Goal: Task Accomplishment & Management: Complete application form

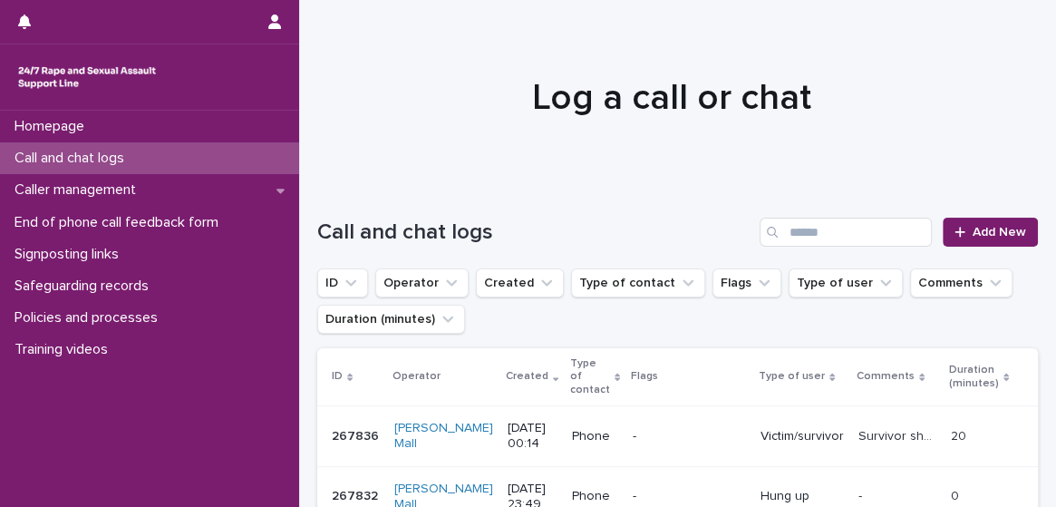
click at [796, 425] on div "Victim/survivor" at bounding box center [801, 434] width 83 height 19
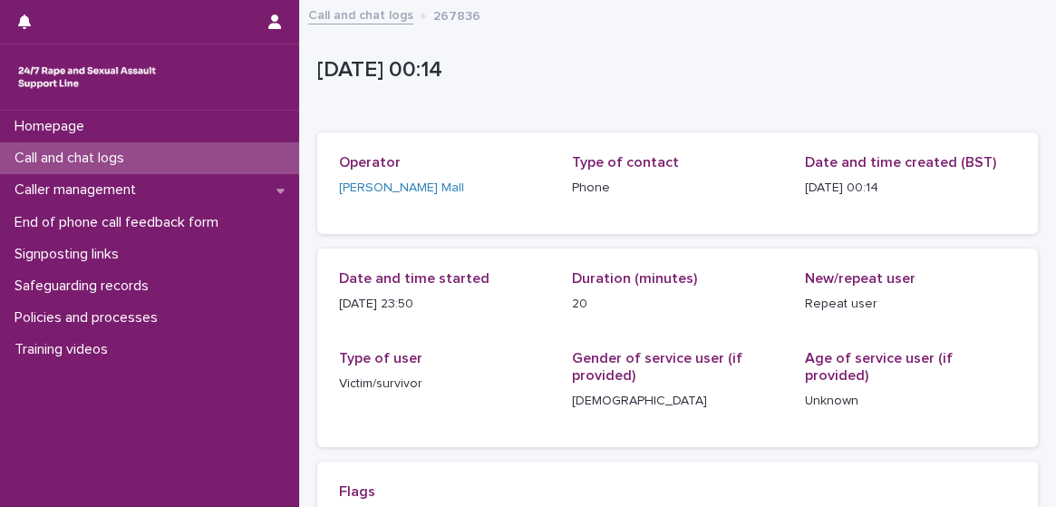
scroll to position [443, 0]
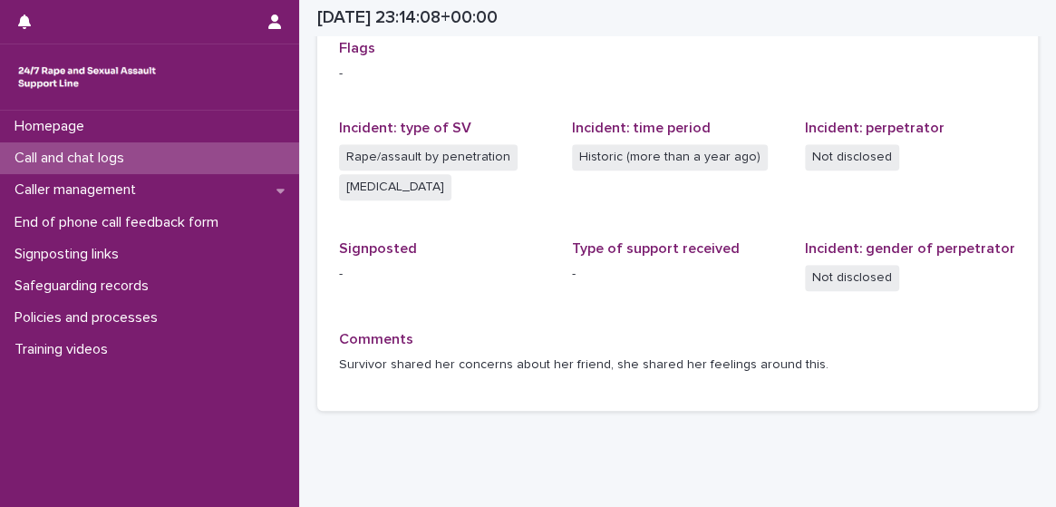
click at [187, 151] on div "Call and chat logs" at bounding box center [149, 158] width 299 height 32
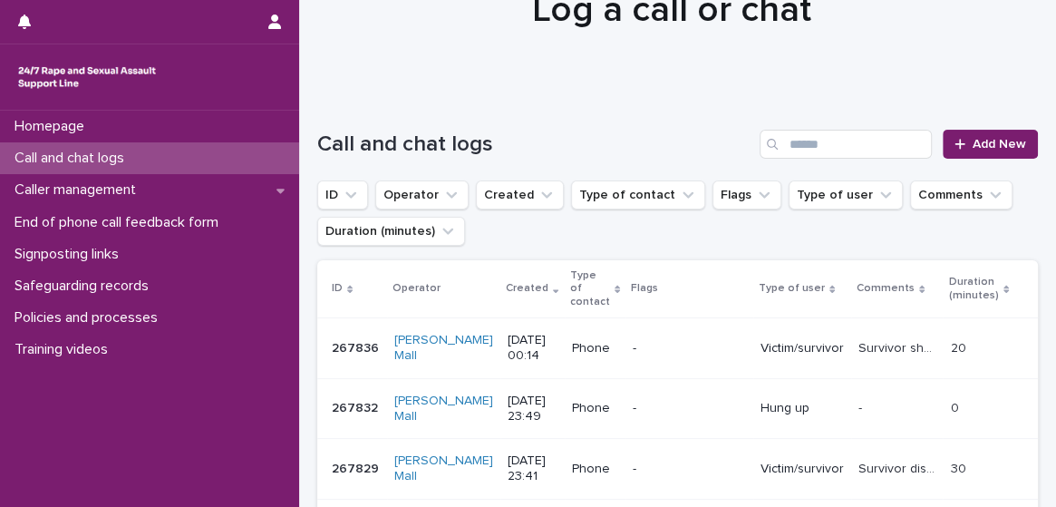
scroll to position [73, 0]
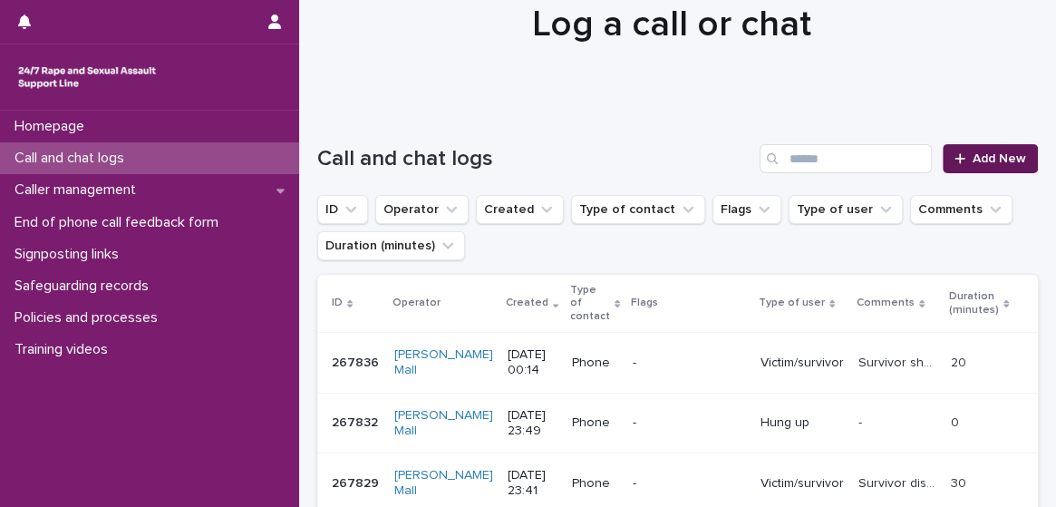
click at [974, 162] on span "Add New" at bounding box center [998, 158] width 53 height 13
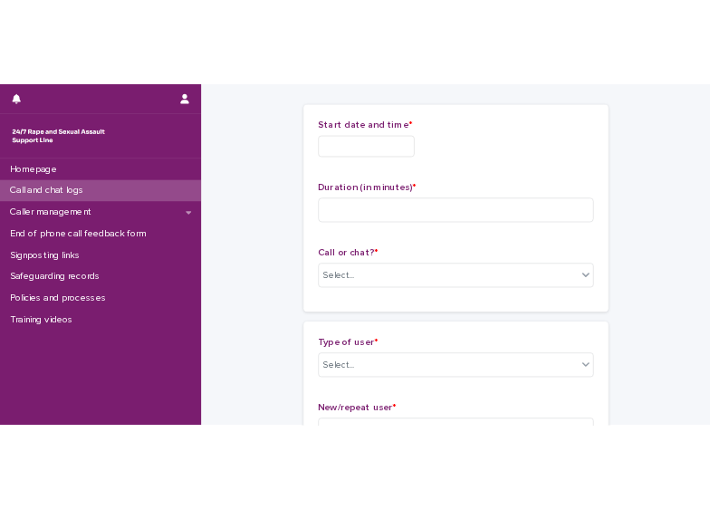
scroll to position [74, 0]
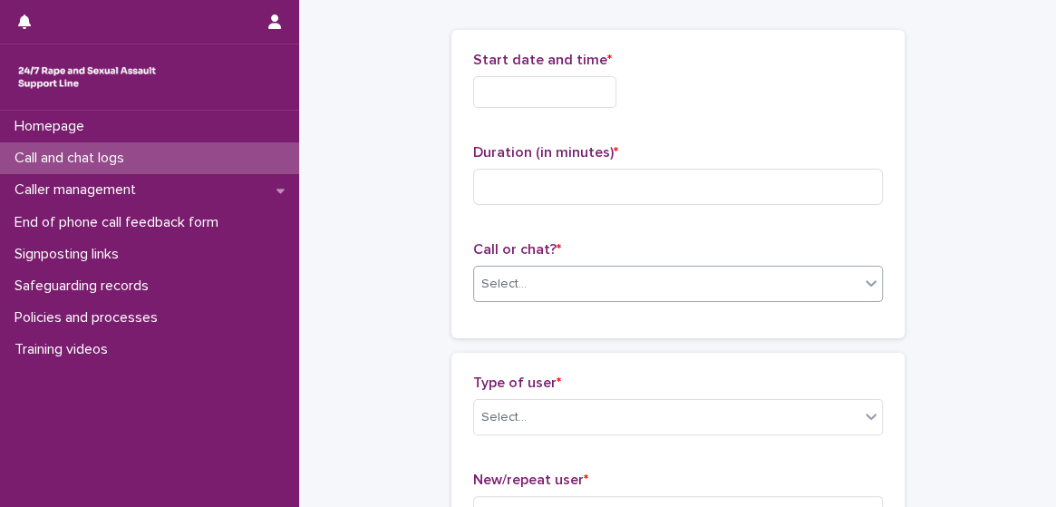
click at [646, 281] on div "Select..." at bounding box center [666, 284] width 385 height 30
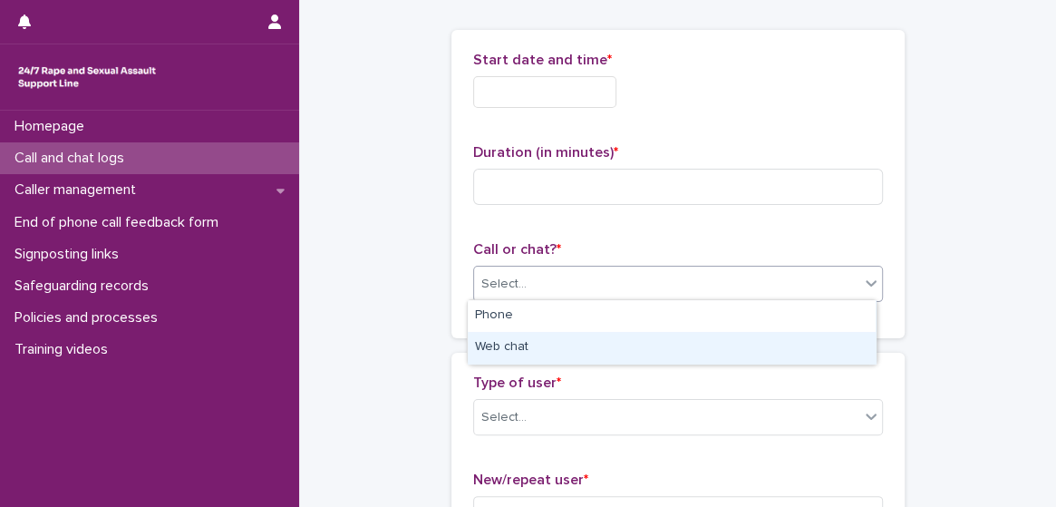
click at [623, 348] on div "Web chat" at bounding box center [672, 348] width 408 height 32
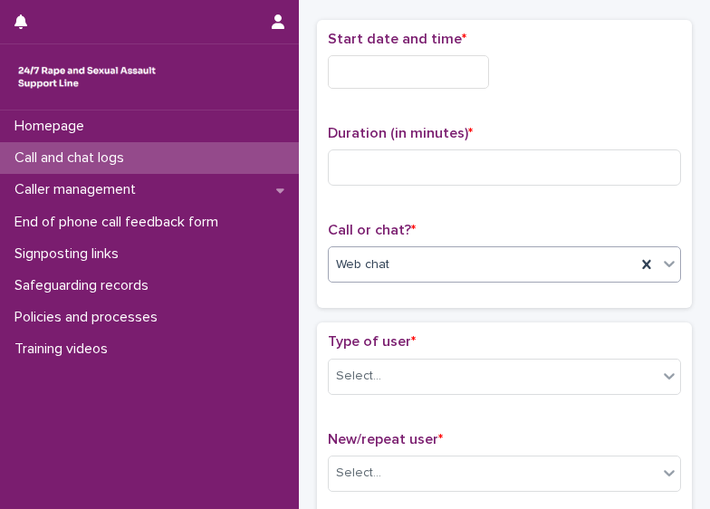
click at [381, 70] on input "text" at bounding box center [408, 72] width 161 height 34
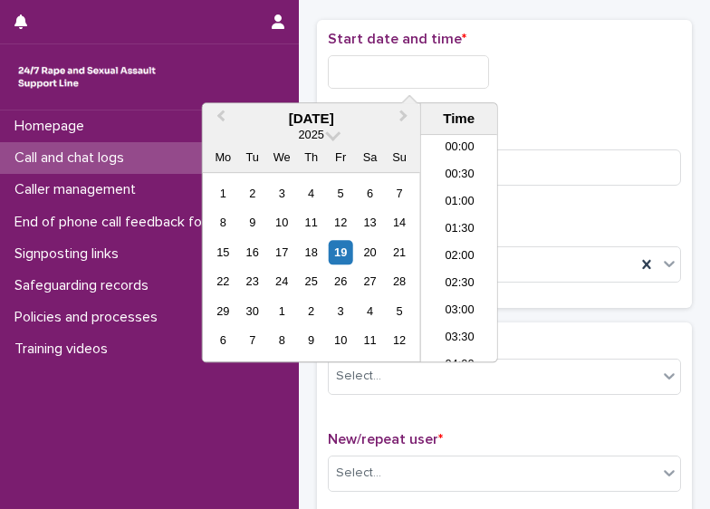
scroll to position [852, 0]
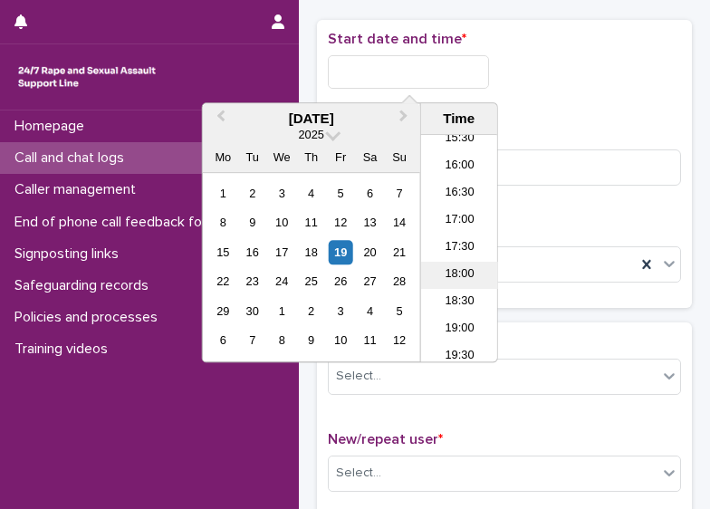
click at [468, 262] on li "18:00" at bounding box center [459, 275] width 77 height 27
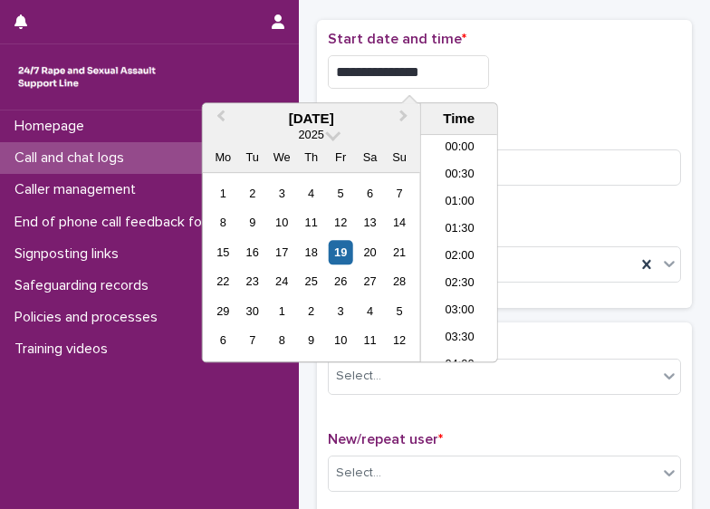
click at [442, 72] on input "**********" at bounding box center [408, 72] width 161 height 34
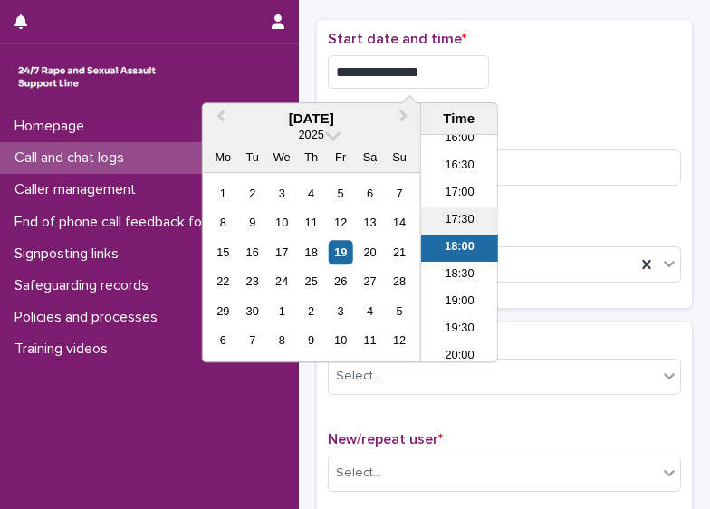
click at [473, 210] on li "17:30" at bounding box center [459, 221] width 77 height 27
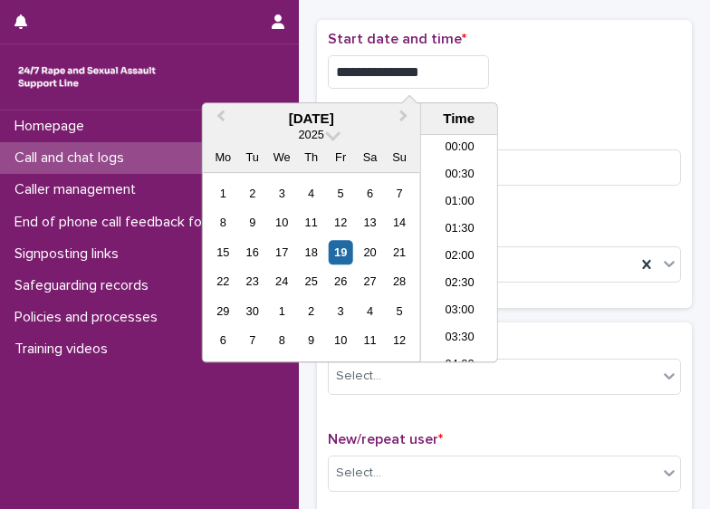
click at [455, 60] on input "**********" at bounding box center [408, 72] width 161 height 34
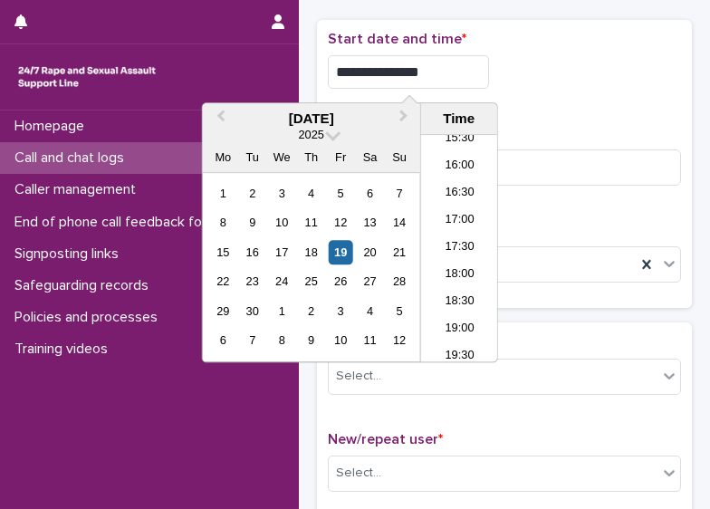
type input "**********"
click at [576, 63] on div "**********" at bounding box center [504, 72] width 353 height 34
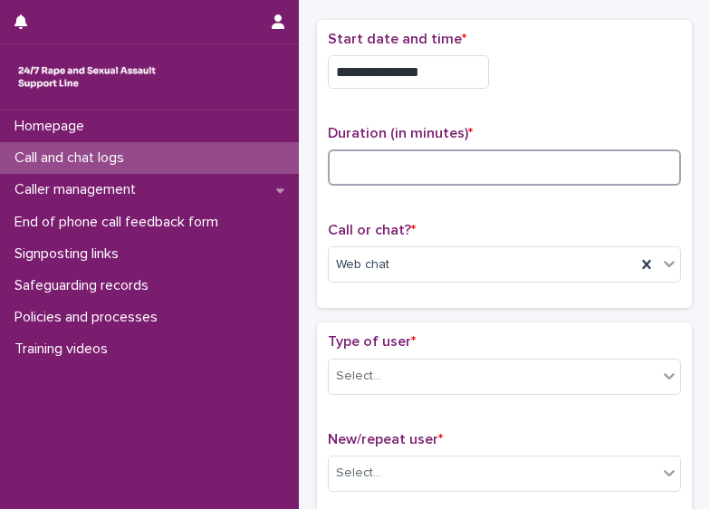
click at [430, 169] on input at bounding box center [504, 168] width 353 height 36
type input "**"
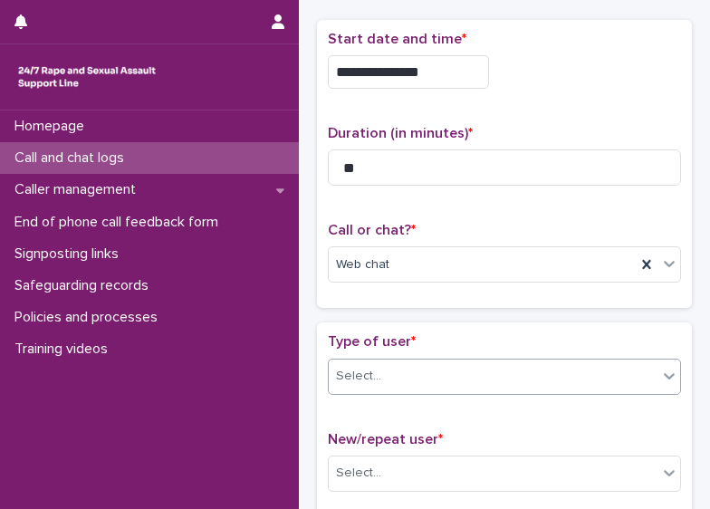
click at [480, 373] on div "Select..." at bounding box center [493, 377] width 329 height 30
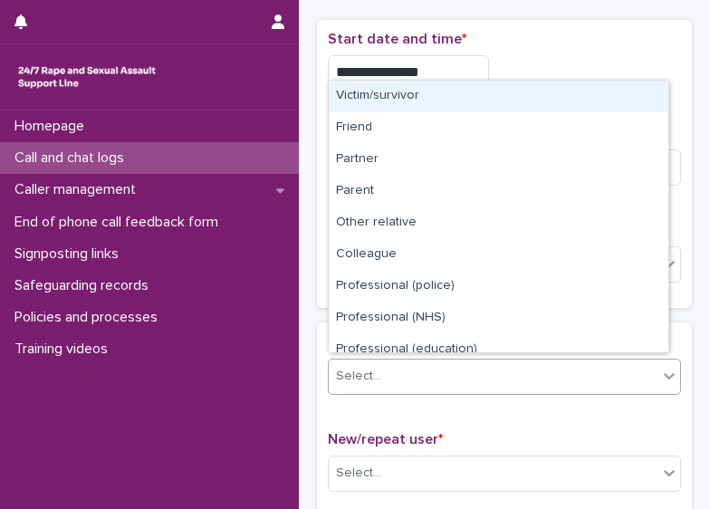
click at [527, 101] on div "Victim/survivor" at bounding box center [499, 97] width 340 height 32
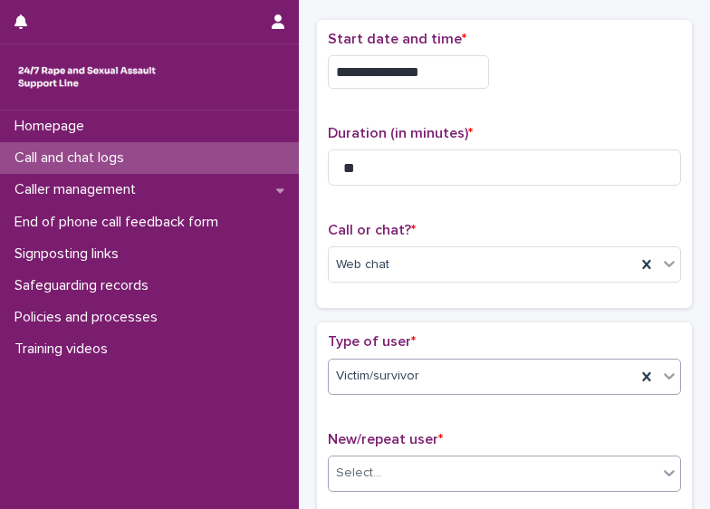
click at [452, 471] on div "Select..." at bounding box center [493, 474] width 329 height 30
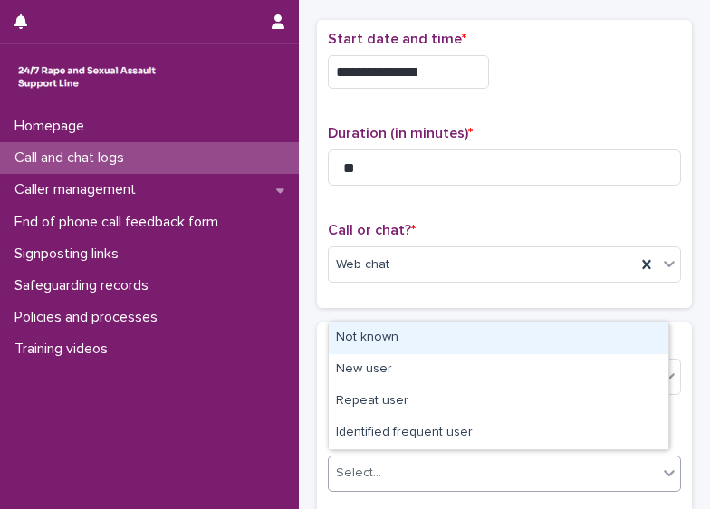
click at [439, 335] on div "Not known" at bounding box center [499, 339] width 340 height 32
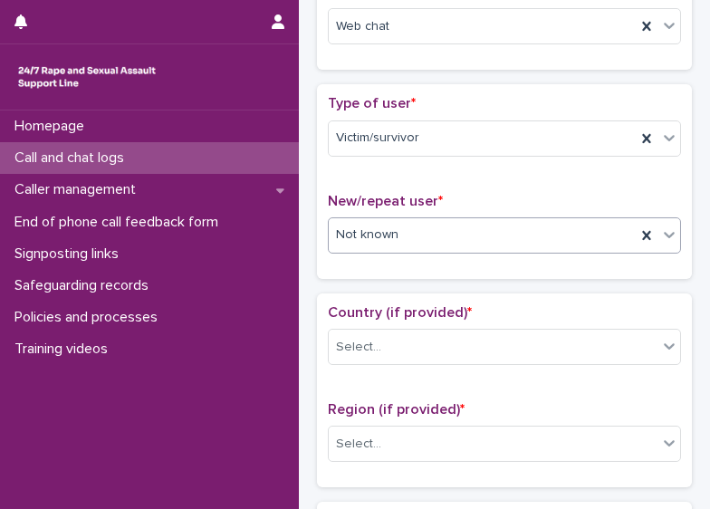
scroll to position [372, 0]
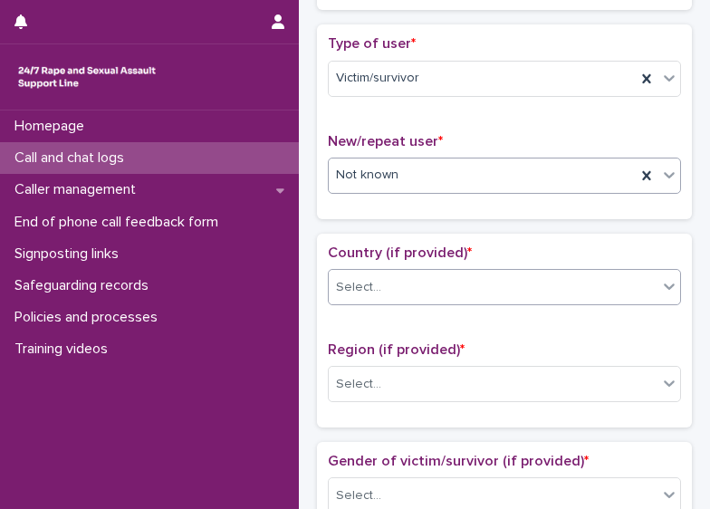
click at [562, 278] on div "Select..." at bounding box center [493, 288] width 329 height 30
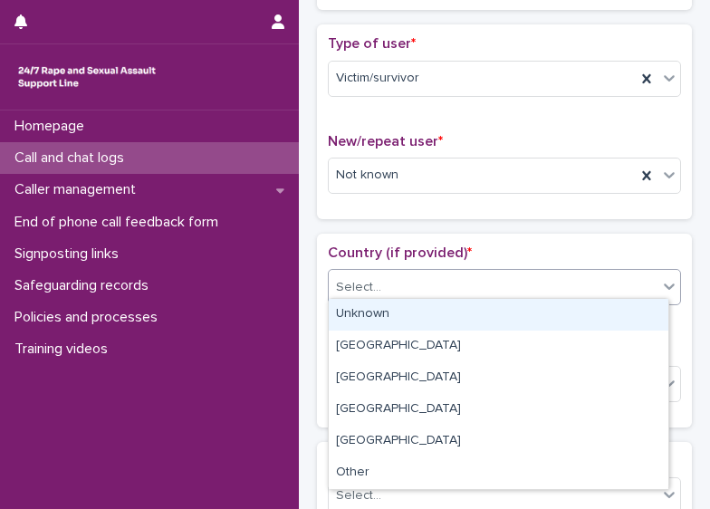
click at [540, 304] on div "Unknown" at bounding box center [499, 315] width 340 height 32
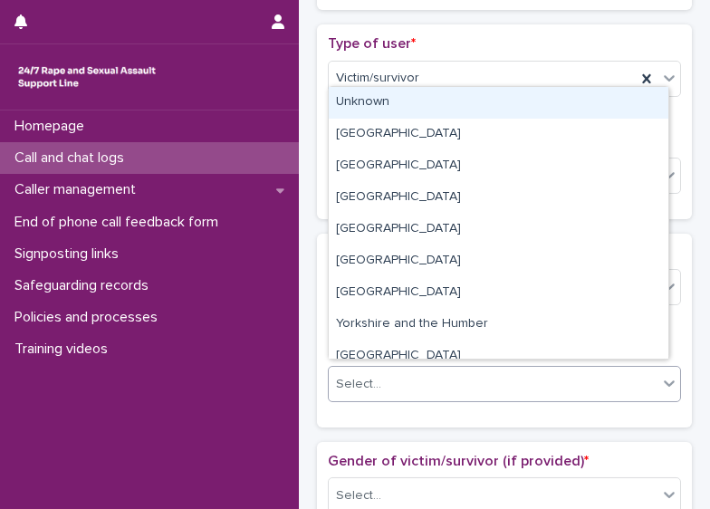
click at [468, 386] on div "Select..." at bounding box center [493, 385] width 329 height 30
click at [413, 97] on div "Unknown" at bounding box center [499, 103] width 340 height 32
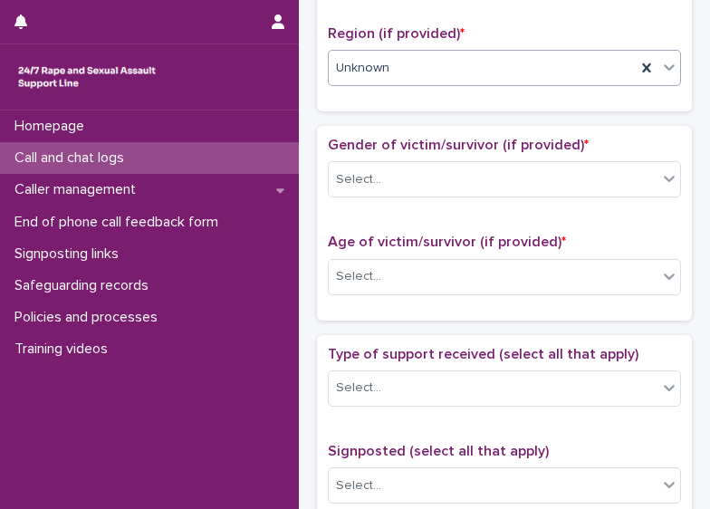
scroll to position [684, 0]
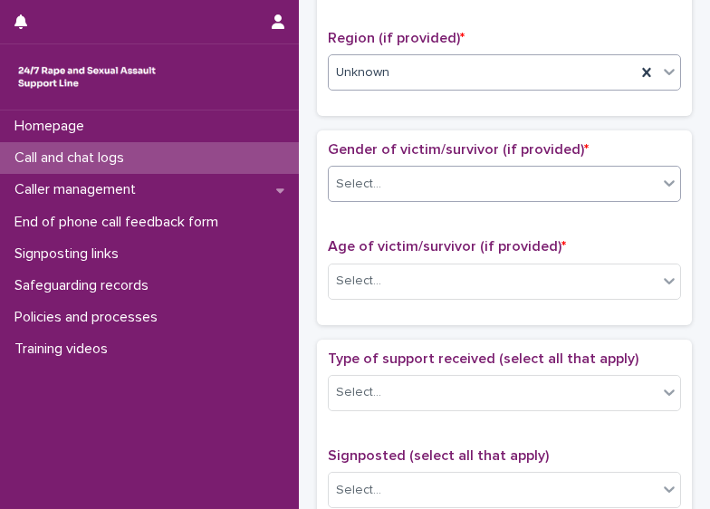
click at [499, 180] on div "Select..." at bounding box center [493, 184] width 329 height 30
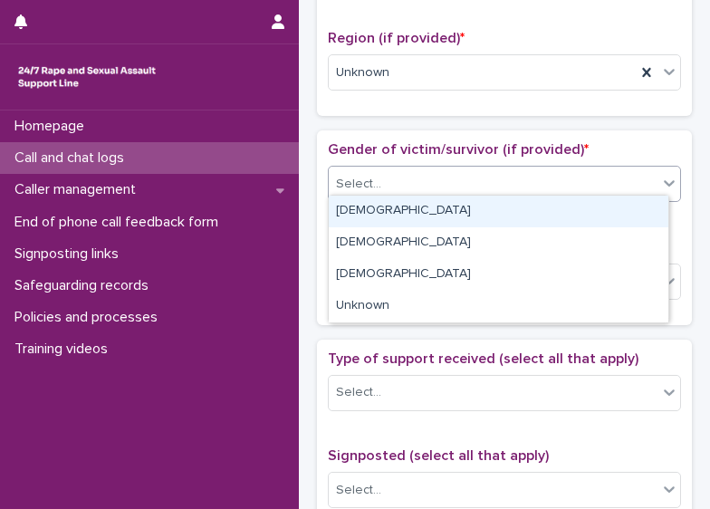
click at [486, 217] on div "Female" at bounding box center [499, 212] width 340 height 32
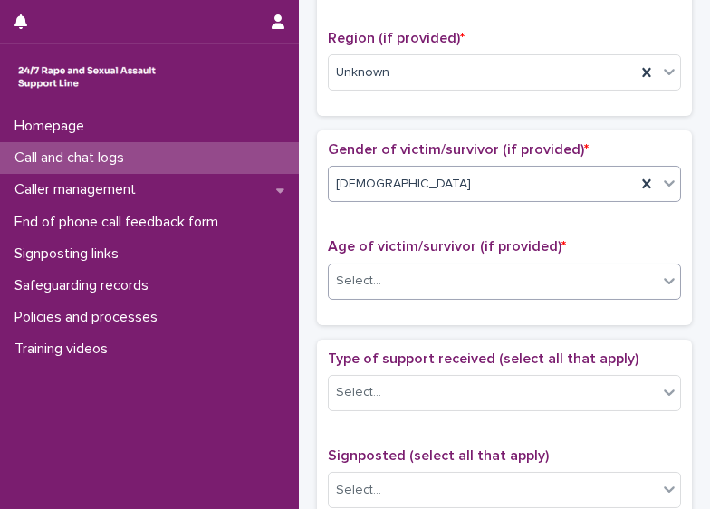
click at [480, 288] on div "Select..." at bounding box center [504, 282] width 353 height 36
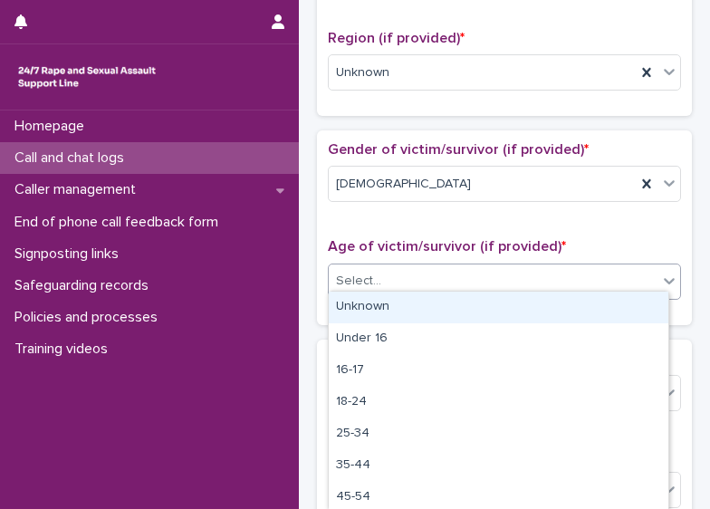
click at [470, 310] on div "Unknown" at bounding box center [499, 308] width 340 height 32
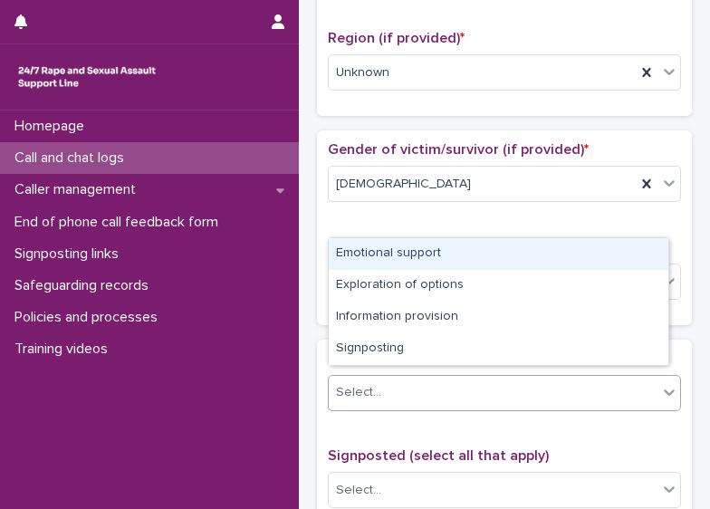
click at [468, 382] on div "Select..." at bounding box center [493, 393] width 329 height 30
click at [430, 251] on div "Emotional support" at bounding box center [499, 254] width 340 height 32
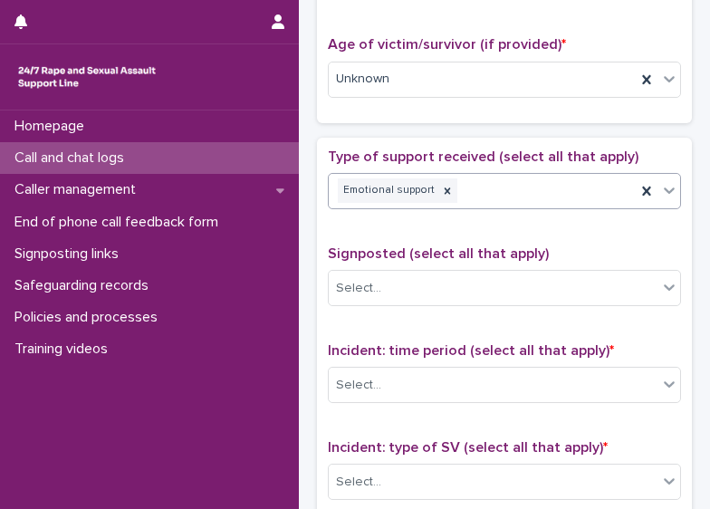
scroll to position [1020, 0]
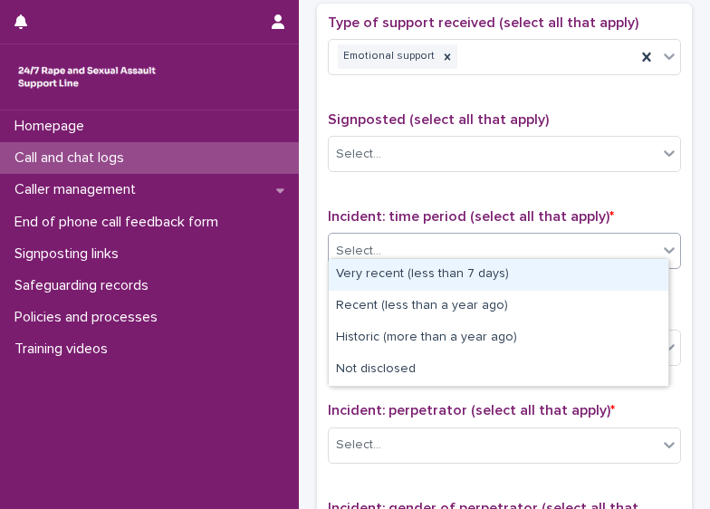
click at [560, 242] on div "Select..." at bounding box center [493, 252] width 329 height 30
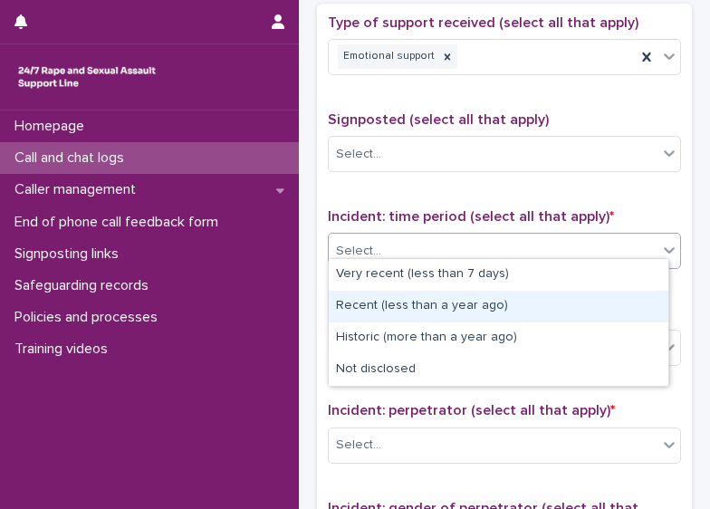
click at [531, 304] on div "Recent (less than a year ago)" at bounding box center [499, 307] width 340 height 32
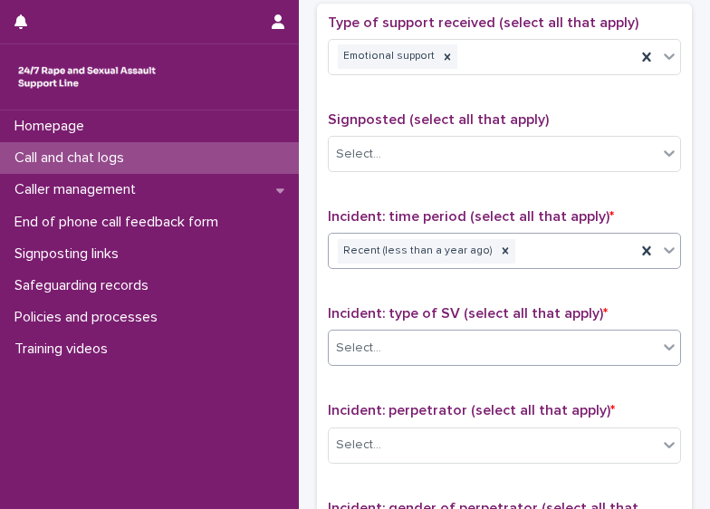
click at [531, 344] on div "Select..." at bounding box center [493, 348] width 329 height 30
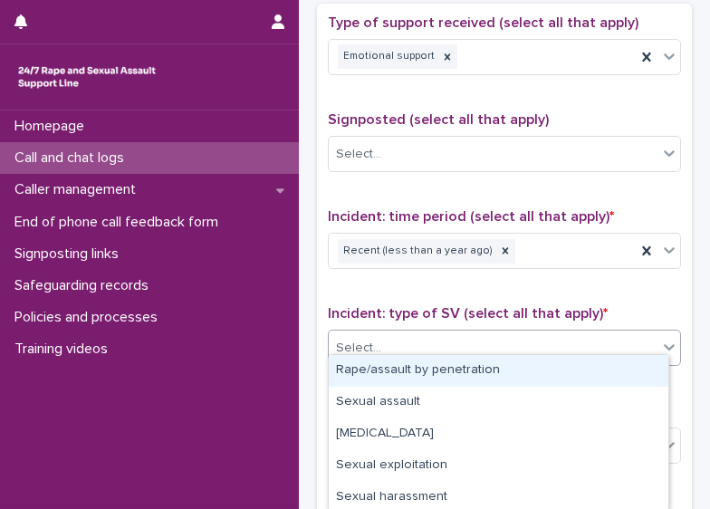
click at [497, 370] on div "Rape/assault by penetration" at bounding box center [499, 371] width 340 height 32
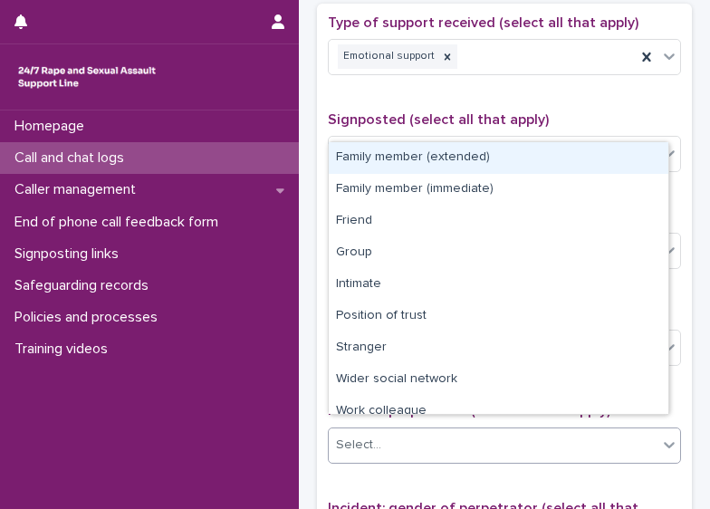
click at [512, 446] on div "Select..." at bounding box center [493, 445] width 329 height 30
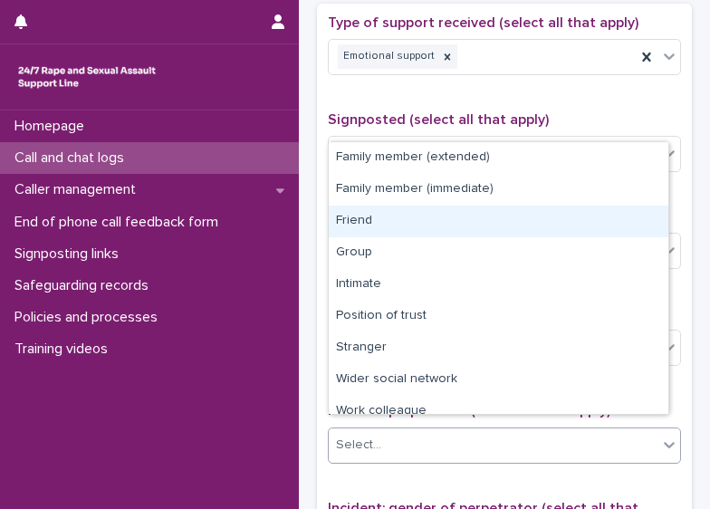
click at [473, 220] on div "Friend" at bounding box center [499, 222] width 340 height 32
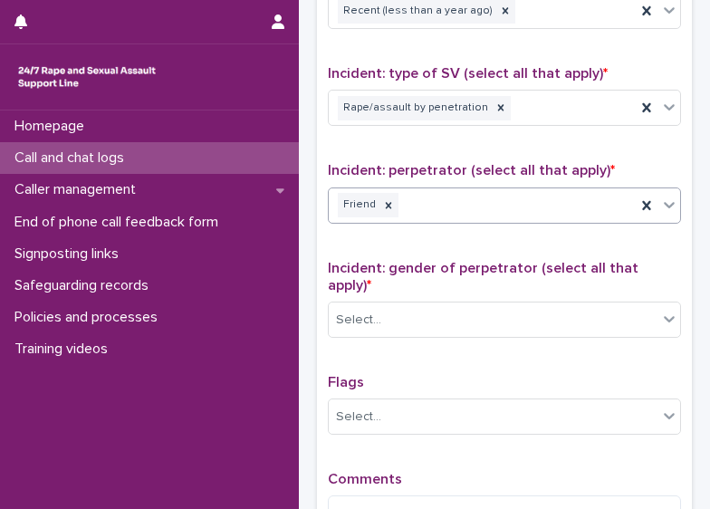
scroll to position [1274, 0]
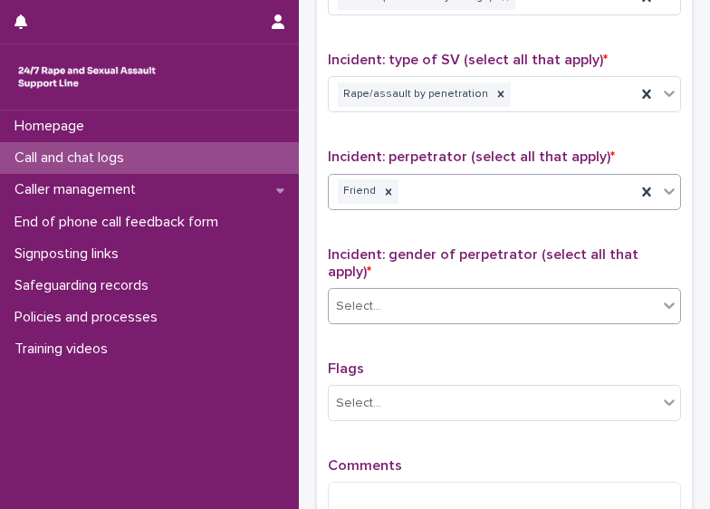
click at [584, 292] on div "Select..." at bounding box center [493, 307] width 329 height 30
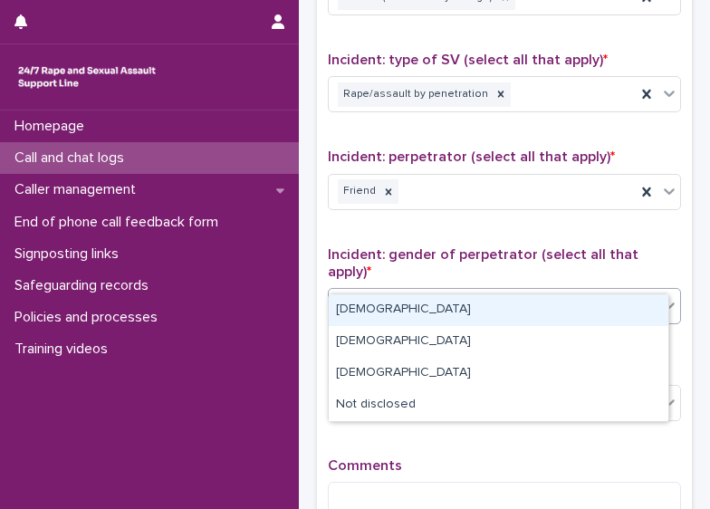
click at [555, 294] on div "Male" at bounding box center [499, 310] width 340 height 32
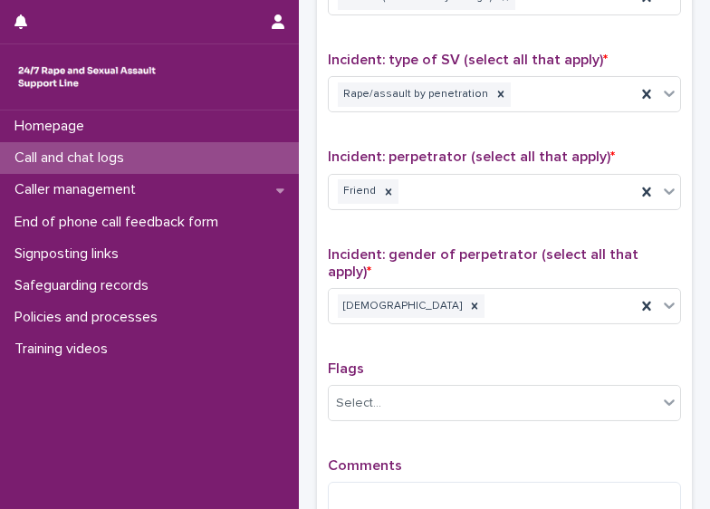
click at [479, 458] on div "Comments" at bounding box center [504, 496] width 353 height 77
click at [470, 482] on textarea at bounding box center [504, 501] width 353 height 38
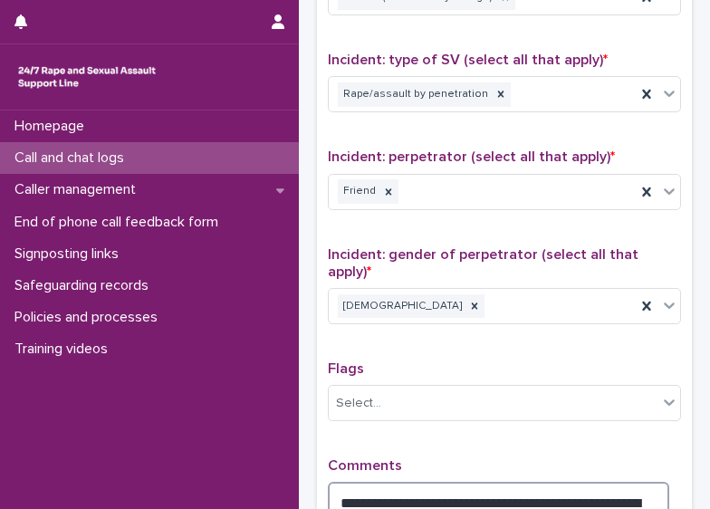
type textarea "**********"
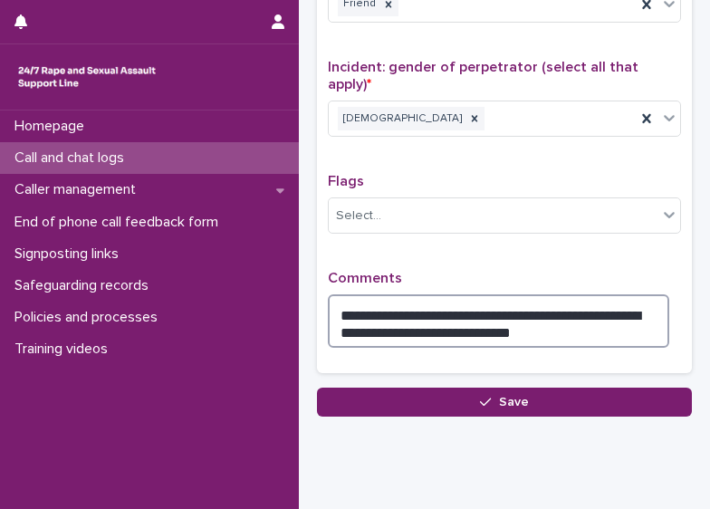
scroll to position [1480, 0]
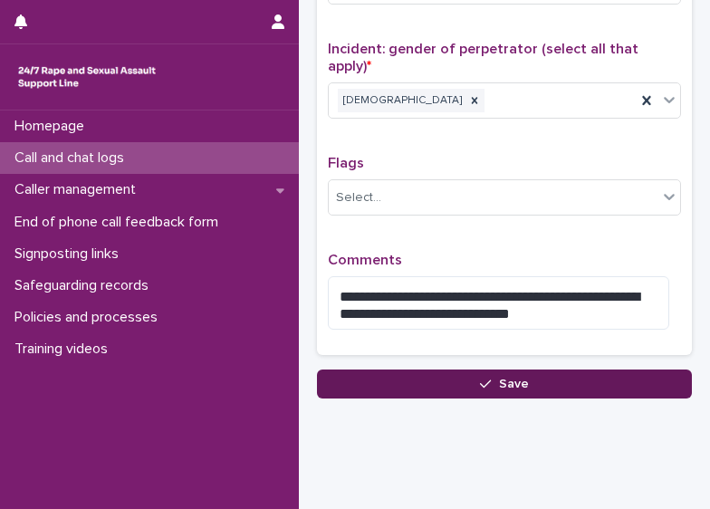
click at [570, 370] on button "Save" at bounding box center [504, 384] width 375 height 29
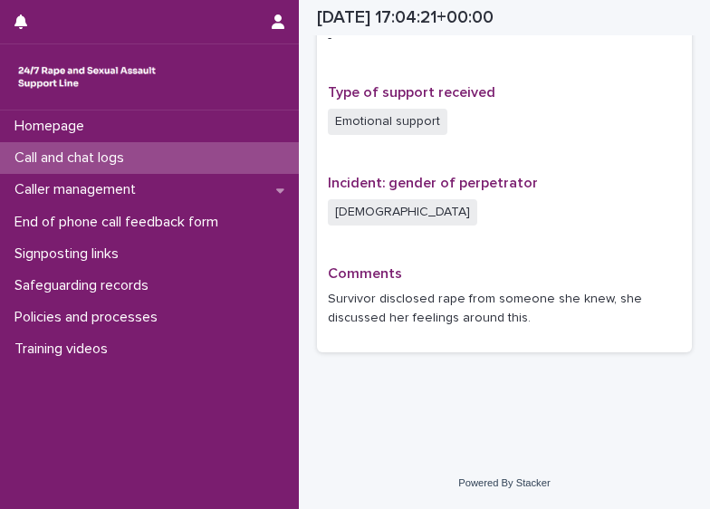
scroll to position [1193, 0]
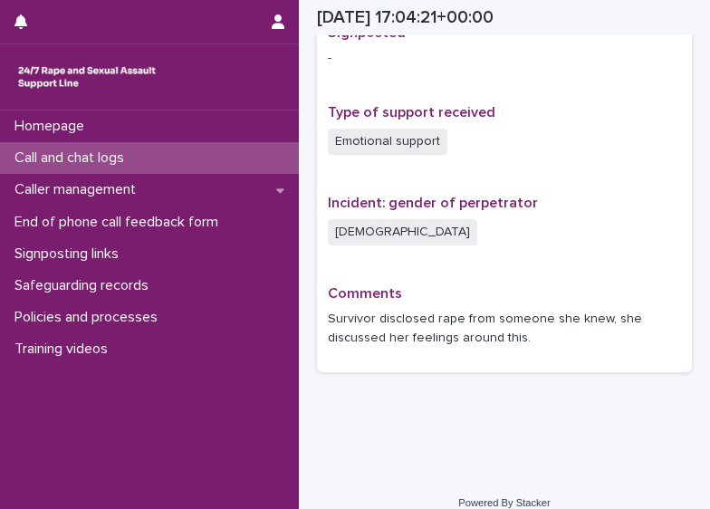
click at [130, 168] on div "Call and chat logs" at bounding box center [149, 158] width 299 height 32
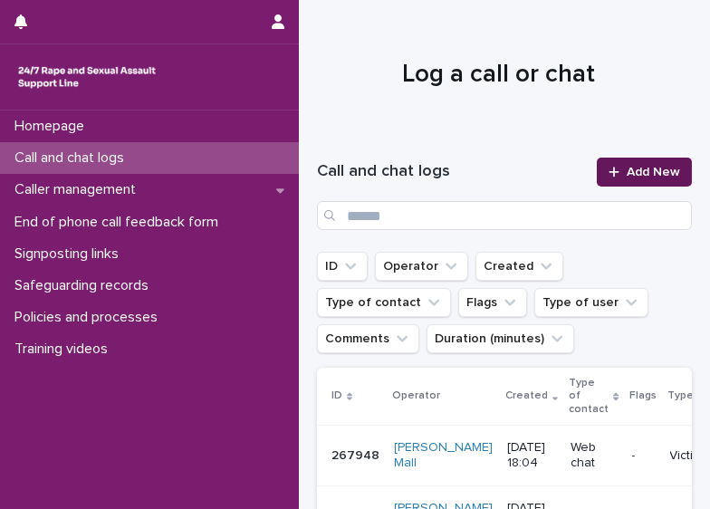
click at [659, 169] on span "Add New" at bounding box center [653, 172] width 53 height 13
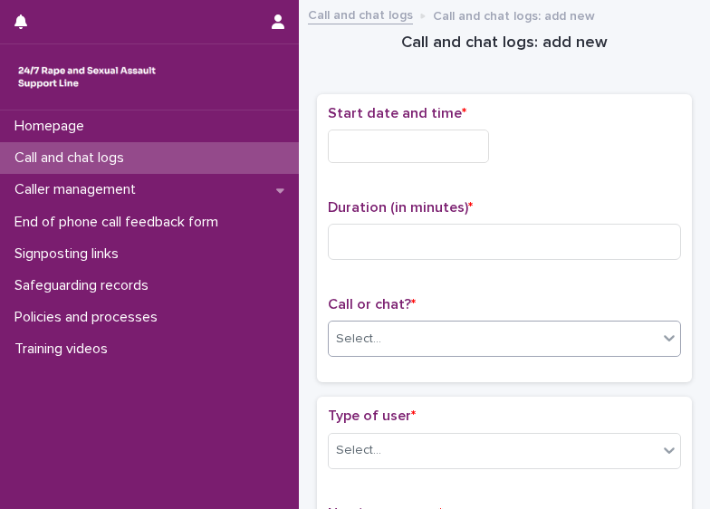
click at [391, 340] on div "Select..." at bounding box center [493, 339] width 329 height 30
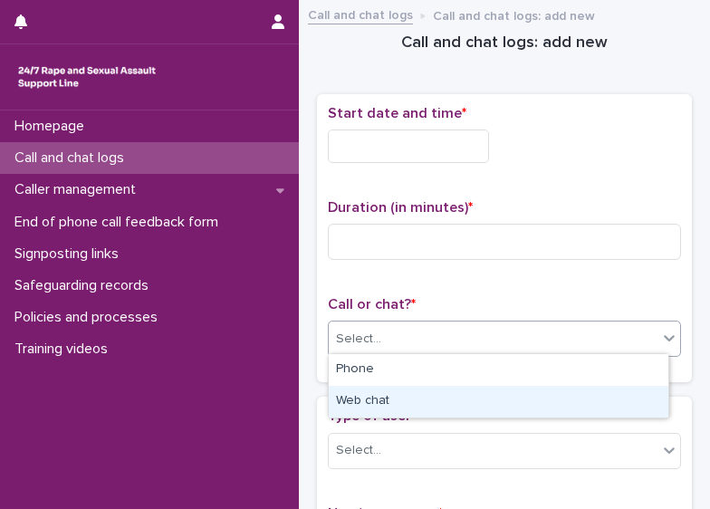
click at [371, 408] on div "Web chat" at bounding box center [499, 402] width 340 height 32
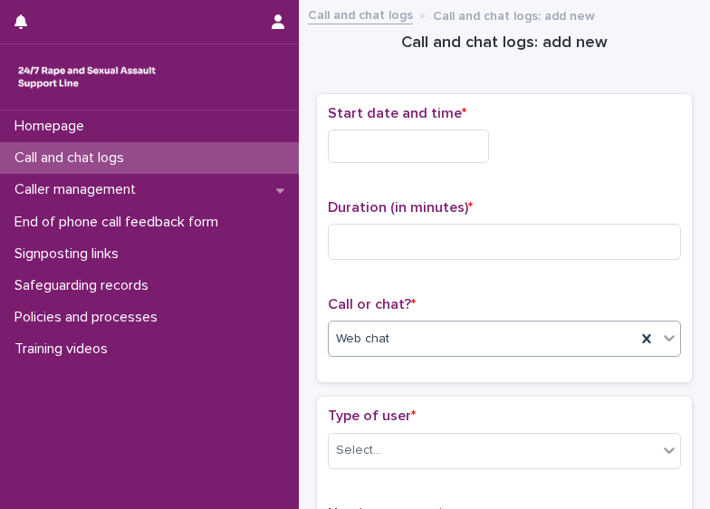
click at [382, 149] on input "text" at bounding box center [408, 147] width 161 height 34
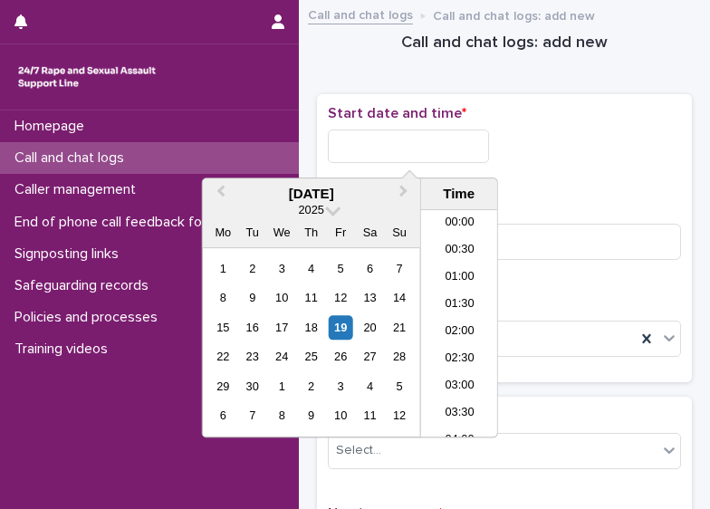
scroll to position [879, 0]
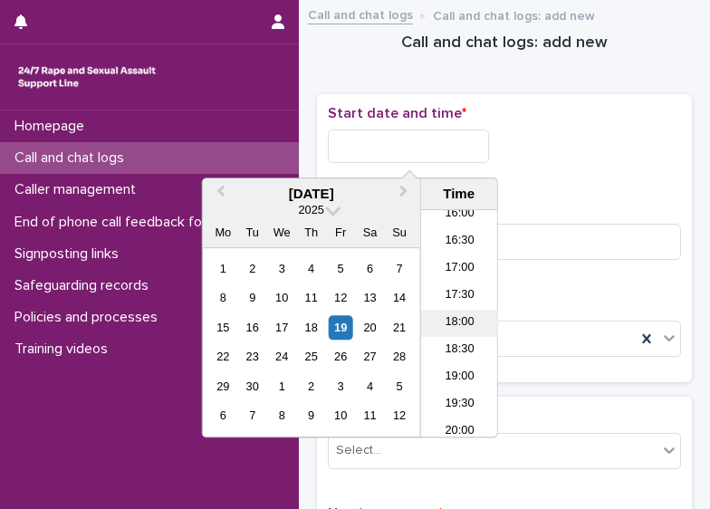
click at [462, 327] on li "18:00" at bounding box center [459, 323] width 77 height 27
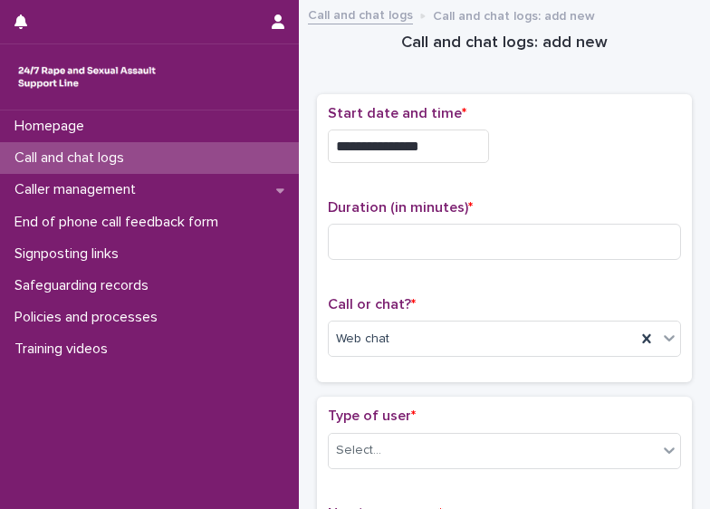
click at [452, 149] on input "**********" at bounding box center [408, 147] width 161 height 34
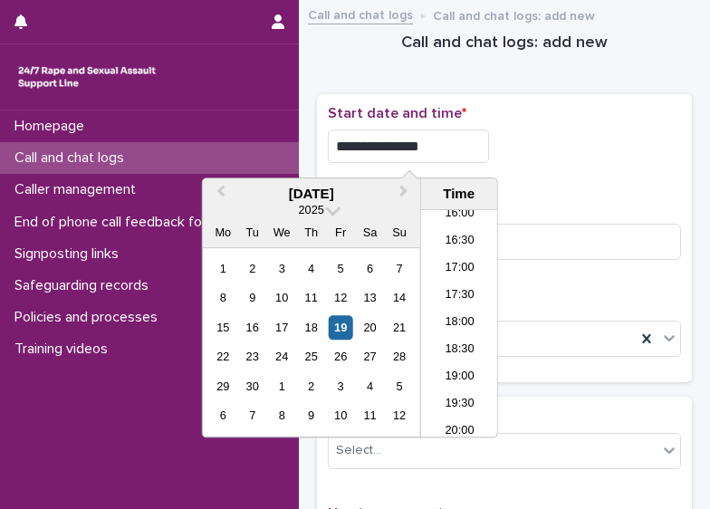
type input "**********"
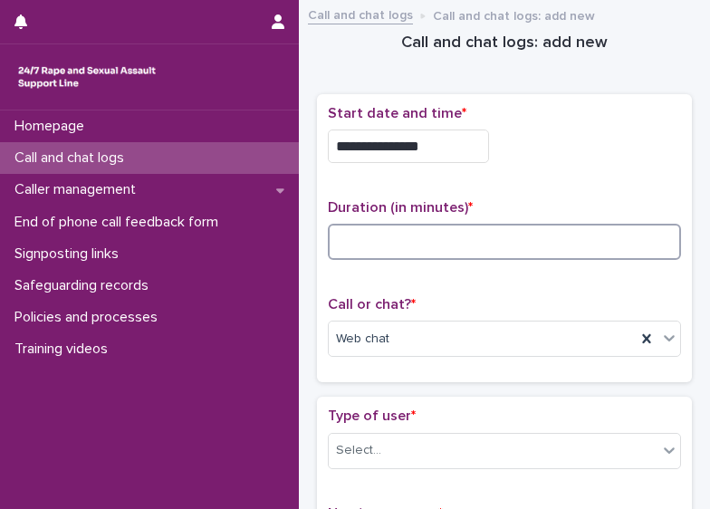
click at [442, 246] on input at bounding box center [504, 242] width 353 height 36
type input "**"
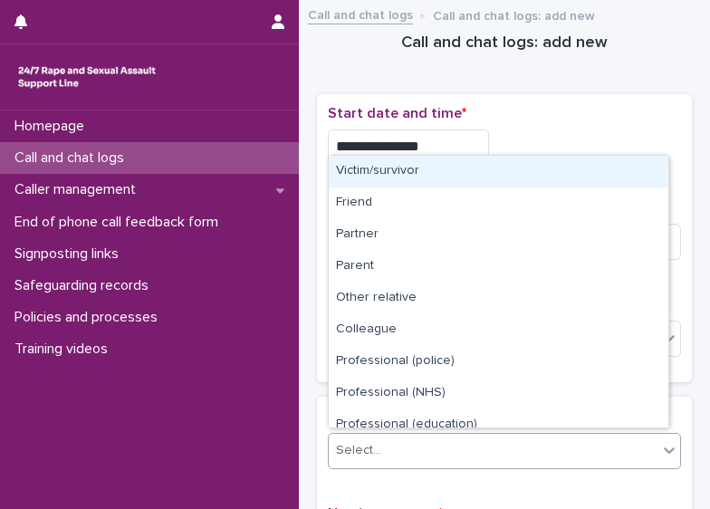
click at [497, 458] on div "Select..." at bounding box center [493, 451] width 329 height 30
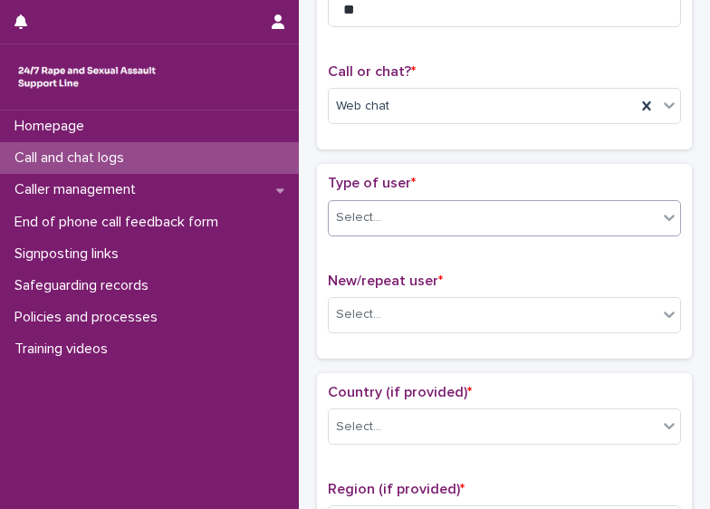
scroll to position [258, 0]
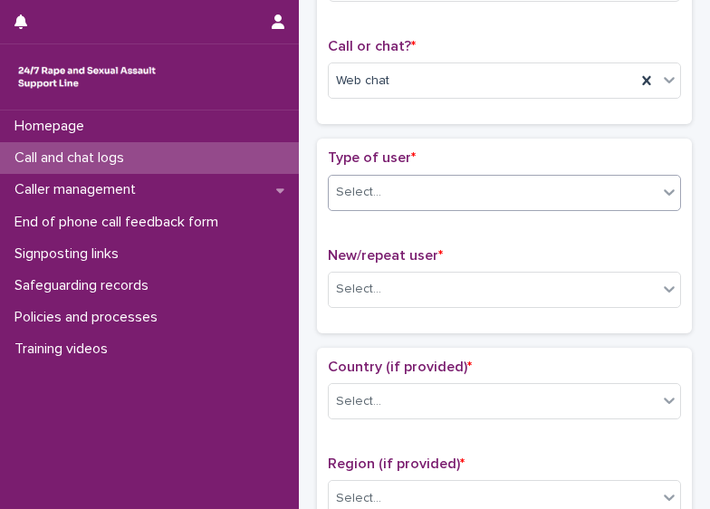
click at [583, 188] on div "Select..." at bounding box center [493, 193] width 329 height 30
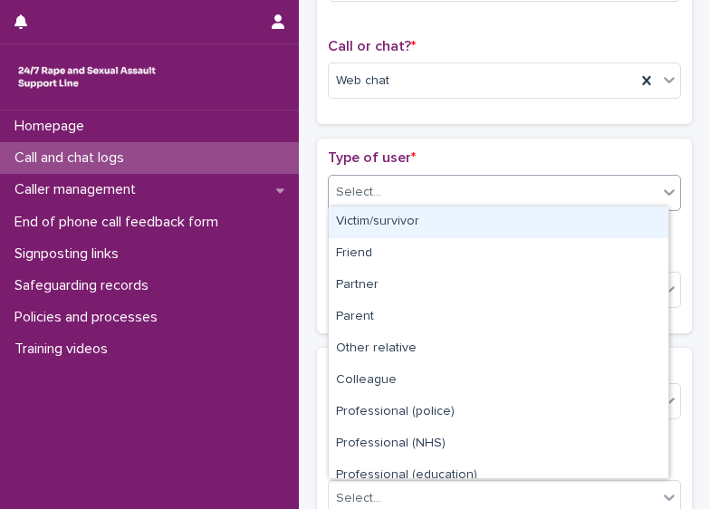
click at [551, 219] on div "Victim/survivor" at bounding box center [499, 223] width 340 height 32
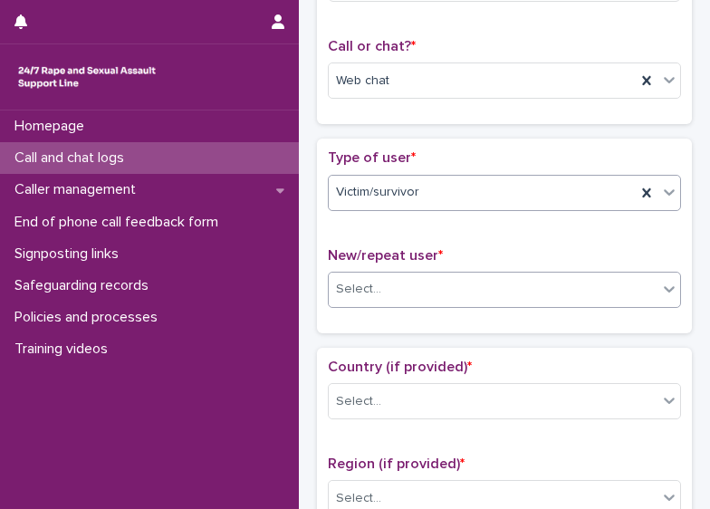
click at [536, 288] on div "Select..." at bounding box center [493, 290] width 329 height 30
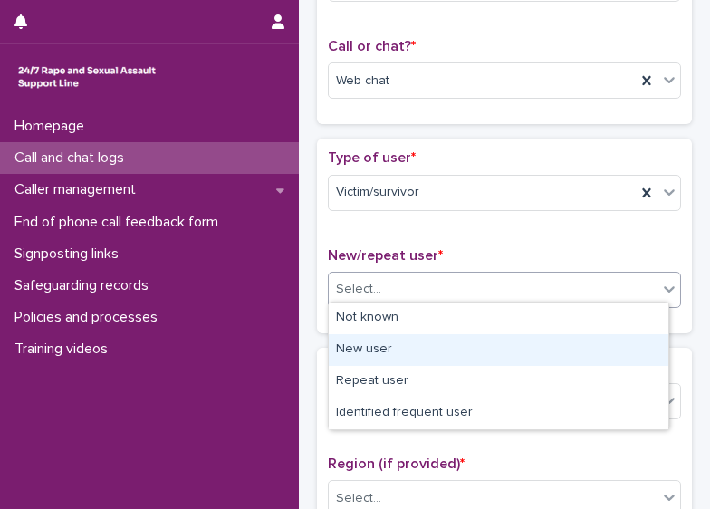
click at [515, 357] on div "New user" at bounding box center [499, 350] width 340 height 32
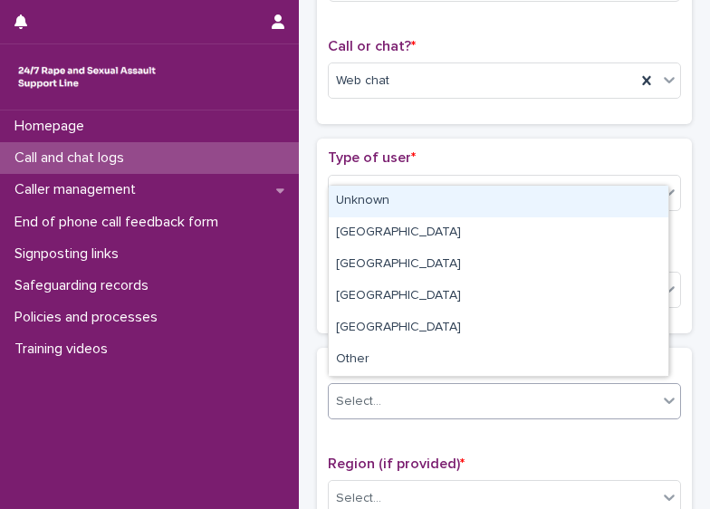
click at [499, 411] on div "Select..." at bounding box center [504, 401] width 353 height 36
click at [471, 204] on div "Unknown" at bounding box center [499, 202] width 340 height 32
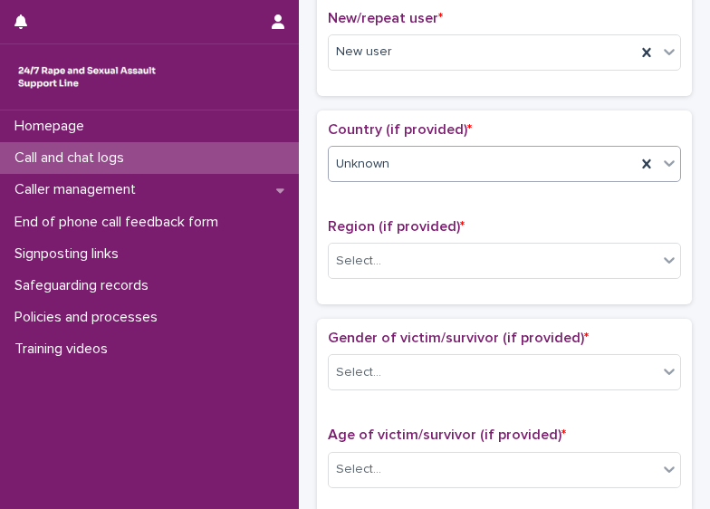
scroll to position [498, 0]
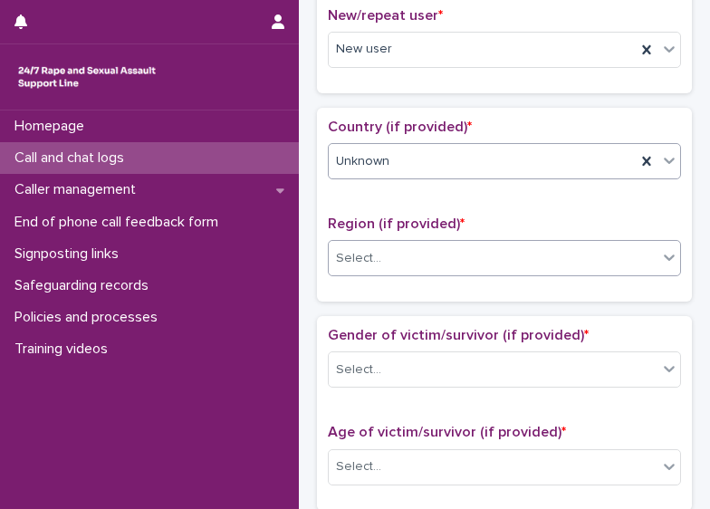
click at [600, 244] on div "Select..." at bounding box center [493, 259] width 329 height 30
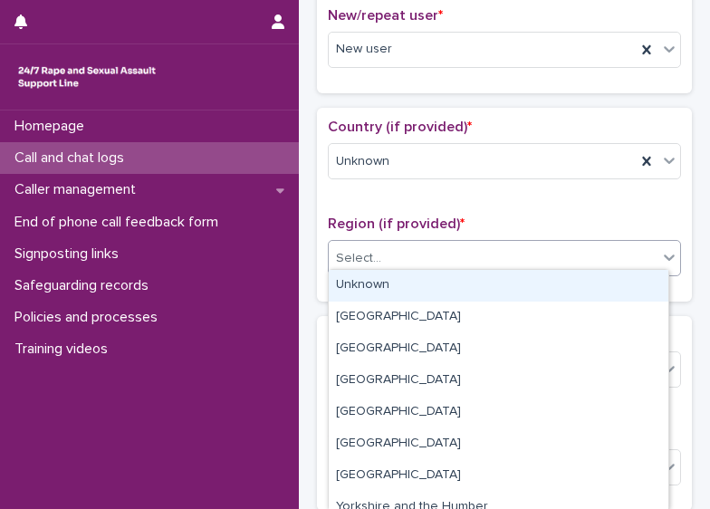
click at [571, 276] on div "Unknown" at bounding box center [499, 286] width 340 height 32
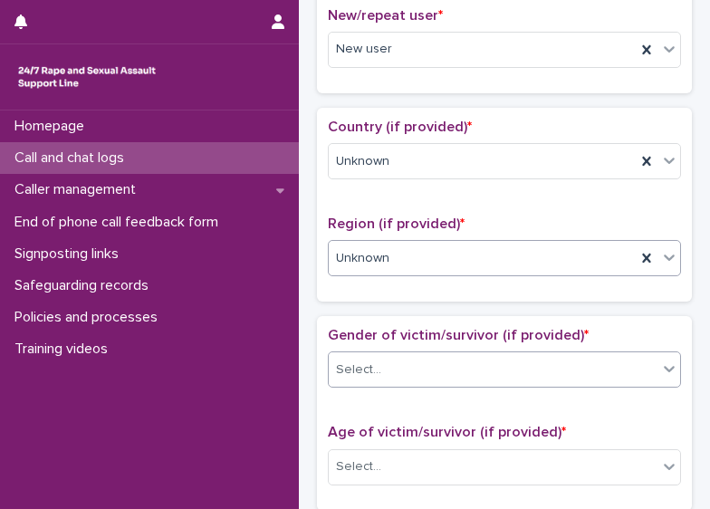
click at [502, 364] on div "Select..." at bounding box center [493, 370] width 329 height 30
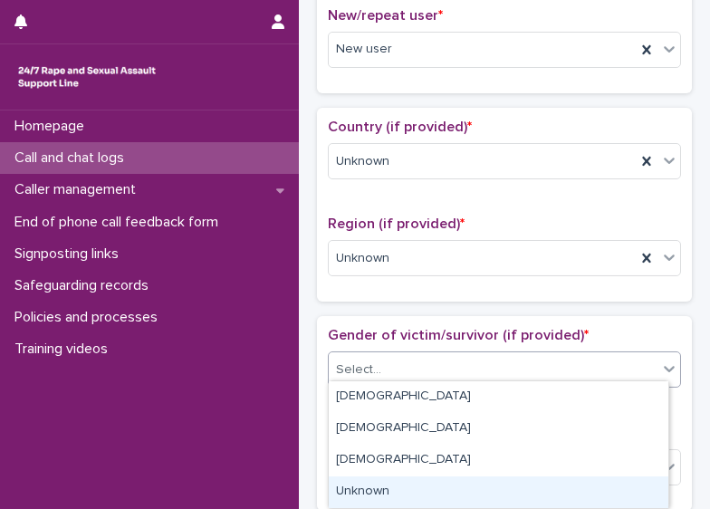
click at [520, 489] on div "Unknown" at bounding box center [499, 493] width 340 height 32
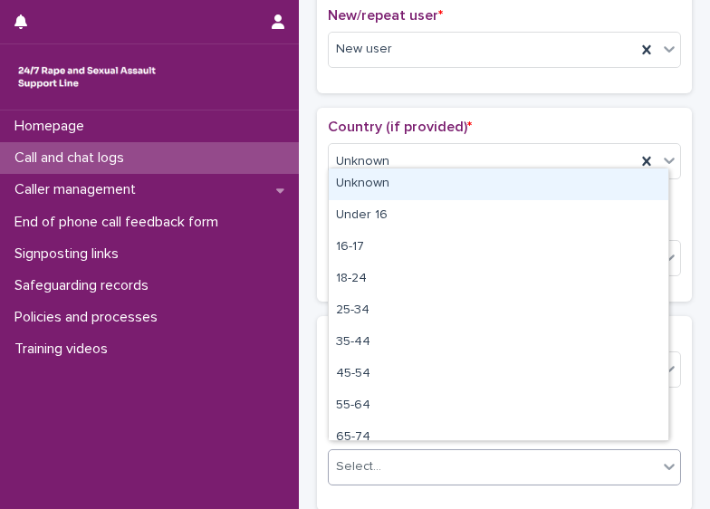
click at [512, 464] on div "Select..." at bounding box center [493, 467] width 329 height 30
click at [472, 198] on div "Unknown" at bounding box center [499, 185] width 340 height 32
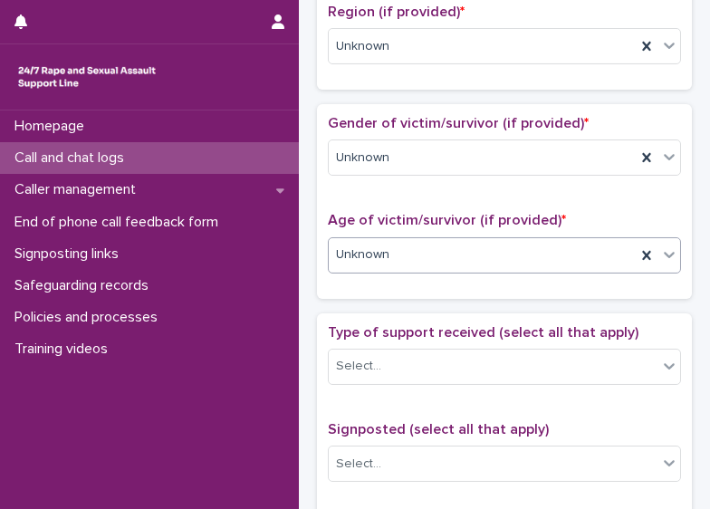
scroll to position [810, 0]
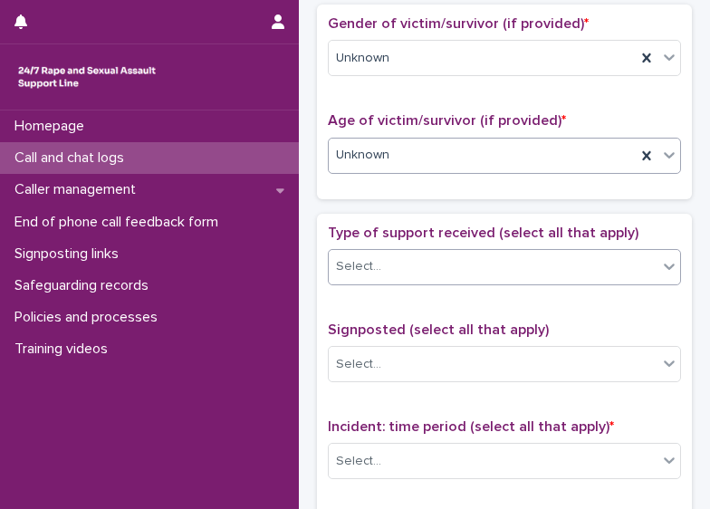
click at [579, 258] on div "Select..." at bounding box center [493, 267] width 329 height 30
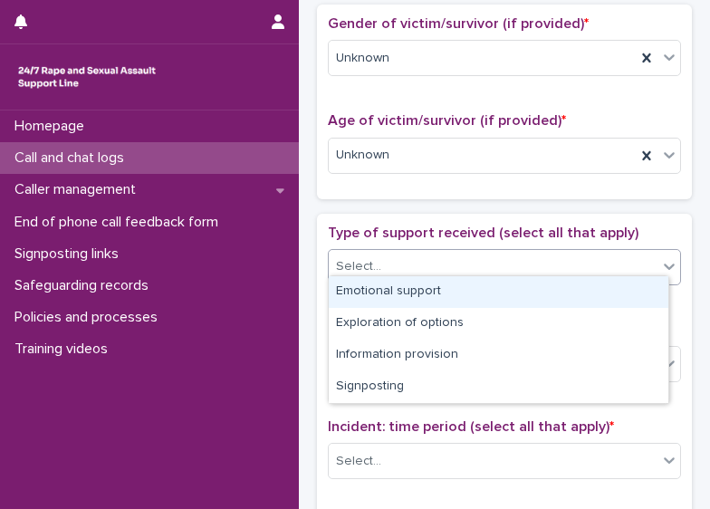
click at [565, 287] on div "Emotional support" at bounding box center [499, 292] width 340 height 32
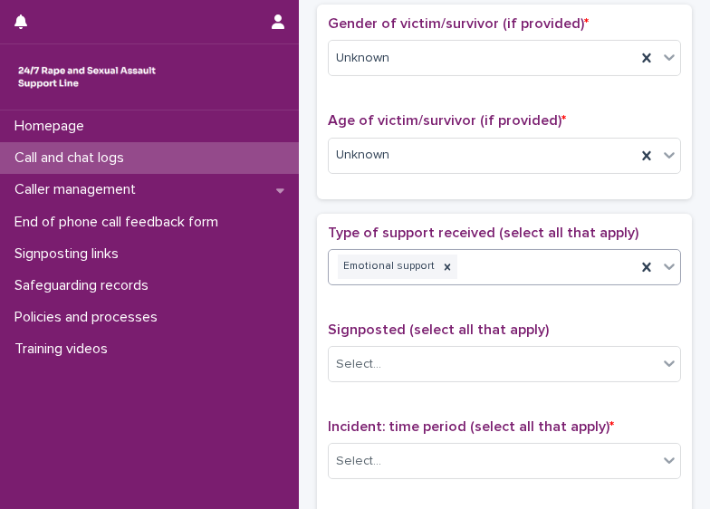
click at [584, 263] on div "Emotional support" at bounding box center [482, 267] width 307 height 32
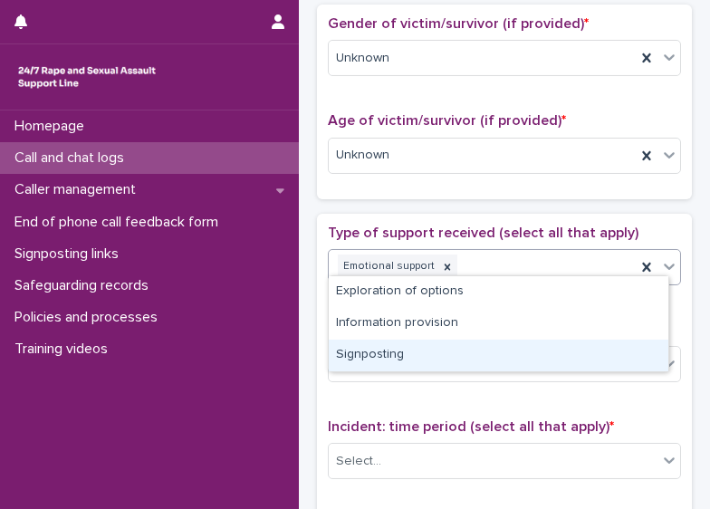
click at [516, 351] on div "Signposting" at bounding box center [499, 356] width 340 height 32
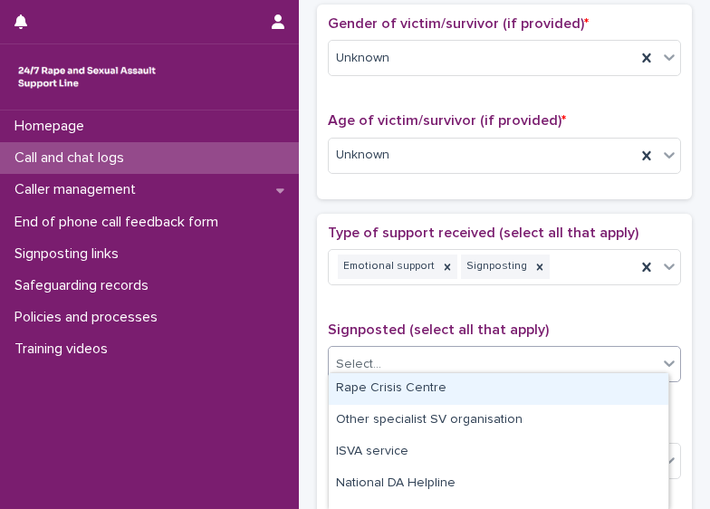
click at [516, 351] on div "Select..." at bounding box center [493, 365] width 329 height 30
click at [480, 390] on div "Rape Crisis Centre" at bounding box center [499, 389] width 340 height 32
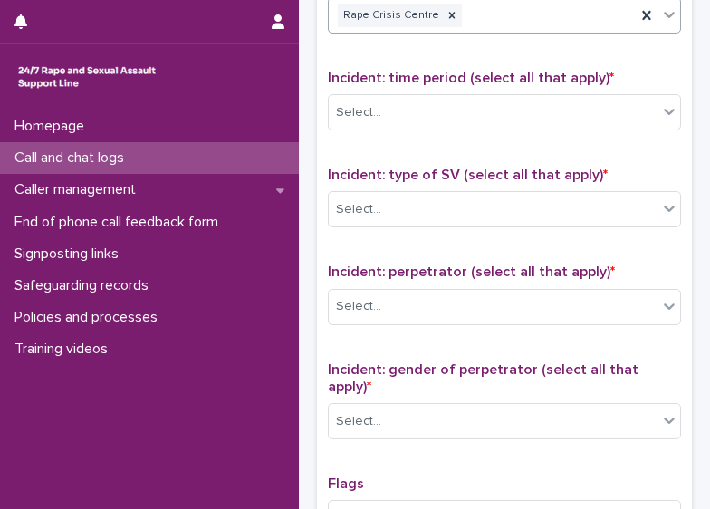
scroll to position [1161, 0]
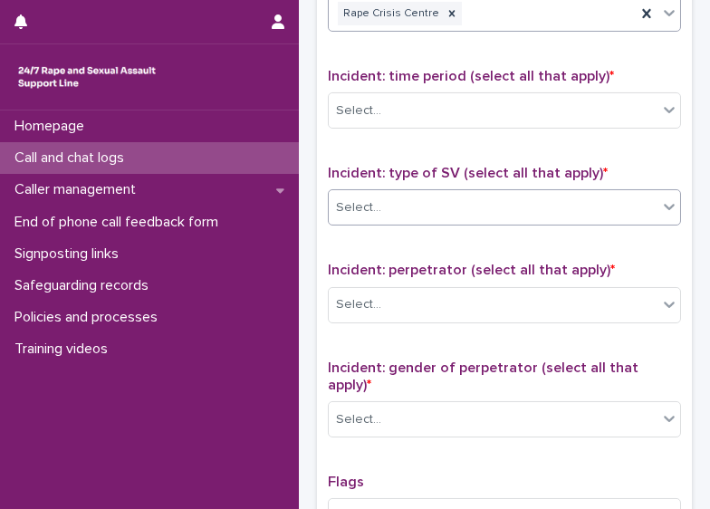
click at [560, 193] on div "Select..." at bounding box center [493, 208] width 329 height 30
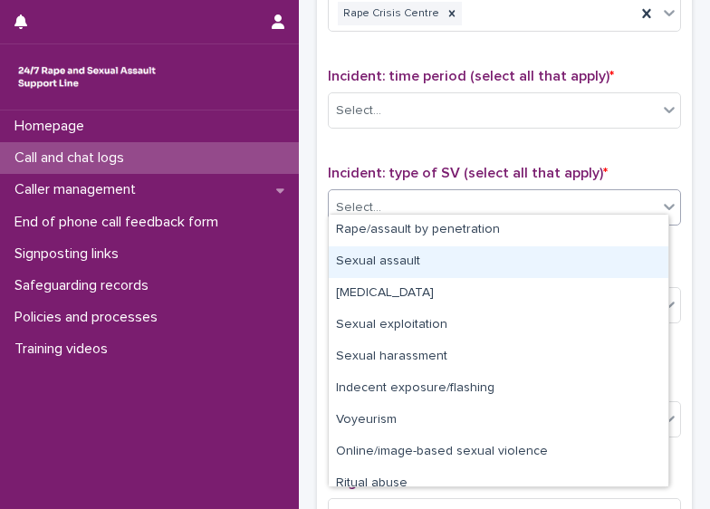
click at [510, 269] on div "Sexual assault" at bounding box center [499, 262] width 340 height 32
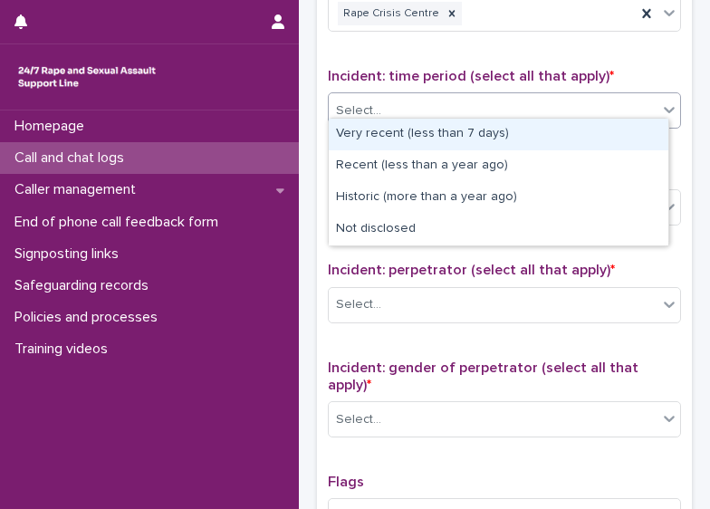
click at [529, 107] on div "Select..." at bounding box center [493, 111] width 329 height 30
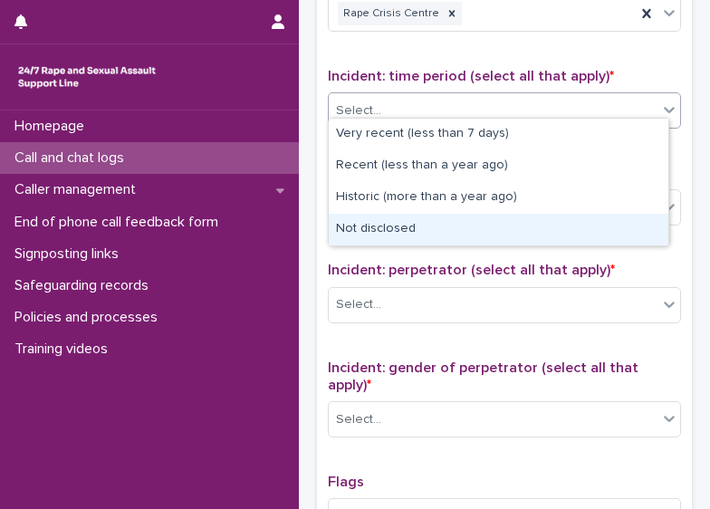
click at [497, 240] on div "Not disclosed" at bounding box center [499, 230] width 340 height 32
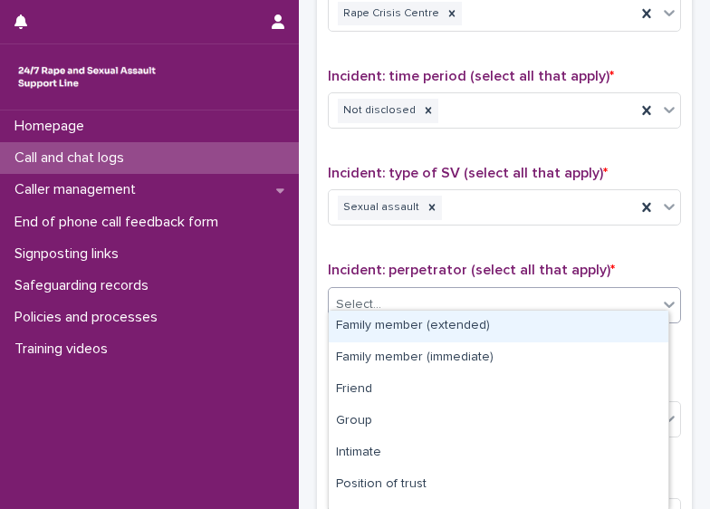
click at [507, 290] on div "Select..." at bounding box center [493, 305] width 329 height 30
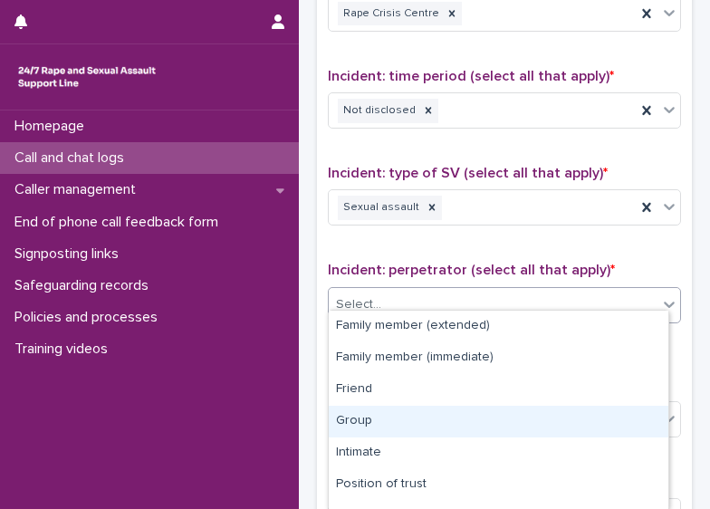
scroll to position [150, 0]
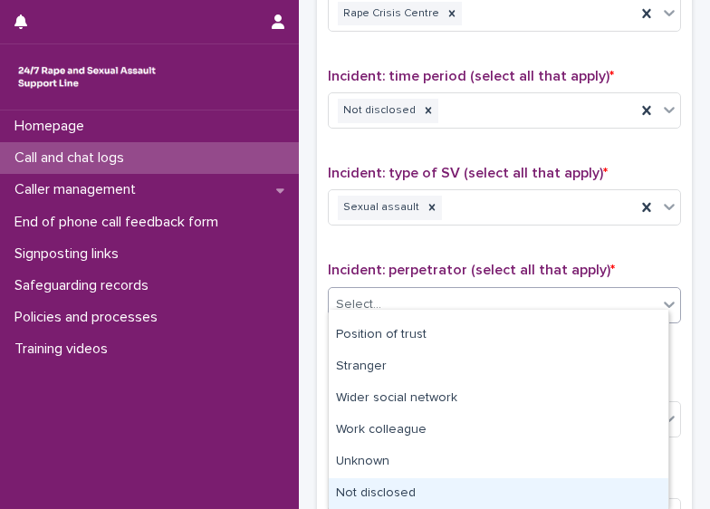
click at [593, 491] on div "Not disclosed" at bounding box center [499, 494] width 340 height 32
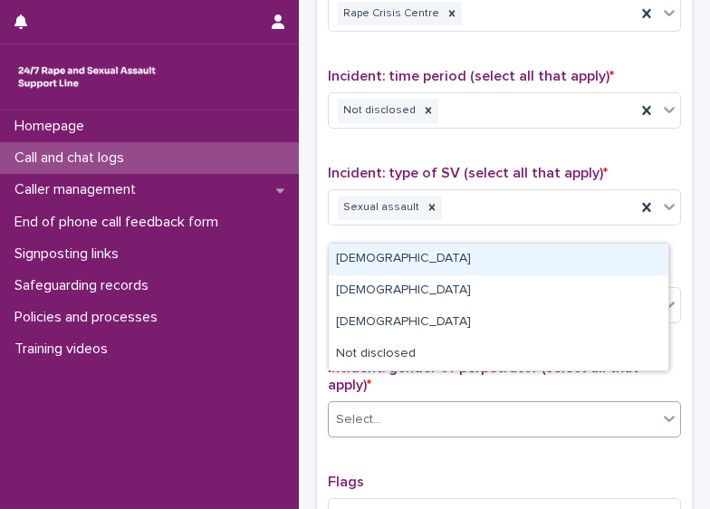
click at [548, 405] on div "Select..." at bounding box center [493, 420] width 329 height 30
click at [456, 255] on div "Male" at bounding box center [499, 260] width 340 height 32
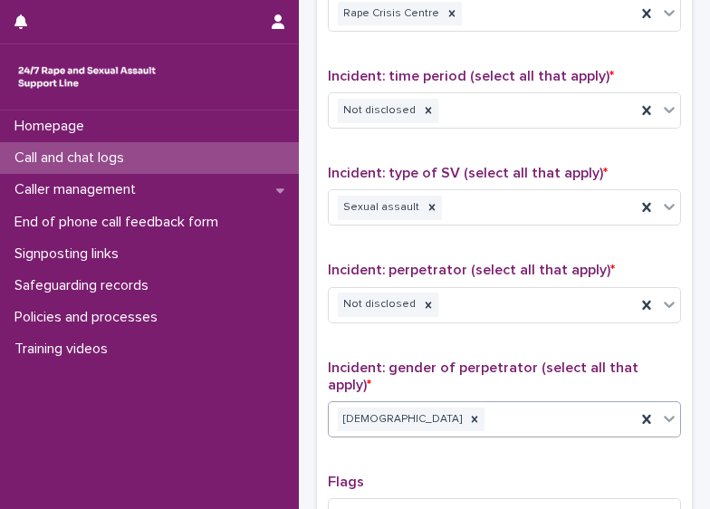
scroll to position [1269, 0]
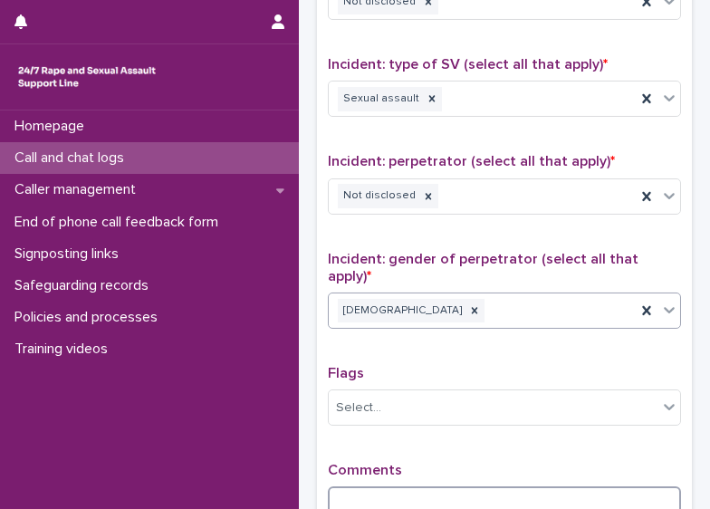
click at [453, 487] on textarea at bounding box center [504, 506] width 353 height 38
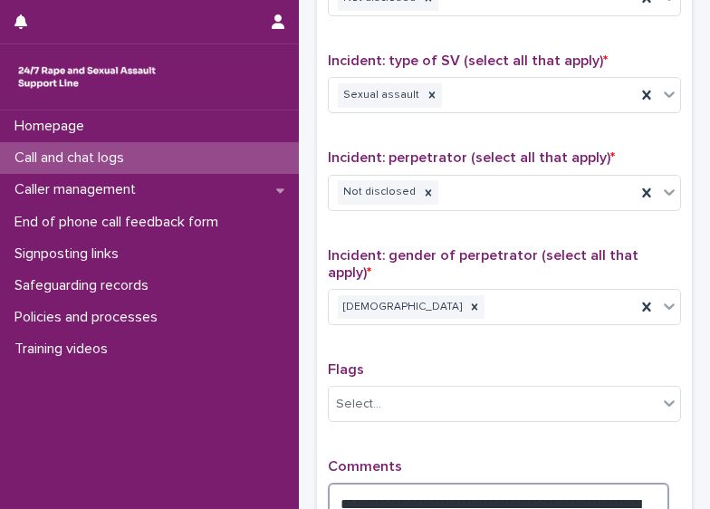
scroll to position [1495, 0]
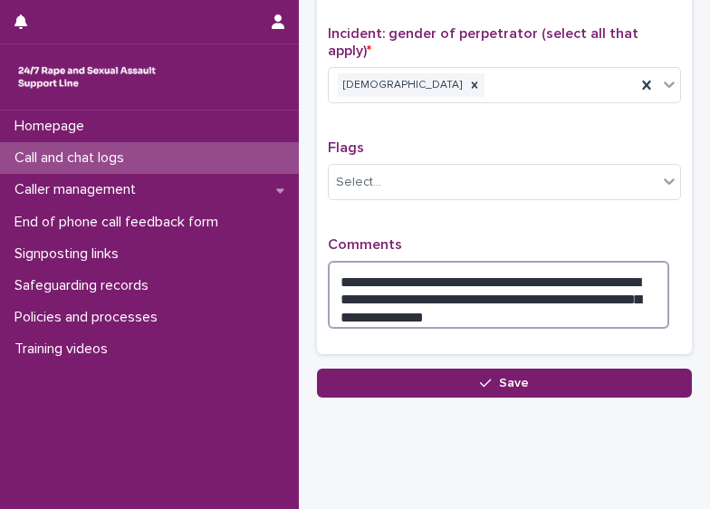
type textarea "**********"
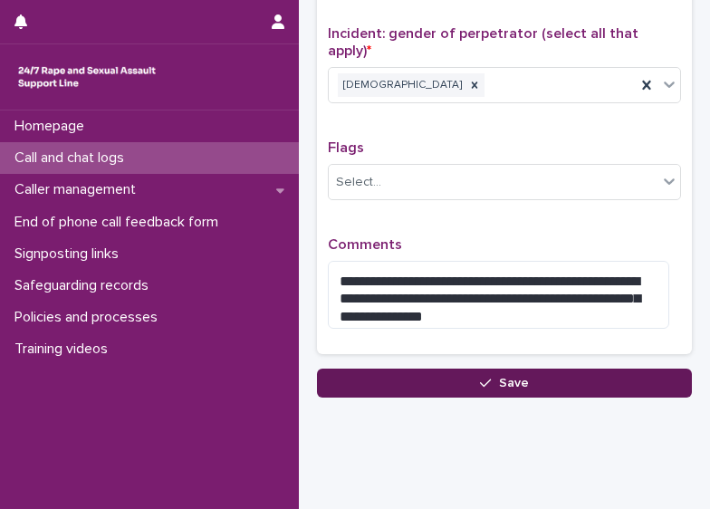
click at [488, 377] on div "button" at bounding box center [489, 383] width 18 height 13
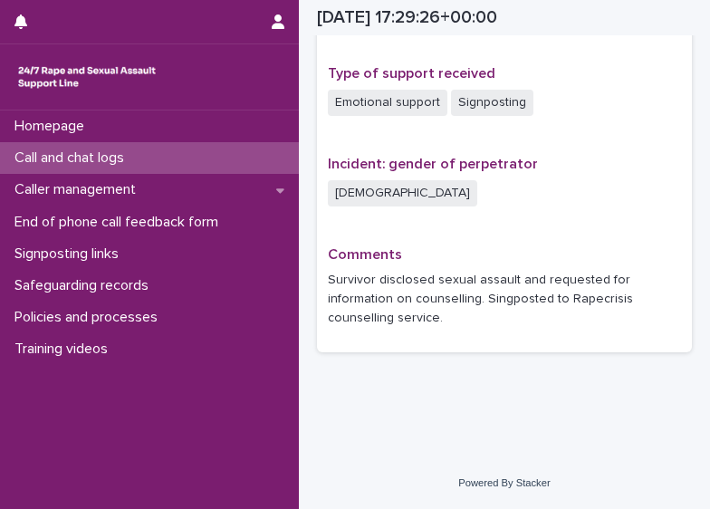
scroll to position [1223, 0]
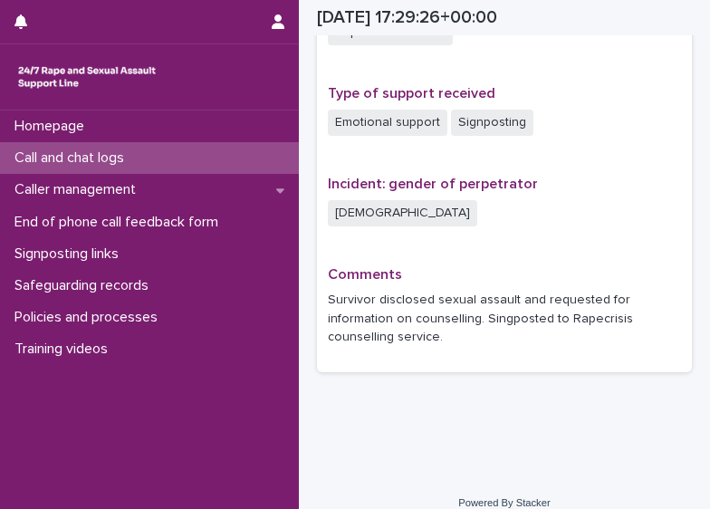
click at [157, 158] on div "Call and chat logs" at bounding box center [149, 158] width 299 height 32
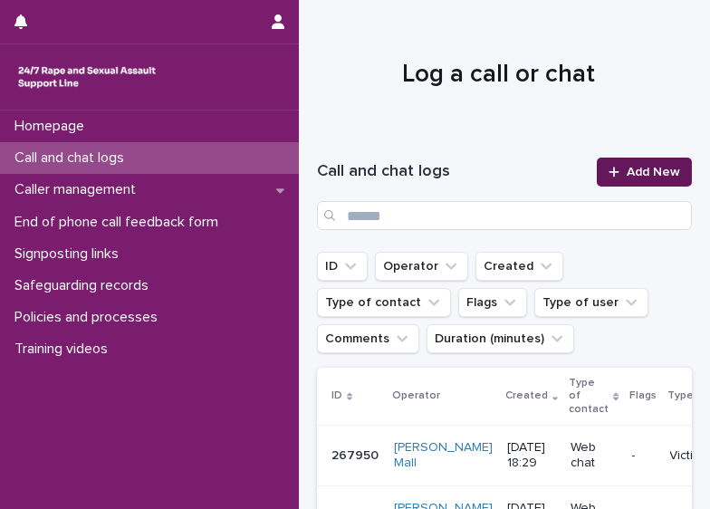
click at [654, 168] on span "Add New" at bounding box center [653, 172] width 53 height 13
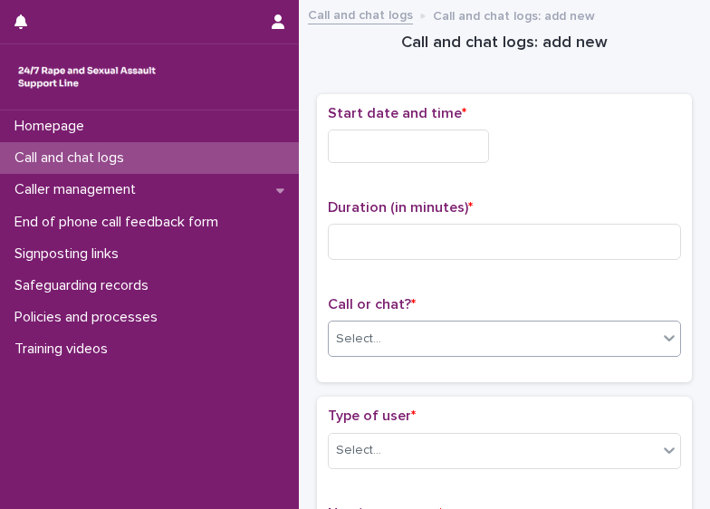
click at [370, 349] on div "Select..." at bounding box center [493, 339] width 329 height 30
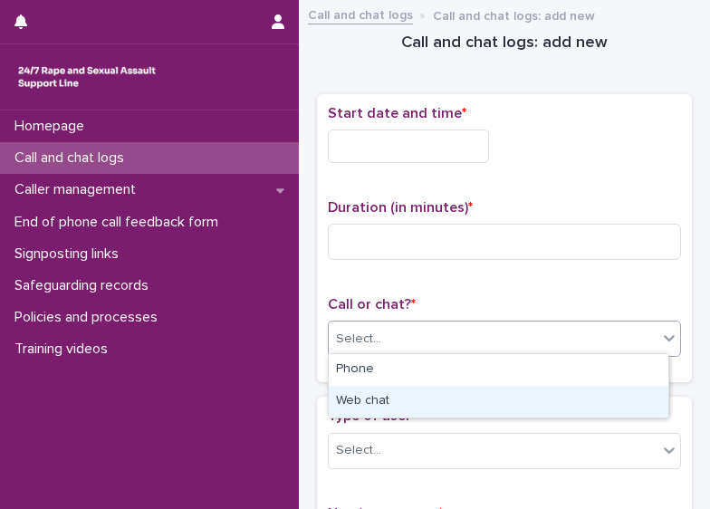
click at [379, 397] on div "Web chat" at bounding box center [499, 402] width 340 height 32
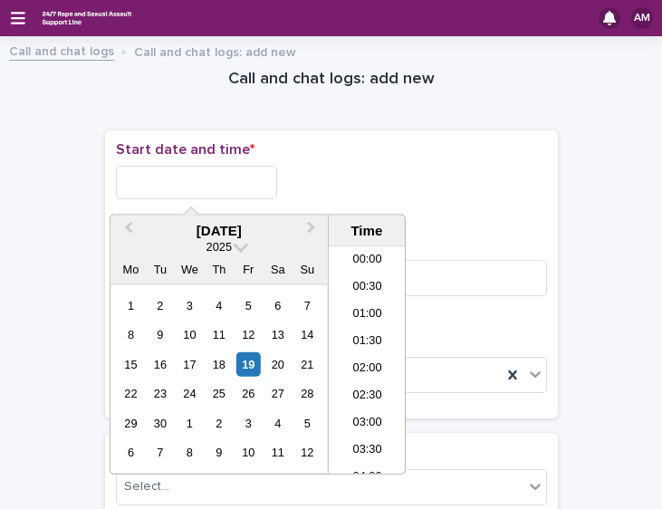
click at [247, 179] on input "text" at bounding box center [196, 183] width 161 height 34
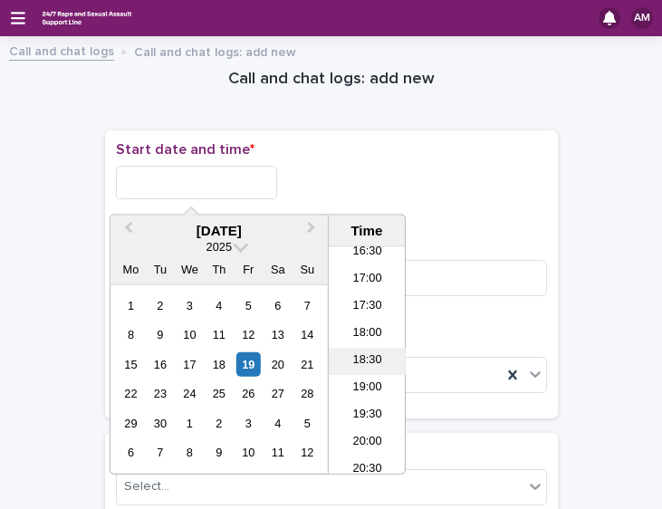
click at [370, 356] on li "18:30" at bounding box center [367, 361] width 77 height 27
type input "**********"
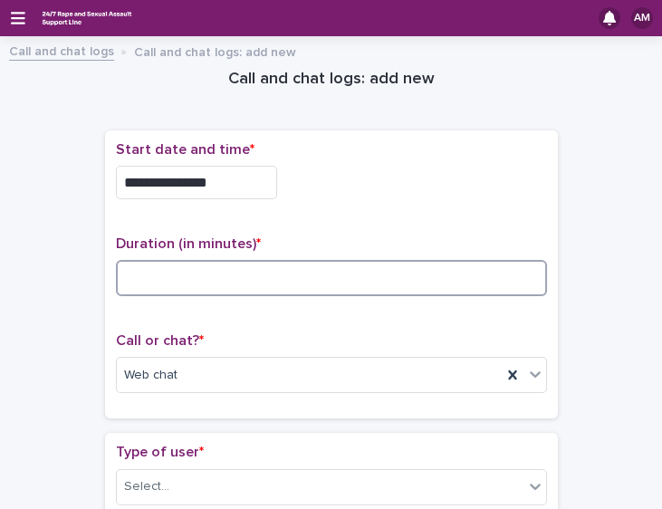
click at [236, 279] on input at bounding box center [331, 278] width 431 height 36
type input "*"
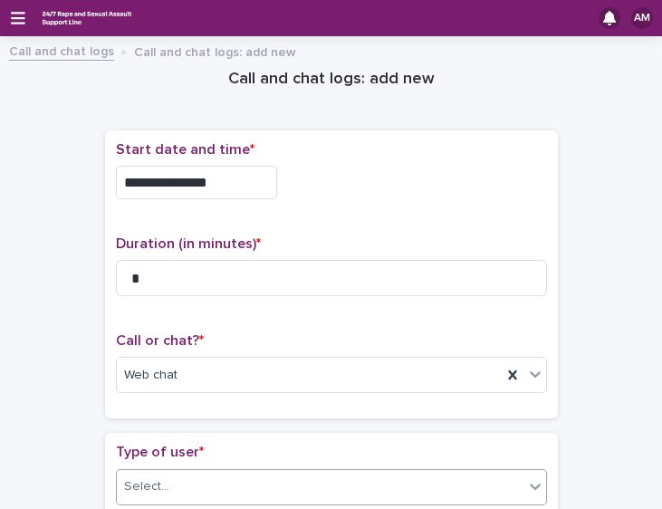
click at [439, 476] on div "Select..." at bounding box center [320, 487] width 407 height 30
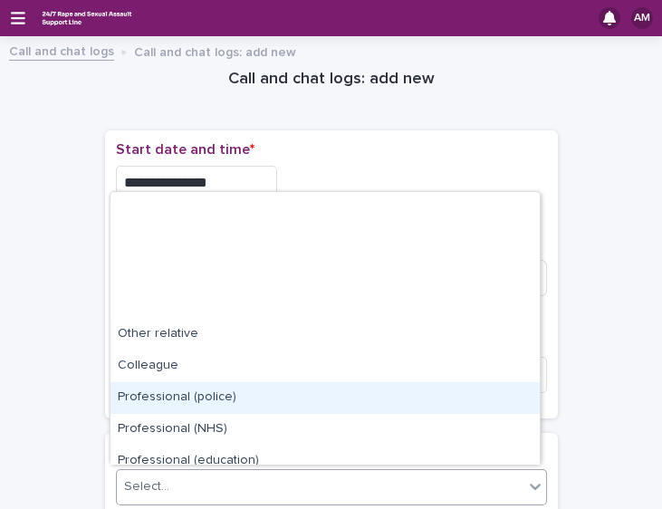
scroll to position [203, 0]
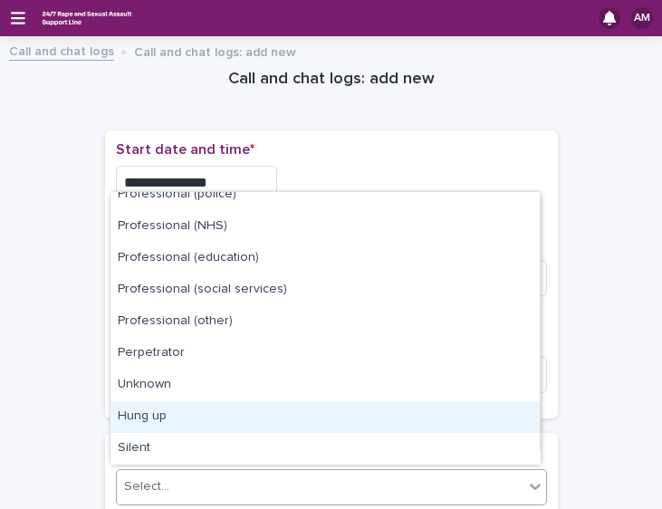
click at [502, 410] on div "Hung up" at bounding box center [326, 417] width 430 height 32
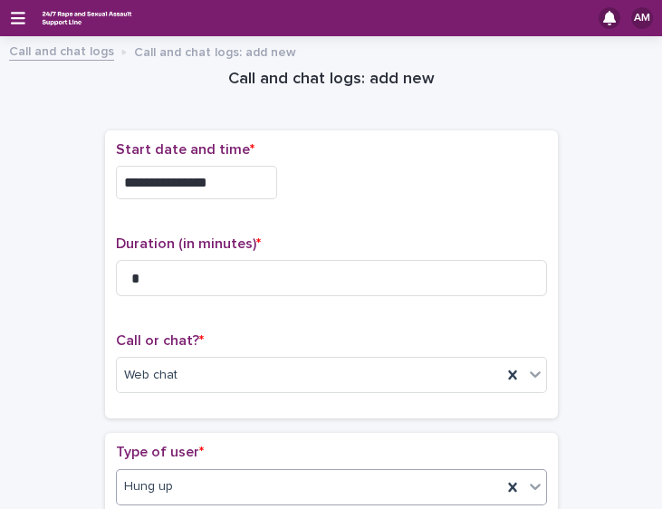
scroll to position [412, 0]
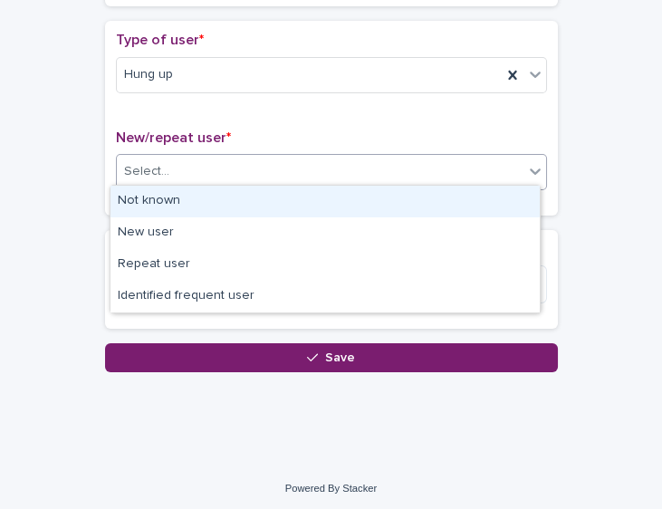
click at [503, 160] on div "Select..." at bounding box center [320, 172] width 407 height 30
click at [442, 186] on div "Not known" at bounding box center [326, 202] width 430 height 32
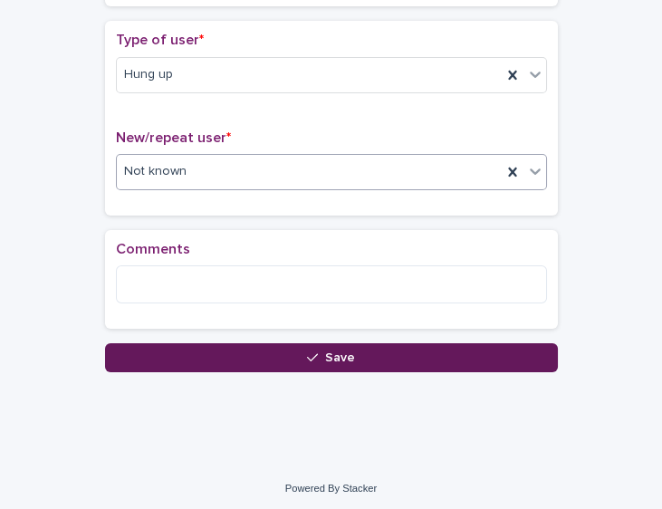
click at [294, 359] on button "Save" at bounding box center [331, 357] width 453 height 29
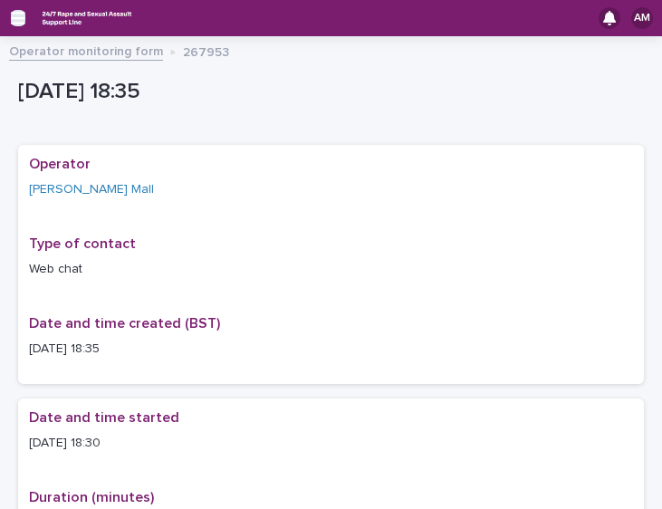
click at [21, 21] on icon "button" at bounding box center [18, 18] width 14 height 16
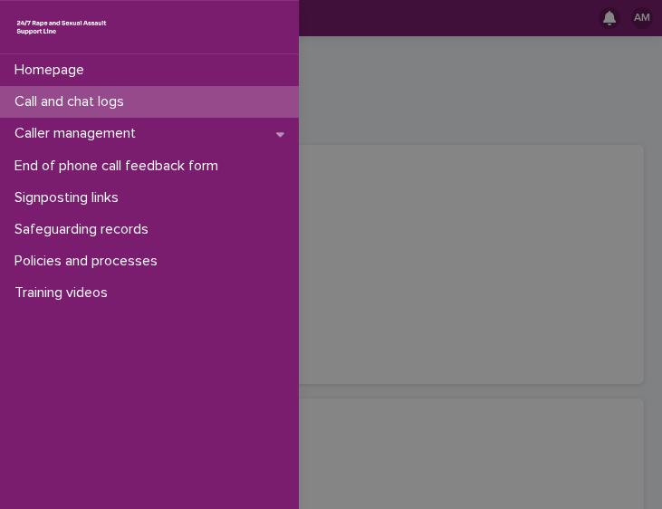
click at [88, 95] on p "Call and chat logs" at bounding box center [72, 101] width 131 height 17
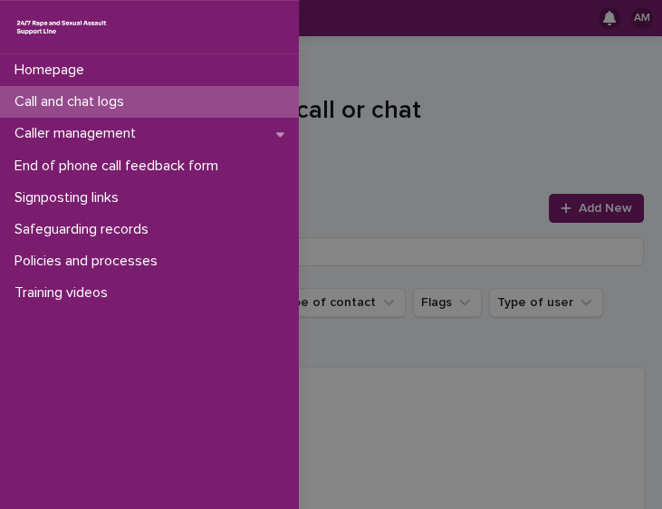
click at [440, 188] on div "Homepage Call and chat logs Caller management End of phone call feedback form S…" at bounding box center [331, 254] width 662 height 509
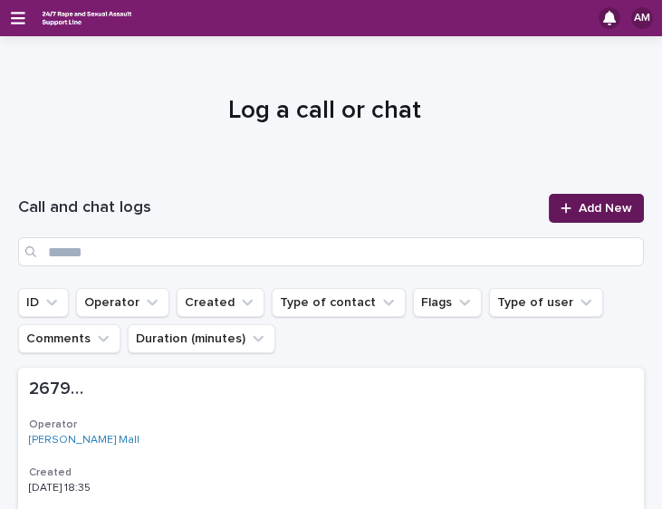
click at [563, 217] on link "Add New" at bounding box center [596, 208] width 95 height 29
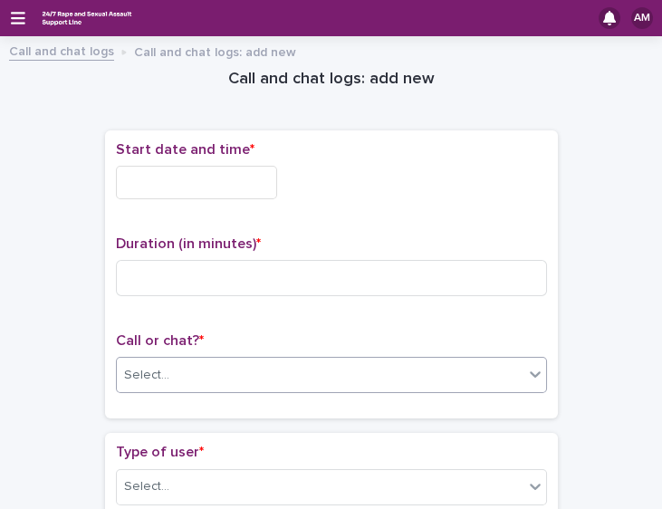
click at [229, 366] on div "Select..." at bounding box center [320, 376] width 407 height 30
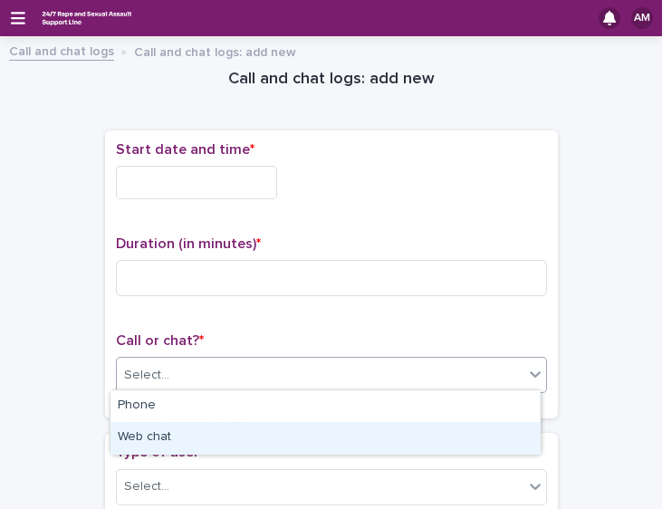
click at [191, 434] on div "Web chat" at bounding box center [326, 438] width 430 height 32
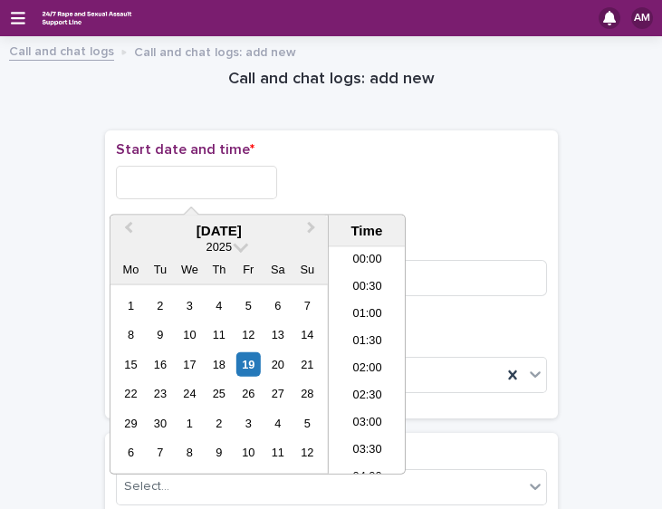
scroll to position [905, 0]
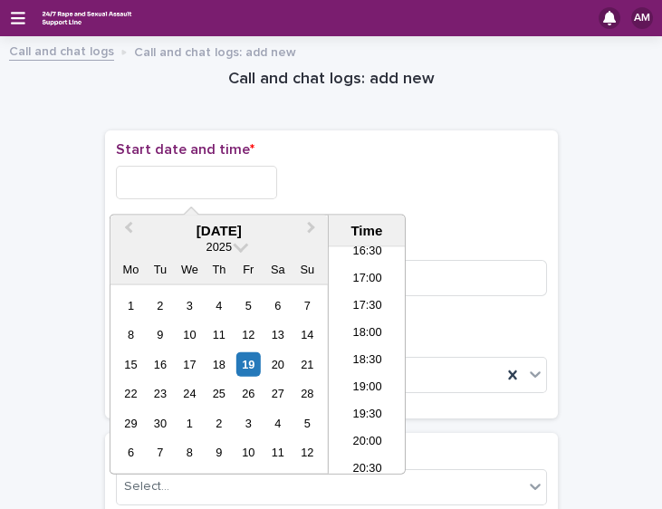
drag, startPoint x: 187, startPoint y: 175, endPoint x: 159, endPoint y: 199, distance: 37.3
click at [159, 199] on div "Start date and time *" at bounding box center [331, 177] width 431 height 72
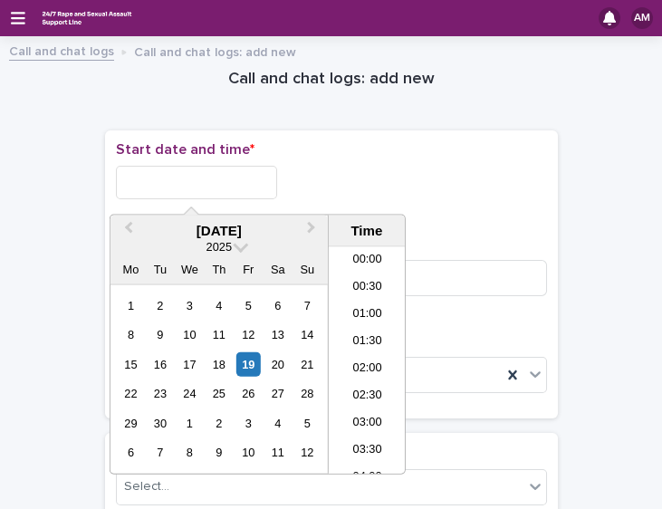
click at [164, 169] on input "text" at bounding box center [196, 183] width 161 height 34
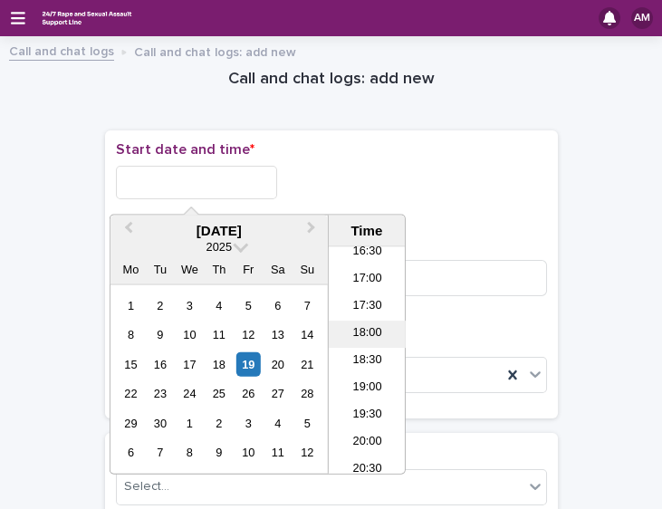
click at [372, 344] on li "18:00" at bounding box center [367, 334] width 77 height 27
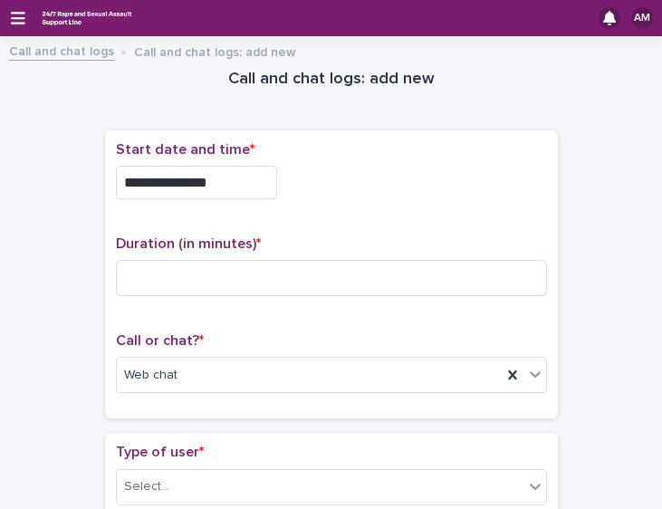
click at [241, 172] on input "**********" at bounding box center [196, 183] width 161 height 34
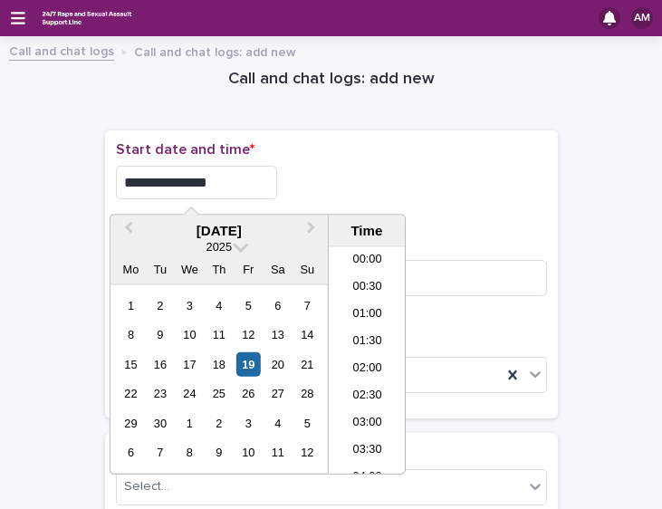
scroll to position [879, 0]
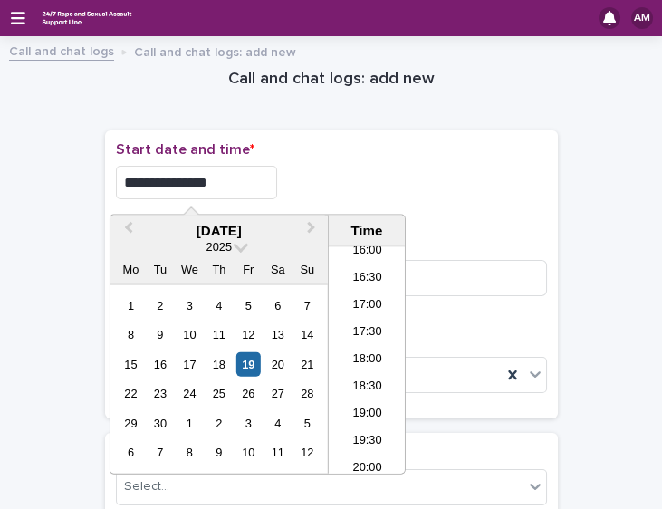
type input "**********"
click at [483, 262] on input at bounding box center [331, 278] width 431 height 36
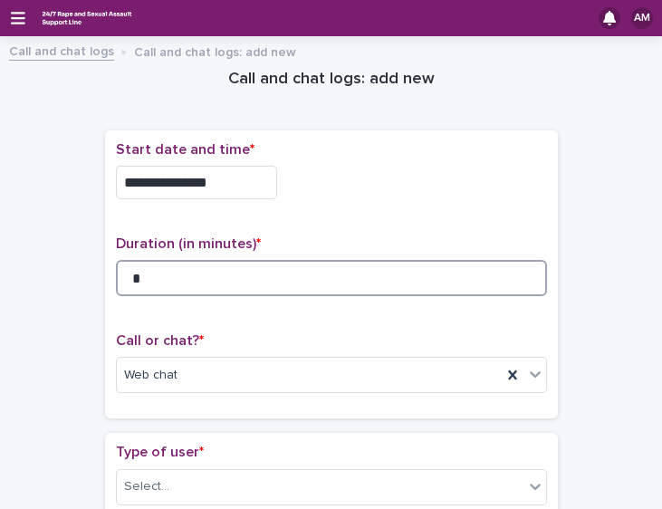
type input "*"
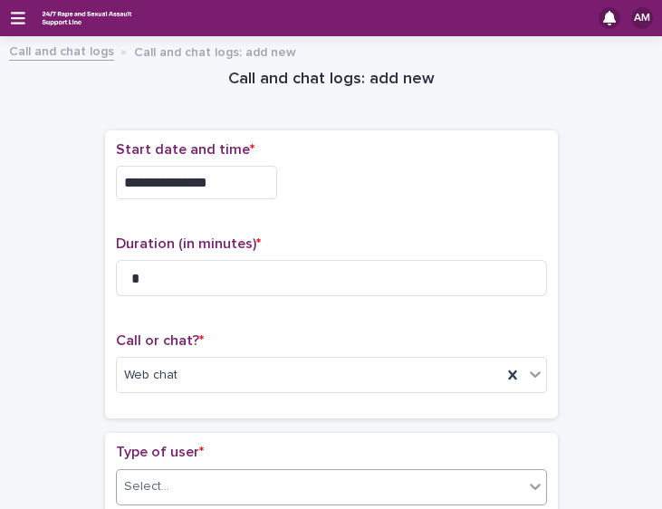
click at [349, 497] on div "Select..." at bounding box center [331, 487] width 431 height 36
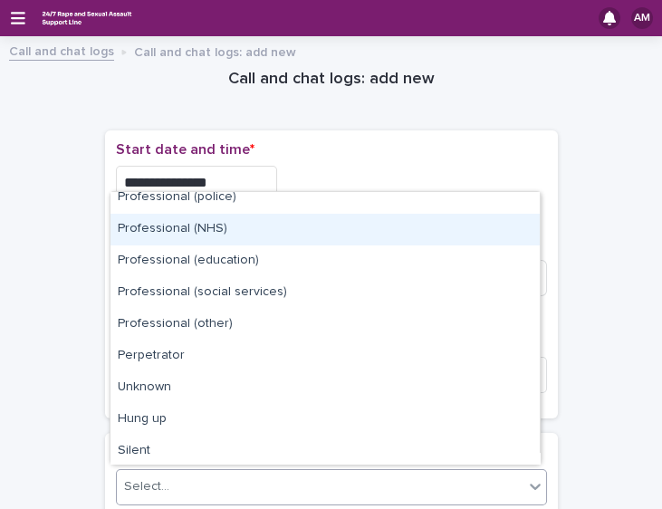
scroll to position [203, 0]
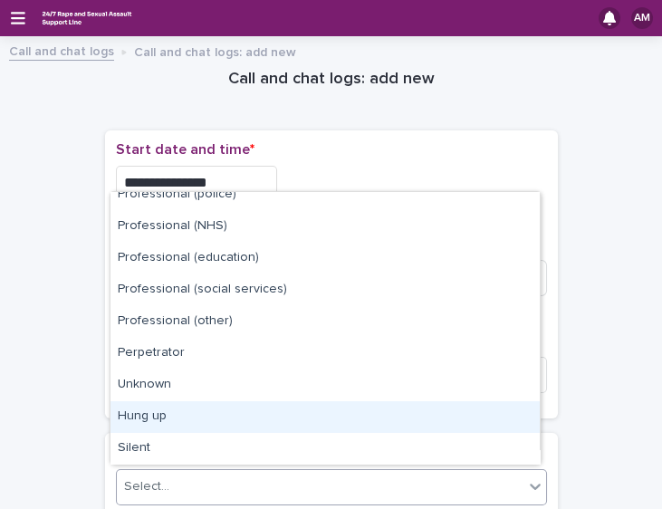
click at [476, 421] on div "Hung up" at bounding box center [326, 417] width 430 height 32
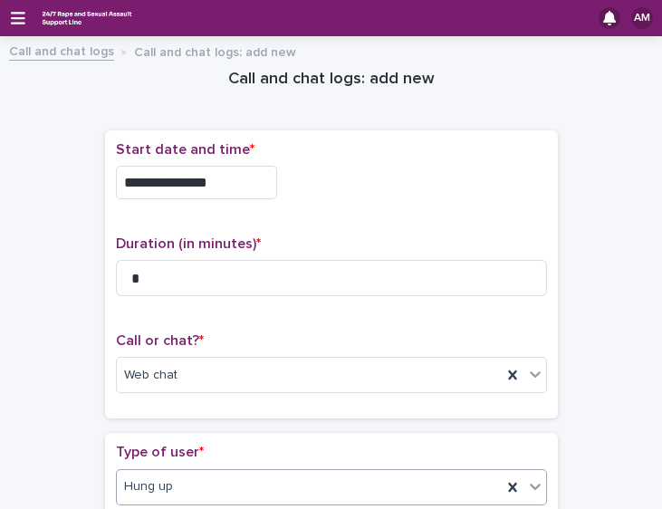
scroll to position [412, 0]
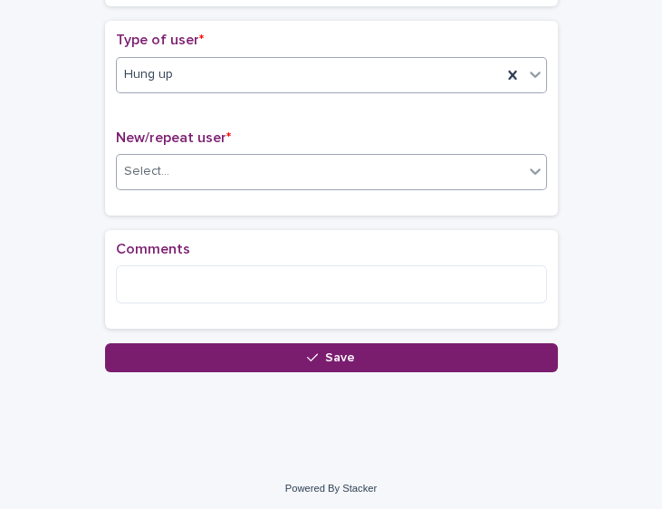
click at [488, 168] on div "Select..." at bounding box center [320, 172] width 407 height 30
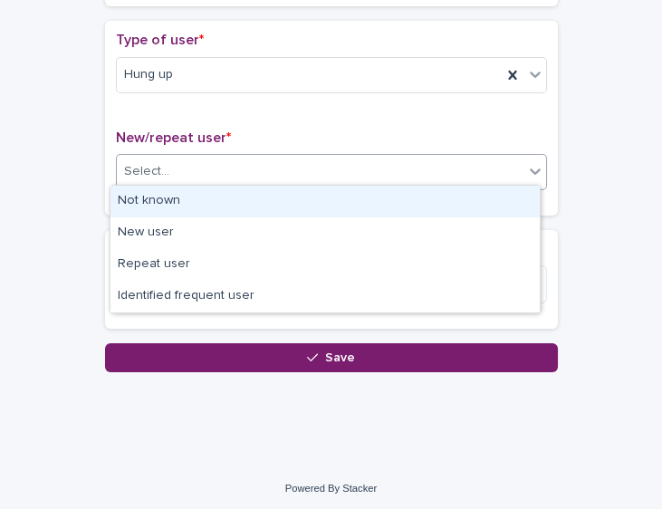
click at [459, 207] on div "Not known" at bounding box center [326, 202] width 430 height 32
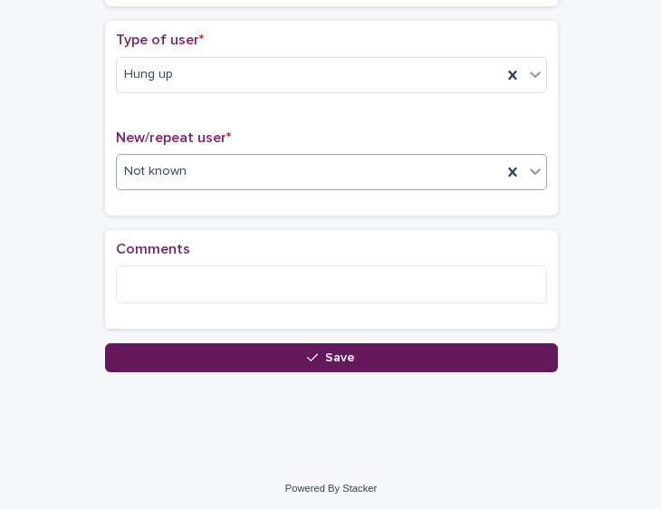
click at [356, 362] on button "Save" at bounding box center [331, 357] width 453 height 29
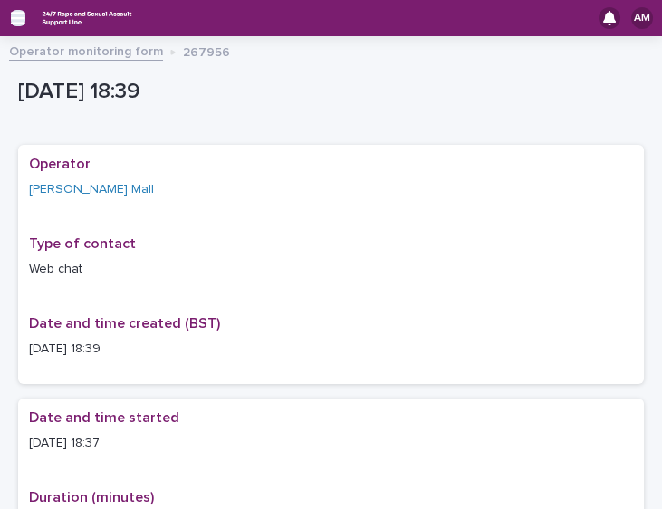
click at [21, 20] on icon "button" at bounding box center [18, 18] width 14 height 16
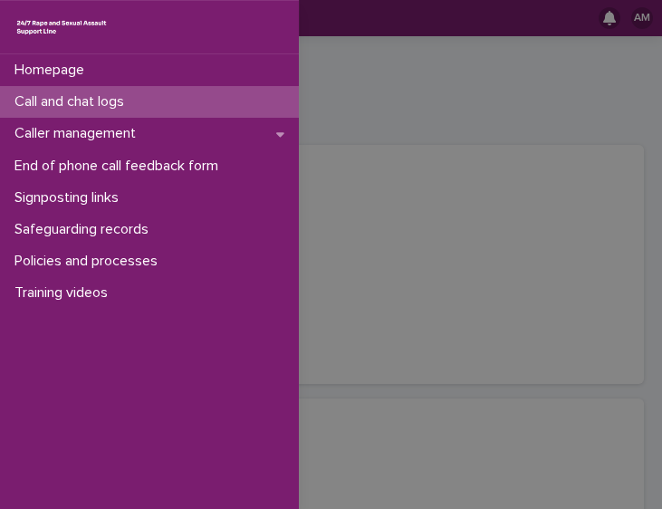
click at [83, 109] on p "Call and chat logs" at bounding box center [72, 101] width 131 height 17
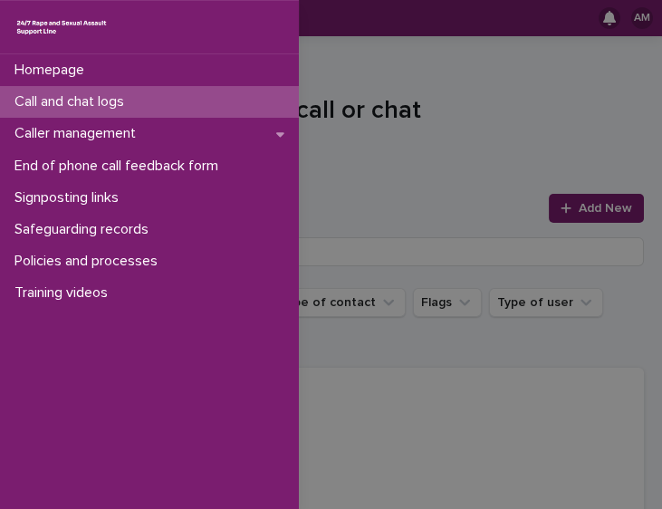
click at [591, 208] on div "Homepage Call and chat logs Caller management End of phone call feedback form S…" at bounding box center [331, 254] width 662 height 509
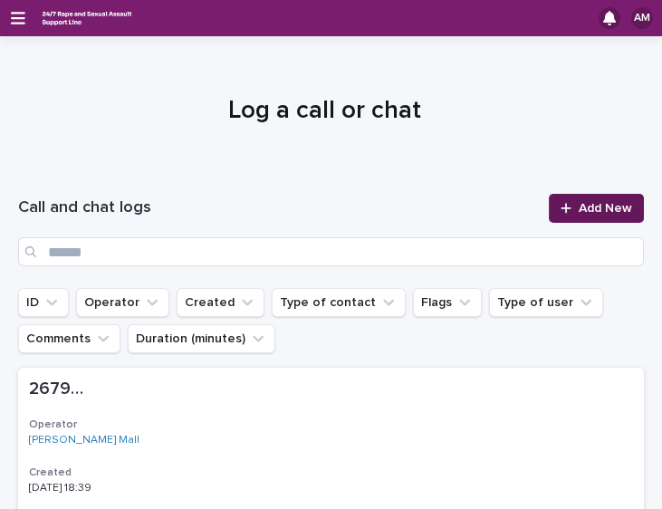
click at [591, 208] on span "Add New" at bounding box center [605, 208] width 53 height 13
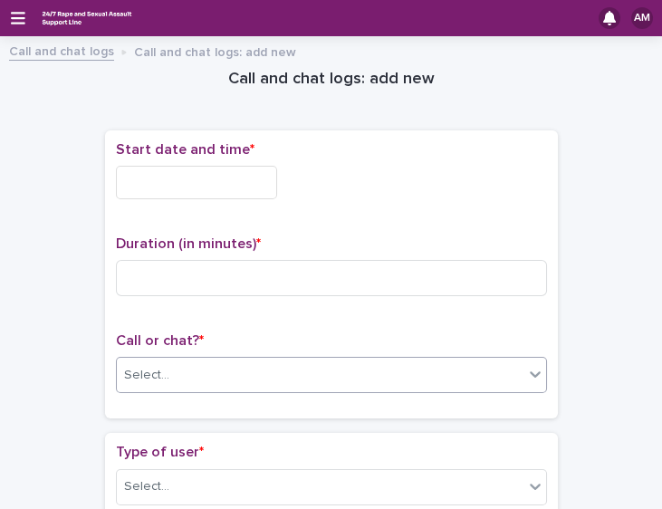
click at [231, 374] on div "Select..." at bounding box center [320, 376] width 407 height 30
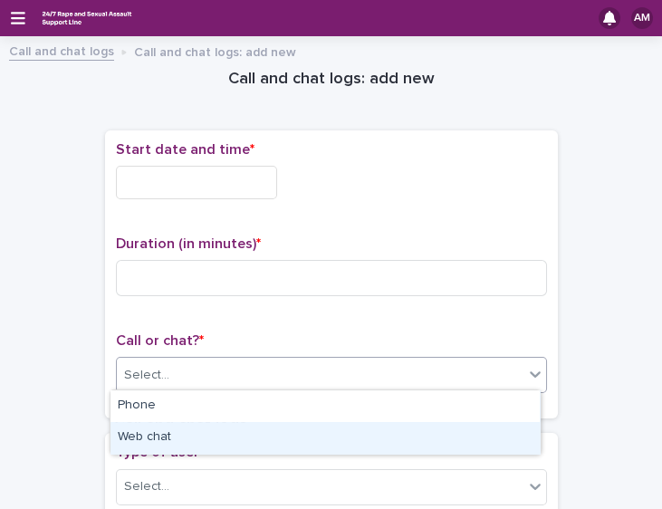
click at [196, 439] on div "Web chat" at bounding box center [326, 438] width 430 height 32
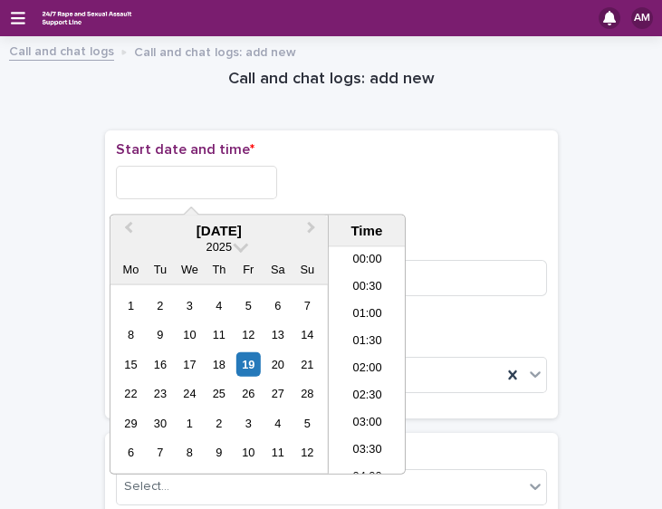
click at [206, 188] on input "text" at bounding box center [196, 183] width 161 height 34
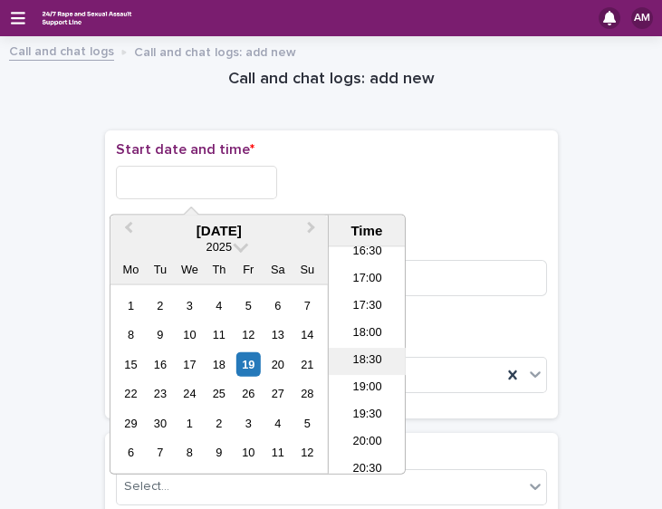
click at [366, 360] on li "18:30" at bounding box center [367, 361] width 77 height 27
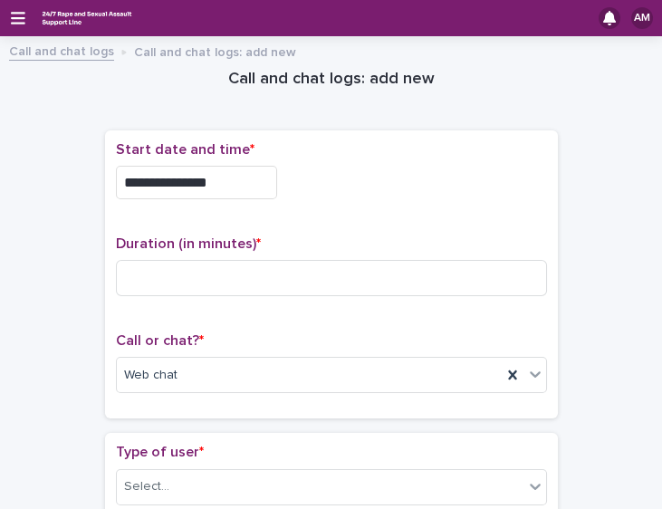
click at [241, 179] on input "**********" at bounding box center [196, 183] width 161 height 34
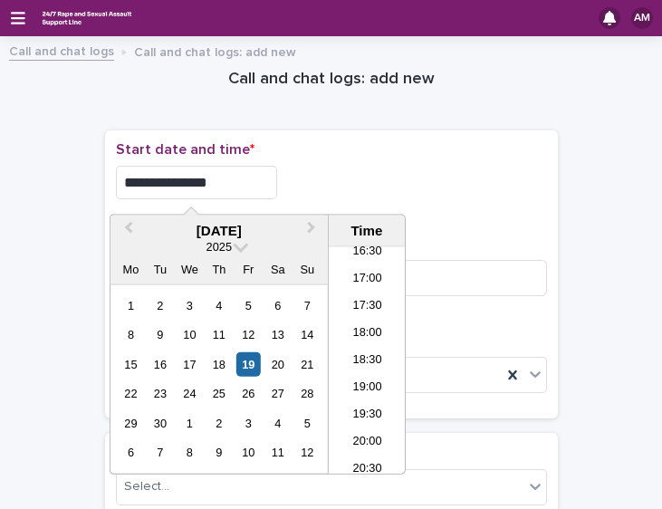
type input "**********"
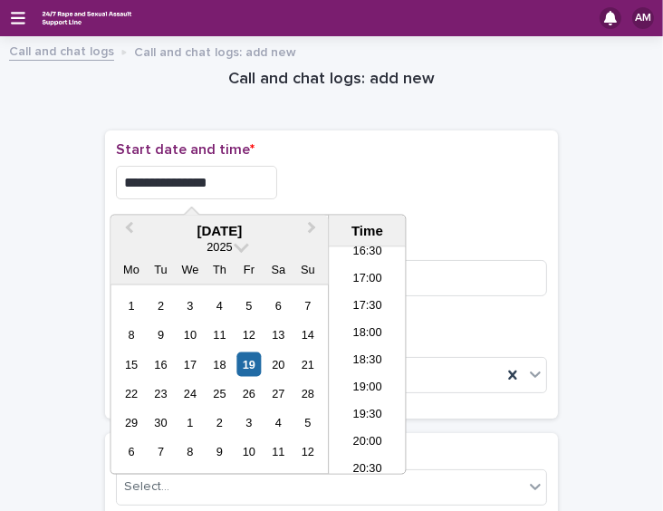
click at [385, 151] on p "Start date and time *" at bounding box center [331, 149] width 431 height 17
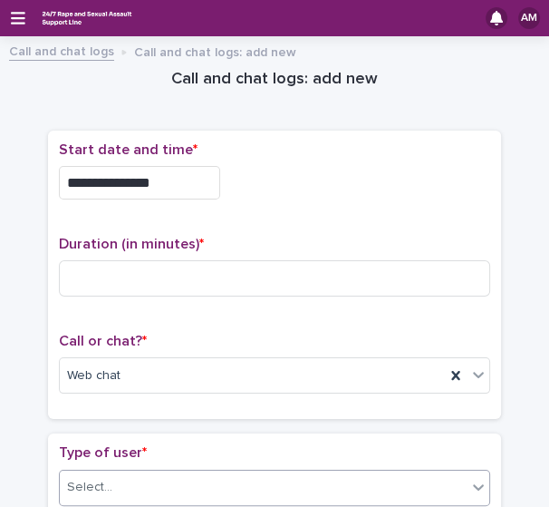
click at [169, 474] on div "Select..." at bounding box center [263, 487] width 407 height 30
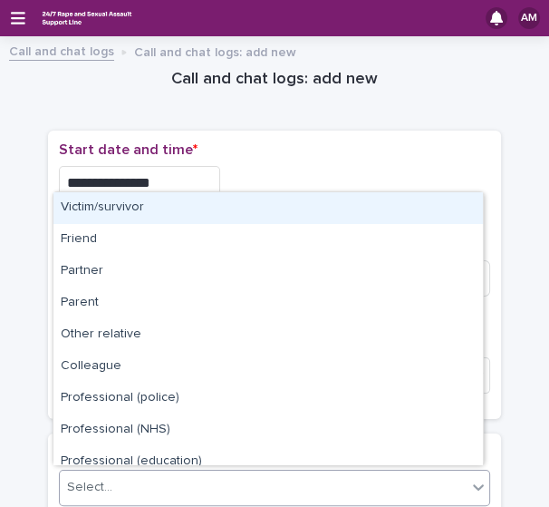
click at [150, 218] on div "Victim/survivor" at bounding box center [268, 208] width 430 height 32
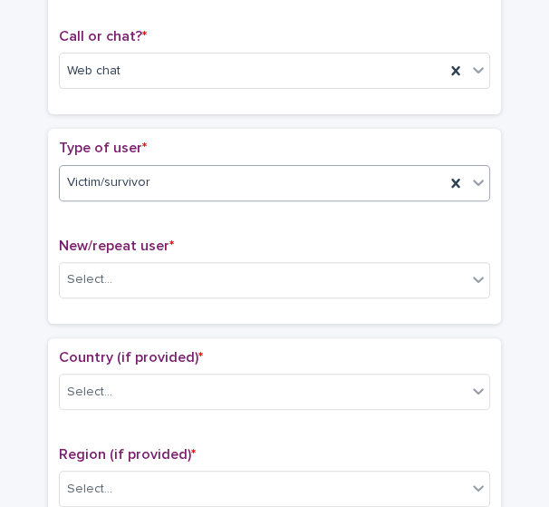
scroll to position [551, 0]
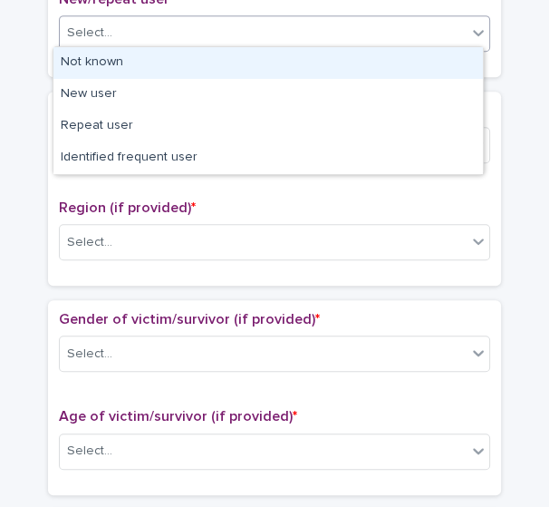
click at [345, 43] on div "Select..." at bounding box center [274, 33] width 431 height 36
click at [324, 67] on div "Not known" at bounding box center [268, 63] width 430 height 32
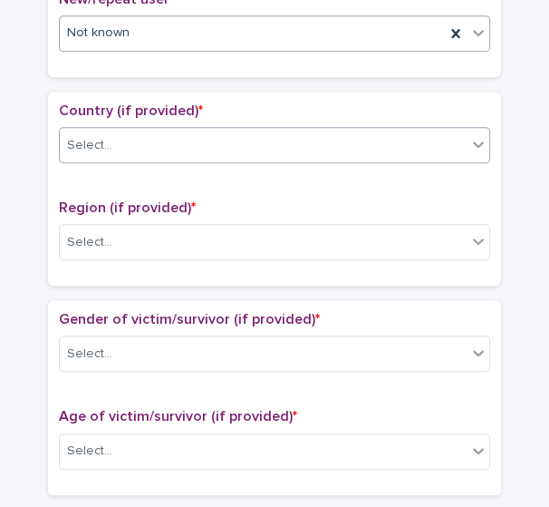
click at [344, 145] on div "Select..." at bounding box center [263, 145] width 407 height 30
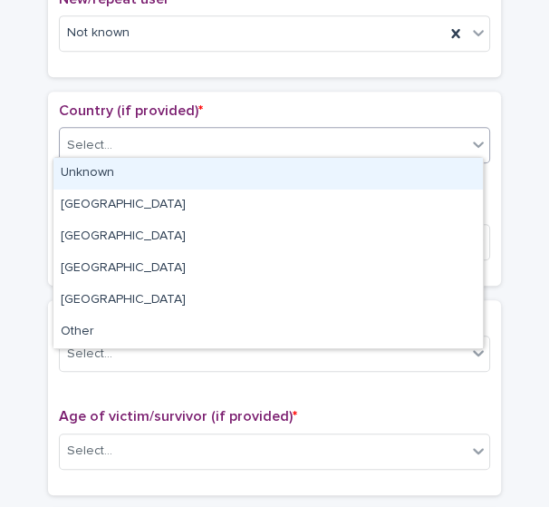
click at [337, 170] on div "Unknown" at bounding box center [268, 174] width 430 height 32
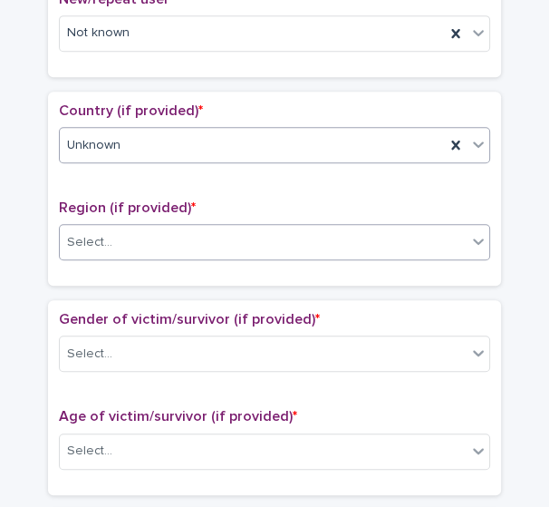
click at [323, 227] on div "Select..." at bounding box center [263, 242] width 407 height 30
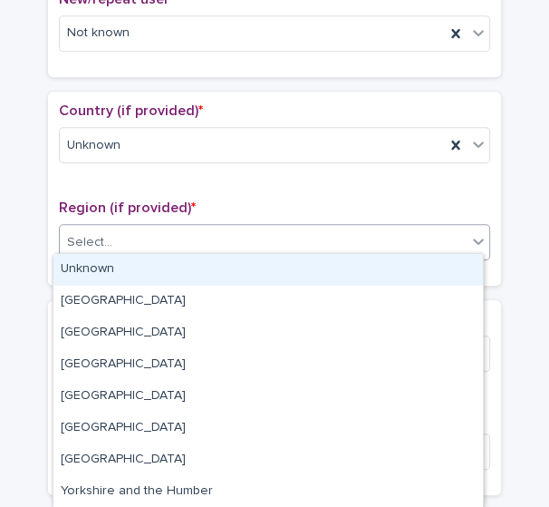
click at [299, 265] on div "Unknown" at bounding box center [268, 270] width 430 height 32
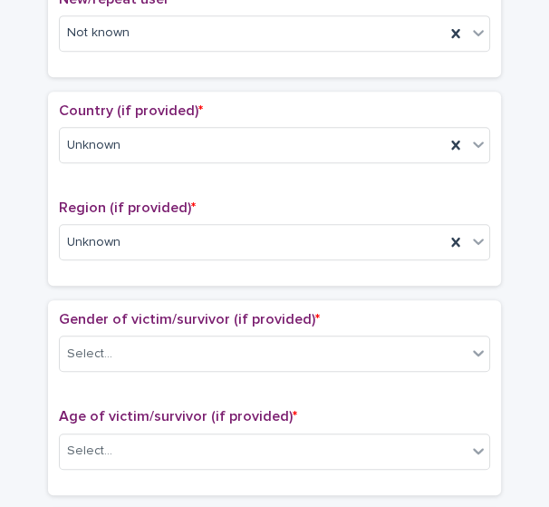
click at [254, 368] on div "Gender of victim/survivor (if provided) * Select..." at bounding box center [274, 348] width 431 height 75
click at [249, 358] on div "Select..." at bounding box center [263, 354] width 407 height 30
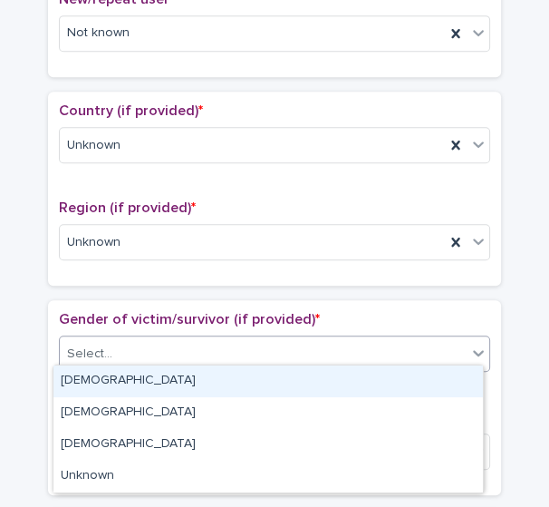
click at [234, 373] on div "Female" at bounding box center [268, 381] width 430 height 32
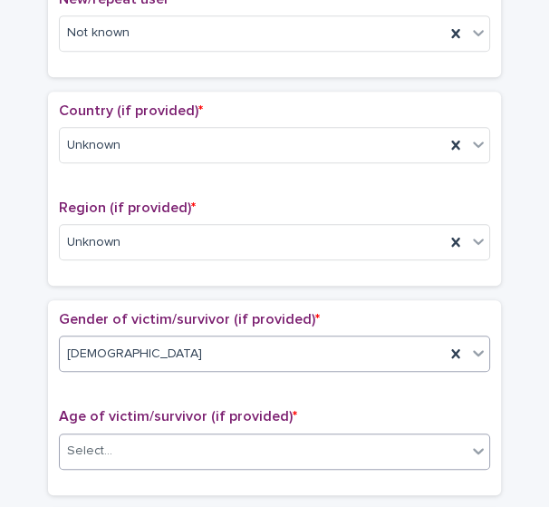
click at [228, 443] on div "Select..." at bounding box center [263, 451] width 407 height 30
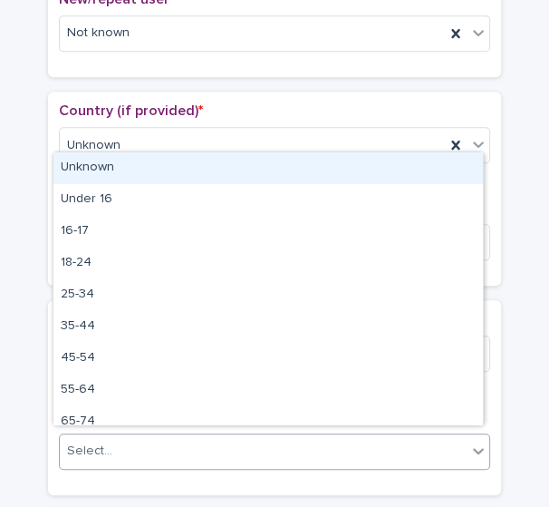
click at [237, 172] on div "Unknown" at bounding box center [268, 168] width 430 height 32
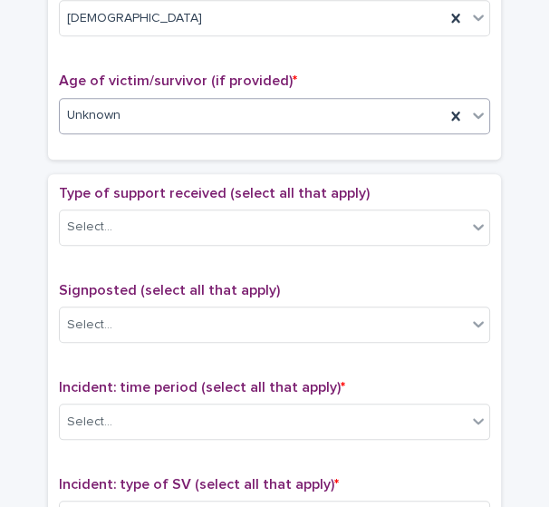
scroll to position [889, 0]
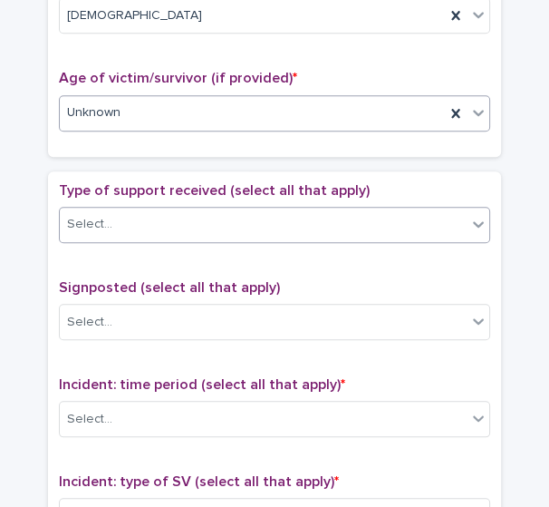
click at [256, 209] on div "Select..." at bounding box center [263, 224] width 407 height 30
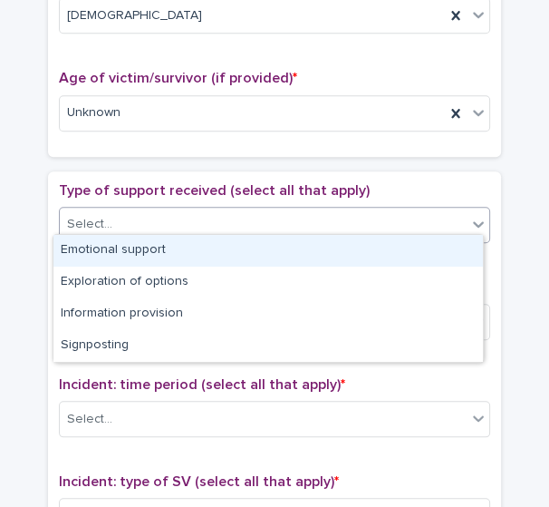
click at [217, 249] on div "Emotional support" at bounding box center [268, 251] width 430 height 32
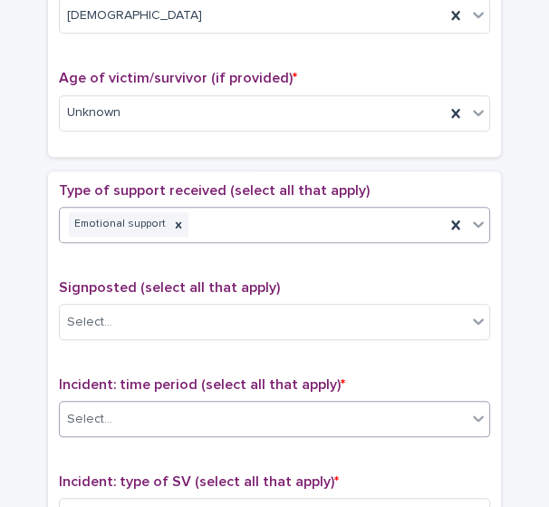
click at [257, 404] on div "Select..." at bounding box center [263, 419] width 407 height 30
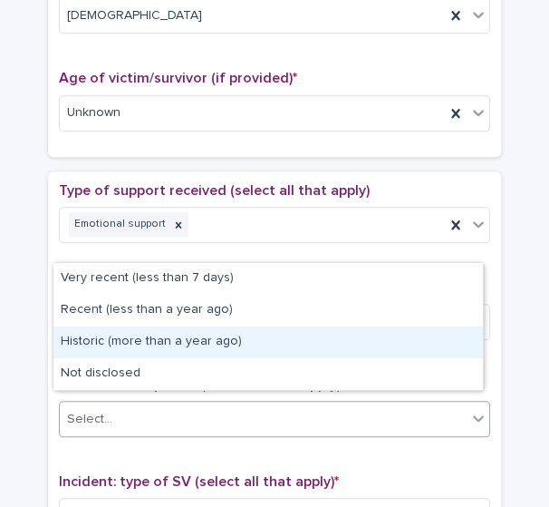
click at [233, 335] on div "Historic (more than a year ago)" at bounding box center [268, 342] width 430 height 32
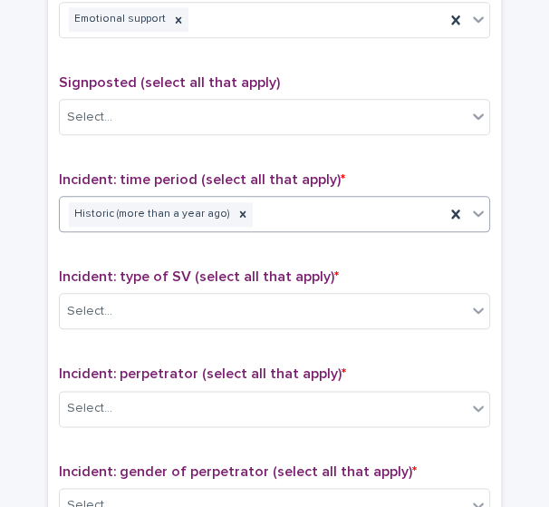
scroll to position [1105, 0]
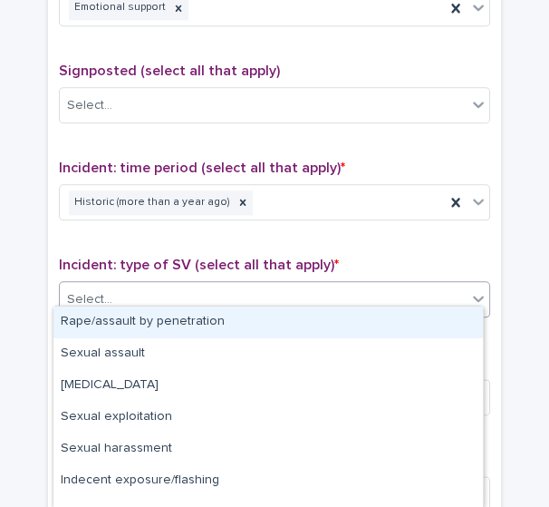
click at [355, 285] on div "Select..." at bounding box center [263, 300] width 407 height 30
click at [331, 318] on div "Rape/assault by penetration" at bounding box center [268, 322] width 430 height 32
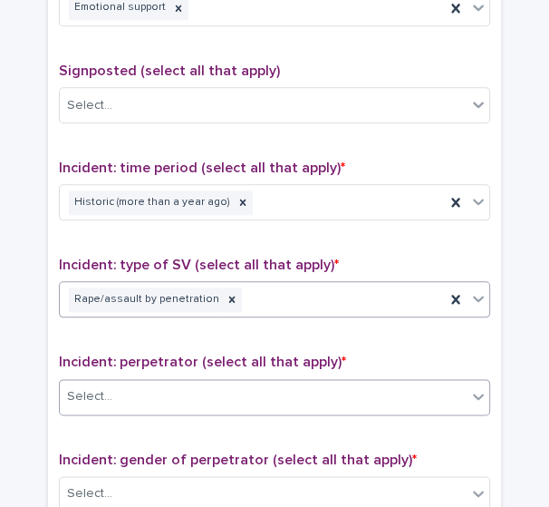
click at [284, 391] on div "Select..." at bounding box center [263, 396] width 407 height 30
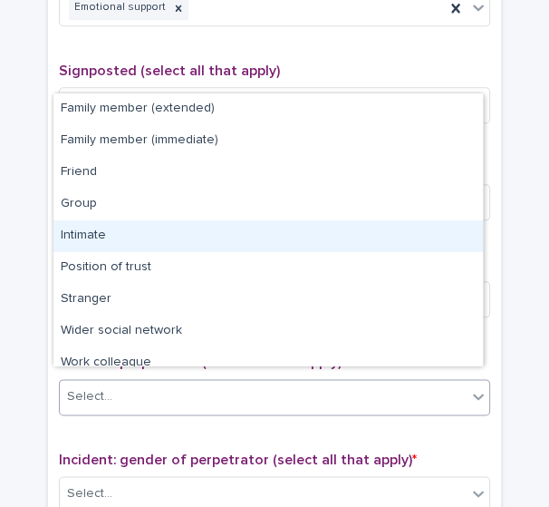
click at [287, 238] on div "Intimate" at bounding box center [268, 236] width 430 height 32
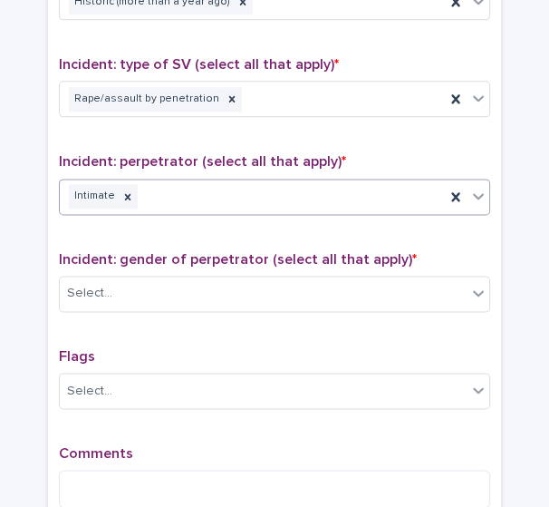
scroll to position [1337, 0]
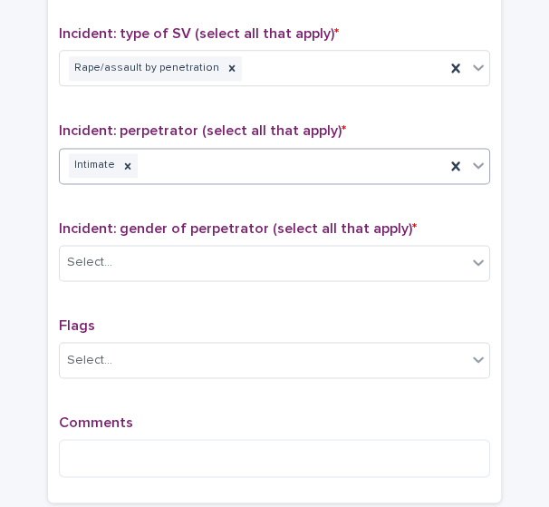
click at [382, 230] on div "Incident: gender of perpetrator (select all that apply) * Select..." at bounding box center [274, 257] width 431 height 75
click at [368, 247] on div "Select..." at bounding box center [263, 262] width 407 height 30
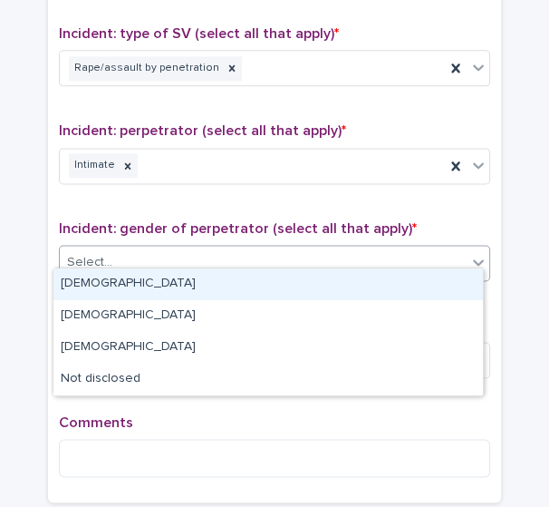
click at [275, 294] on div "Male" at bounding box center [268, 284] width 430 height 32
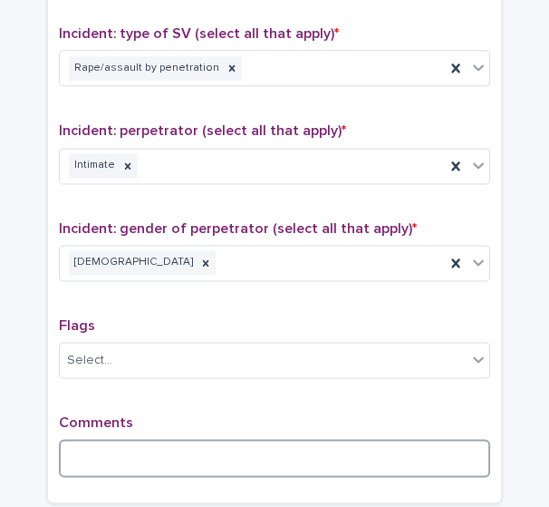
click at [200, 445] on textarea at bounding box center [274, 458] width 431 height 38
type textarea "*"
click at [186, 453] on textarea at bounding box center [274, 458] width 431 height 38
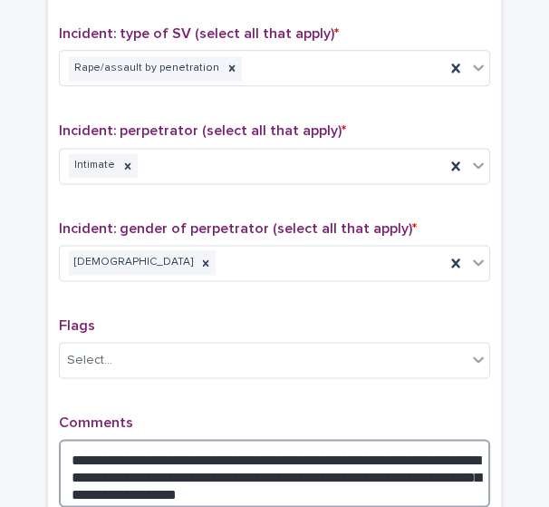
type textarea "**********"
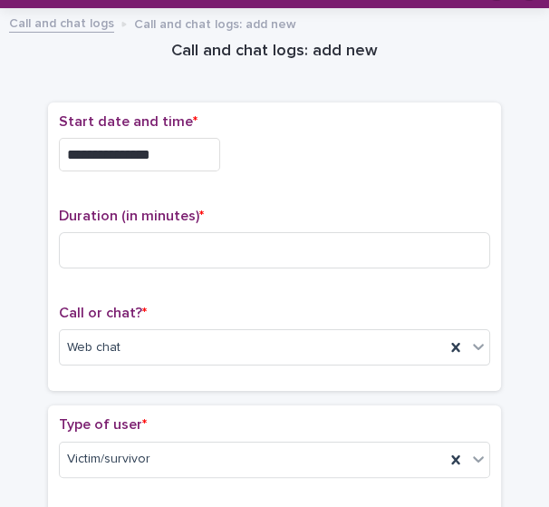
scroll to position [24, 0]
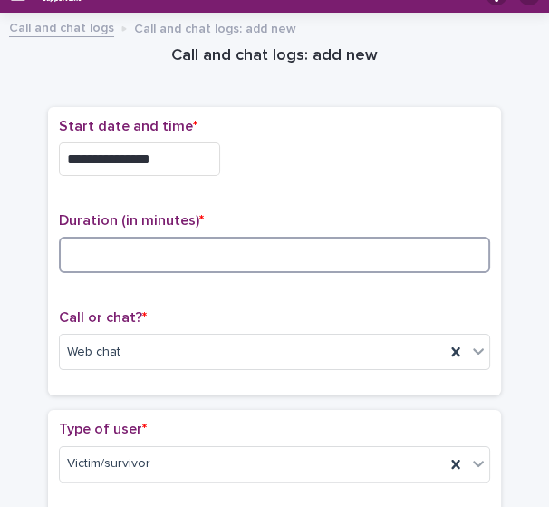
click at [175, 259] on input at bounding box center [274, 255] width 431 height 36
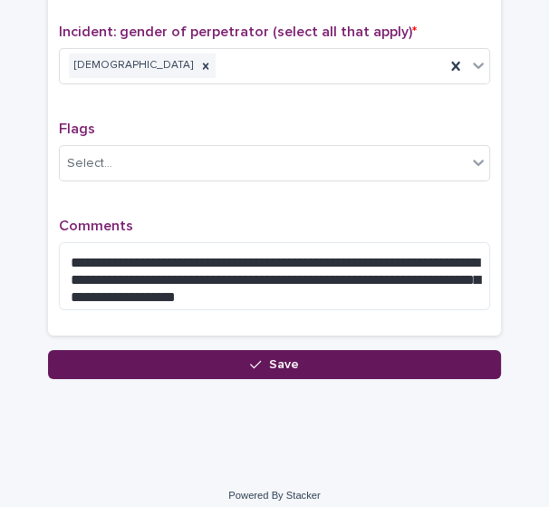
type input "**"
click at [374, 353] on button "Save" at bounding box center [274, 364] width 453 height 29
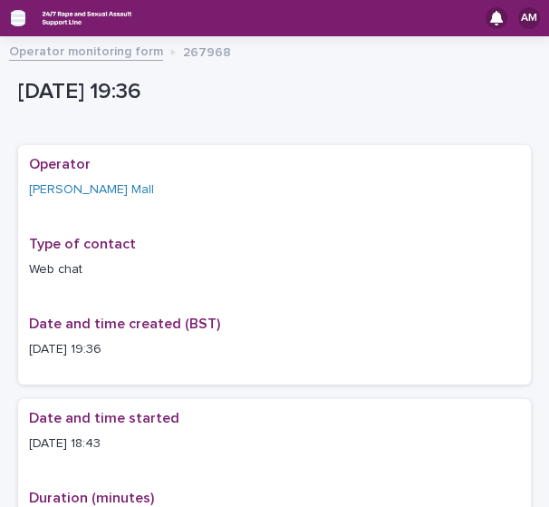
click at [17, 22] on icon "button" at bounding box center [18, 18] width 14 height 13
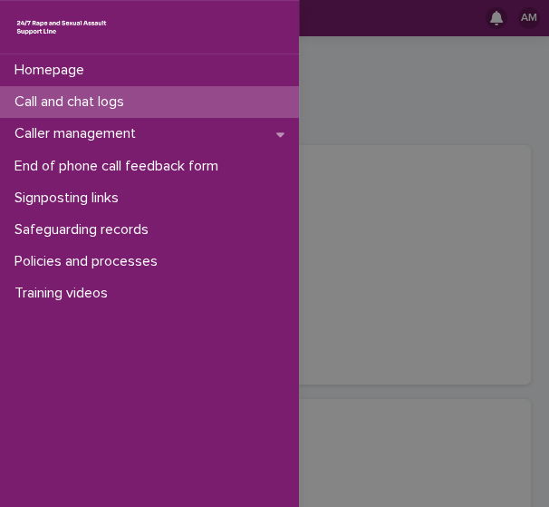
click at [82, 111] on div "Call and chat logs" at bounding box center [149, 102] width 299 height 32
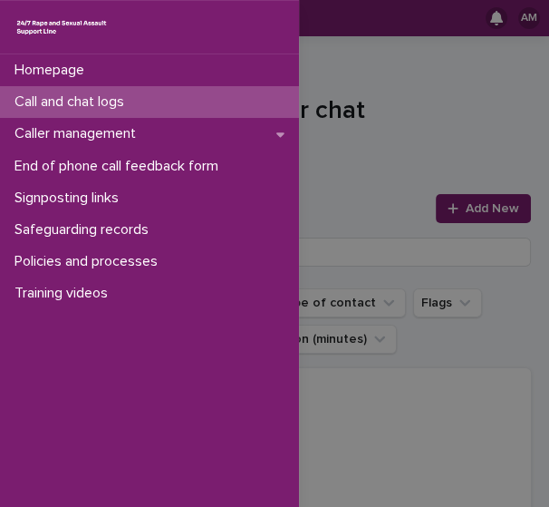
click at [448, 206] on div "Homepage Call and chat logs Caller management End of phone call feedback form S…" at bounding box center [274, 253] width 549 height 507
click at [448, 206] on div at bounding box center [457, 208] width 18 height 13
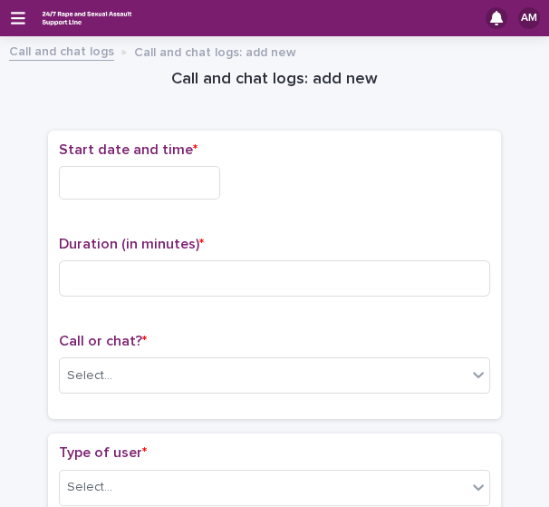
click at [448, 206] on div "Start date and time *" at bounding box center [274, 177] width 431 height 72
click at [172, 181] on input "text" at bounding box center [139, 183] width 161 height 34
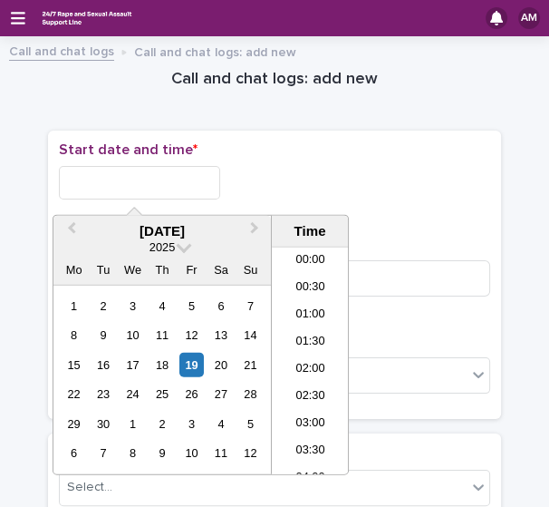
scroll to position [960, 0]
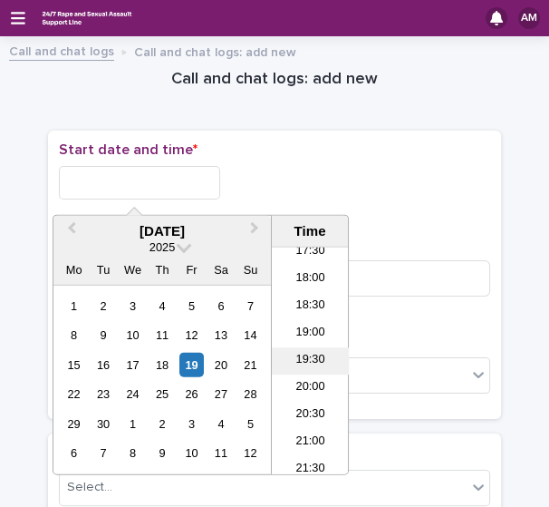
click at [302, 360] on li "19:30" at bounding box center [310, 361] width 77 height 27
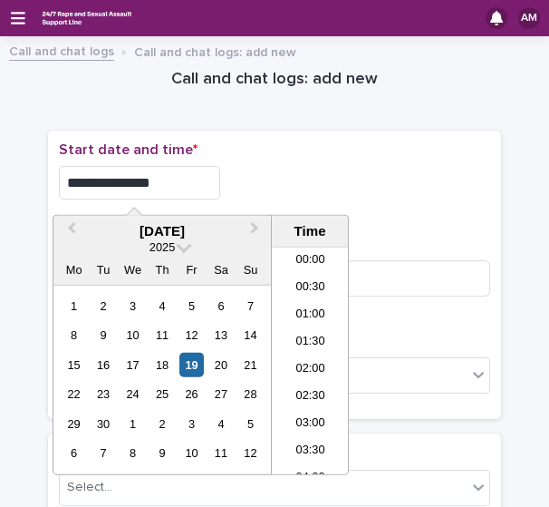
click at [179, 182] on input "**********" at bounding box center [139, 183] width 161 height 34
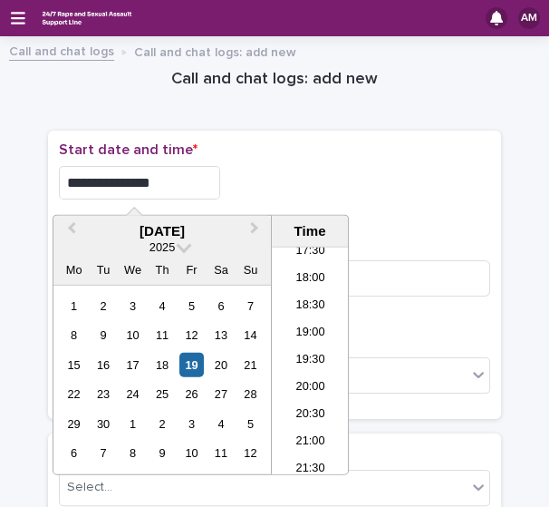
type input "**********"
click at [303, 166] on div "**********" at bounding box center [274, 183] width 431 height 34
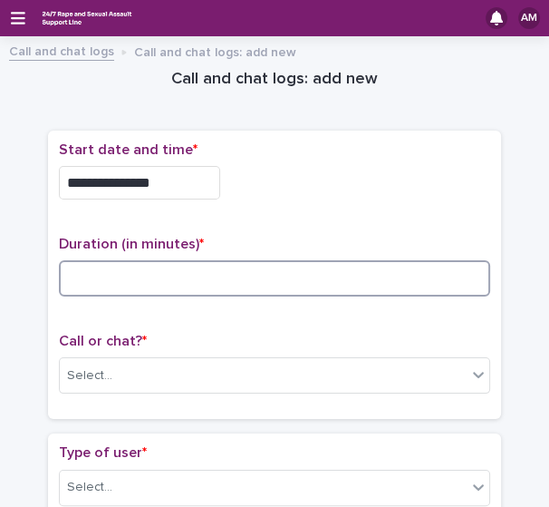
click at [153, 285] on input at bounding box center [274, 278] width 431 height 36
type input "*"
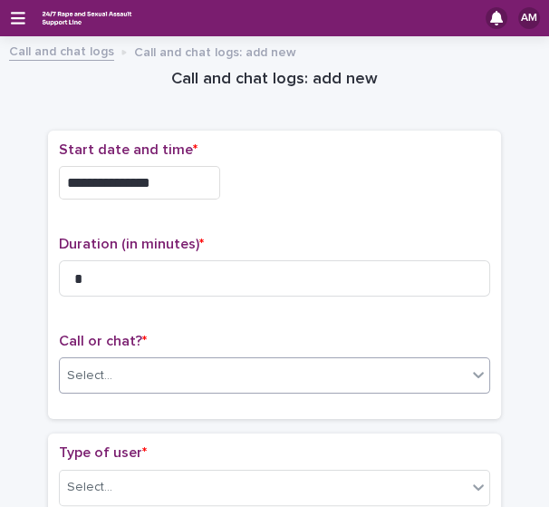
click at [198, 379] on div "Select..." at bounding box center [263, 376] width 407 height 30
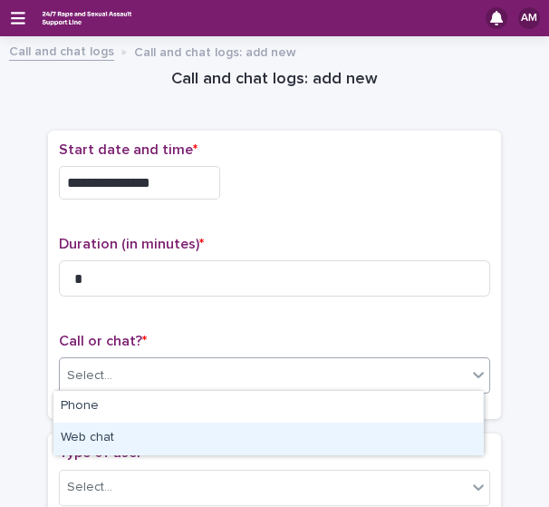
click at [183, 434] on div "Web chat" at bounding box center [268, 438] width 430 height 32
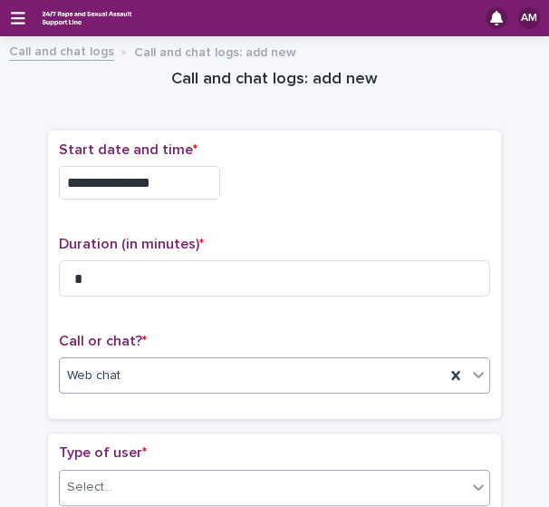
click at [197, 487] on div "Select..." at bounding box center [263, 487] width 407 height 30
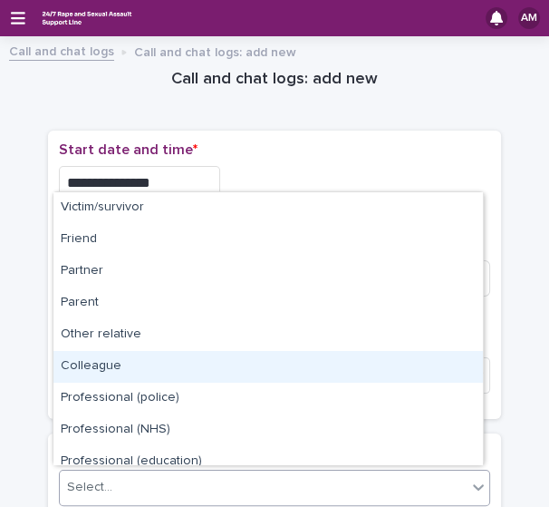
scroll to position [203, 0]
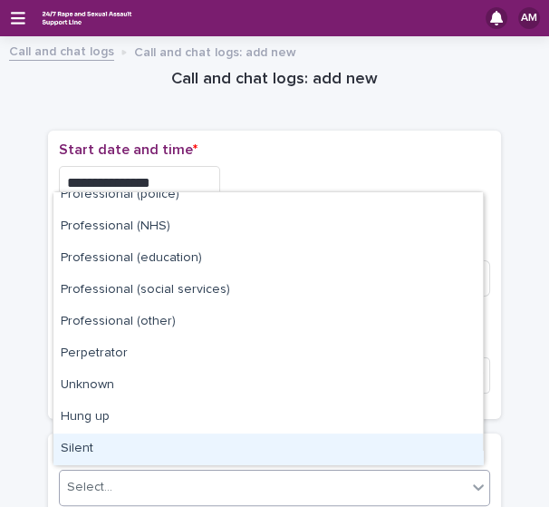
drag, startPoint x: 447, startPoint y: 430, endPoint x: 440, endPoint y: 454, distance: 25.3
click at [440, 454] on div "Silent" at bounding box center [268, 449] width 430 height 32
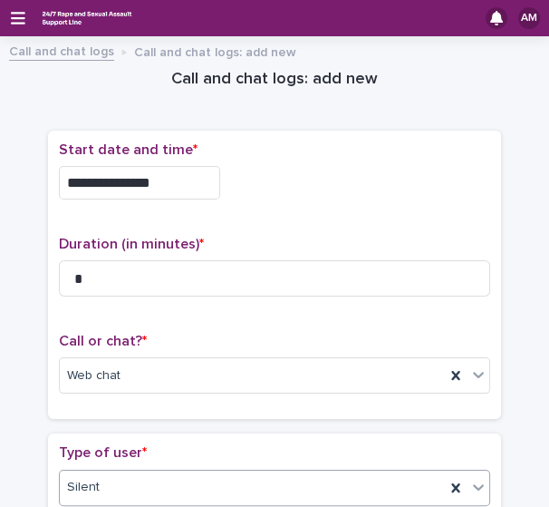
scroll to position [414, 0]
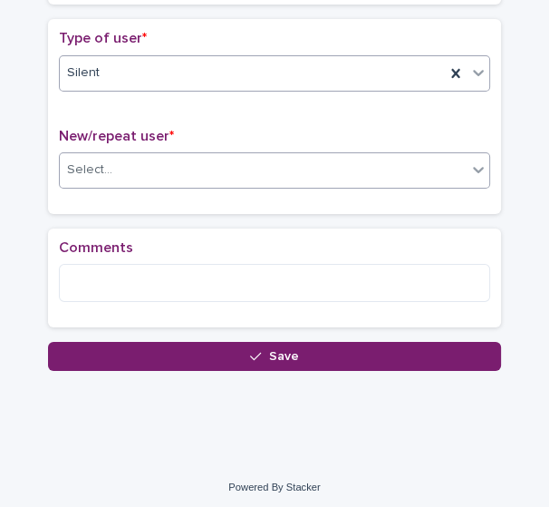
click at [468, 160] on div at bounding box center [479, 169] width 22 height 33
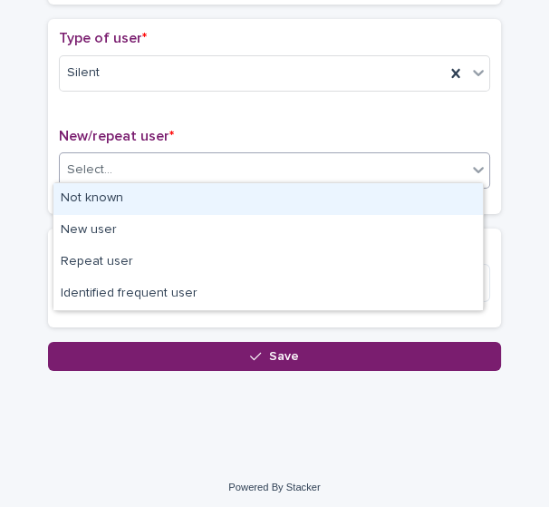
click at [421, 189] on div "Not known" at bounding box center [268, 199] width 430 height 32
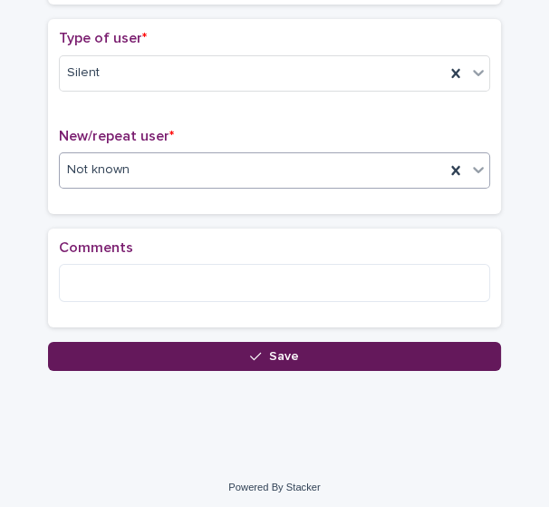
click at [284, 352] on span "Save" at bounding box center [284, 356] width 30 height 13
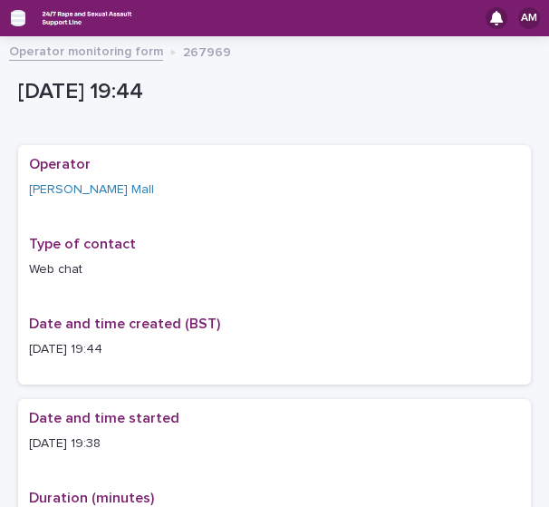
click at [19, 15] on icon "button" at bounding box center [18, 18] width 14 height 16
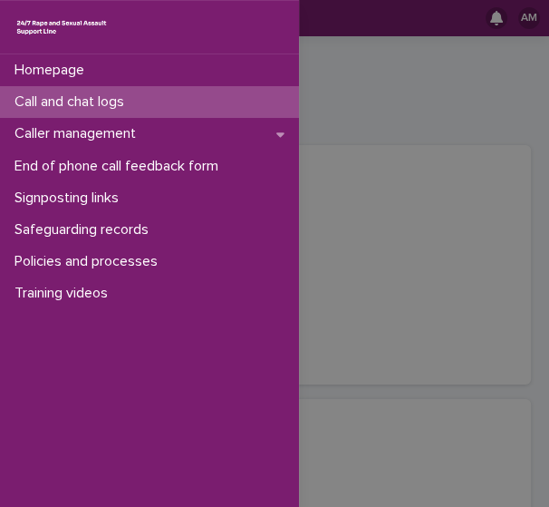
click at [82, 111] on div "Call and chat logs" at bounding box center [149, 102] width 299 height 32
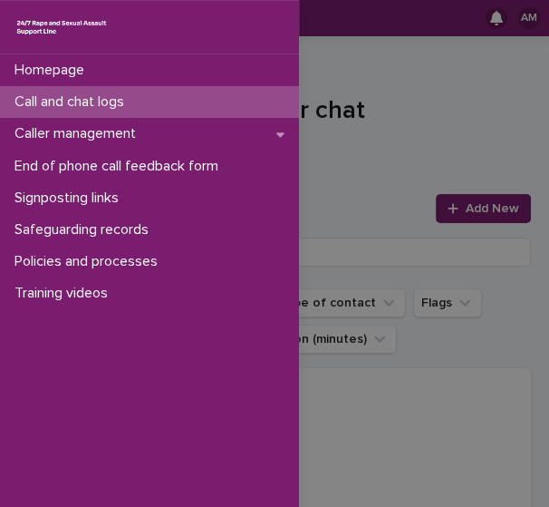
click at [440, 149] on div "Homepage Call and chat logs Caller management End of phone call feedback form S…" at bounding box center [274, 253] width 549 height 507
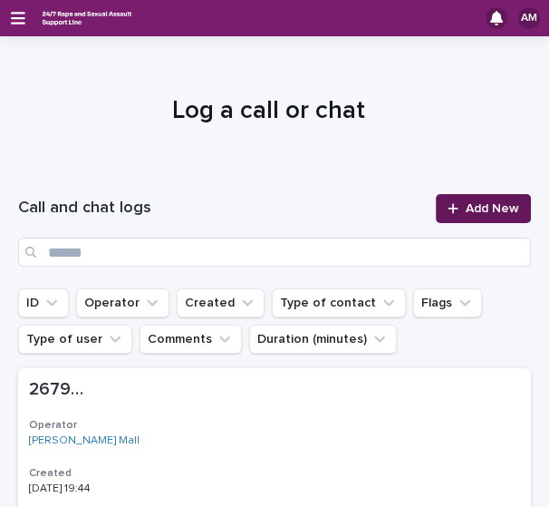
click at [448, 203] on icon at bounding box center [453, 208] width 11 height 13
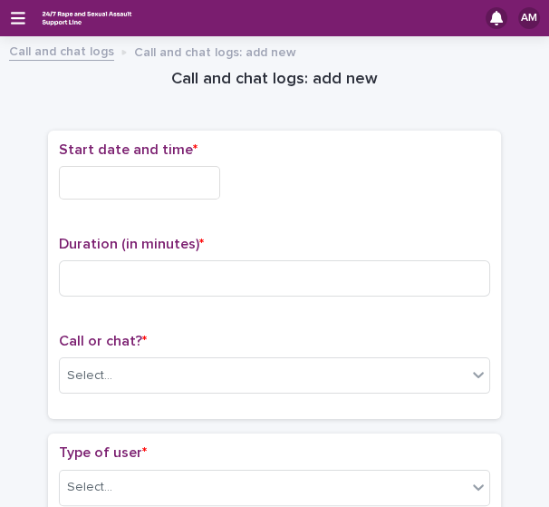
click at [144, 390] on div "Call or chat? * Select..." at bounding box center [274, 370] width 431 height 75
click at [137, 373] on div "Select..." at bounding box center [263, 376] width 407 height 30
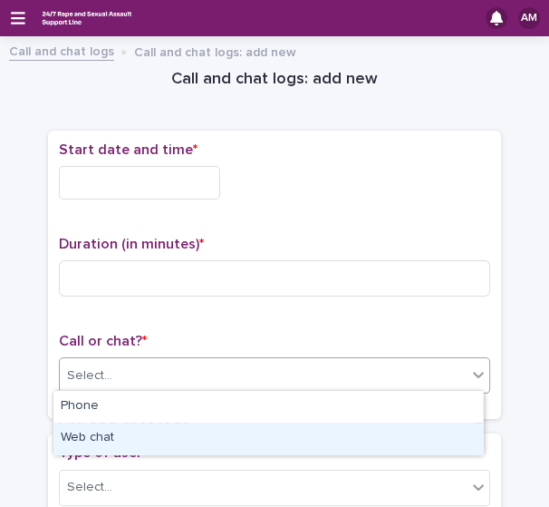
click at [107, 442] on div "Web chat" at bounding box center [268, 438] width 430 height 32
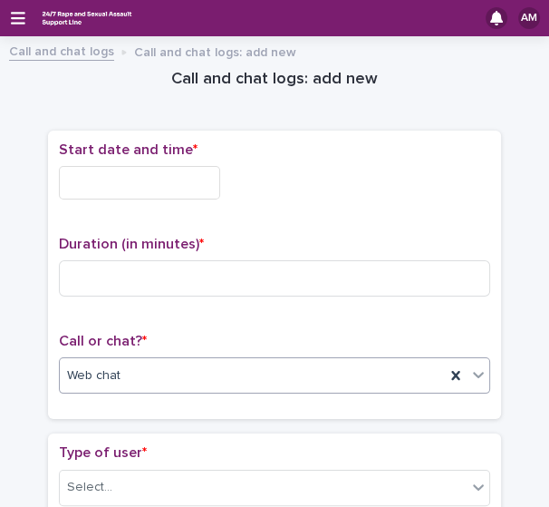
click at [144, 166] on input "text" at bounding box center [139, 183] width 161 height 34
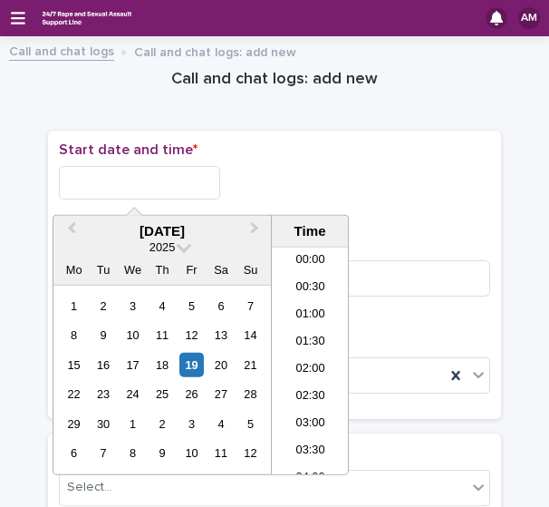
scroll to position [960, 0]
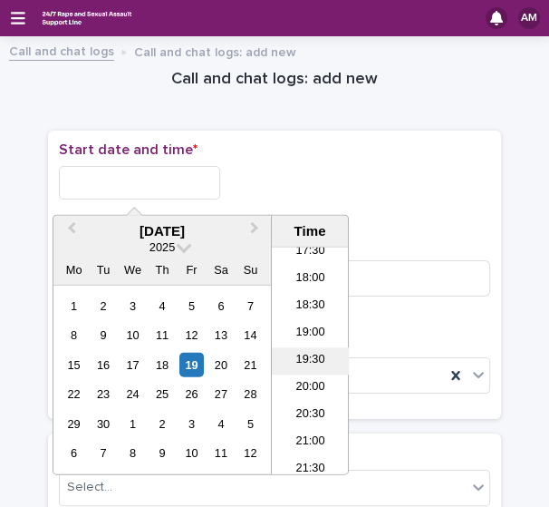
click at [312, 359] on li "19:30" at bounding box center [310, 361] width 77 height 27
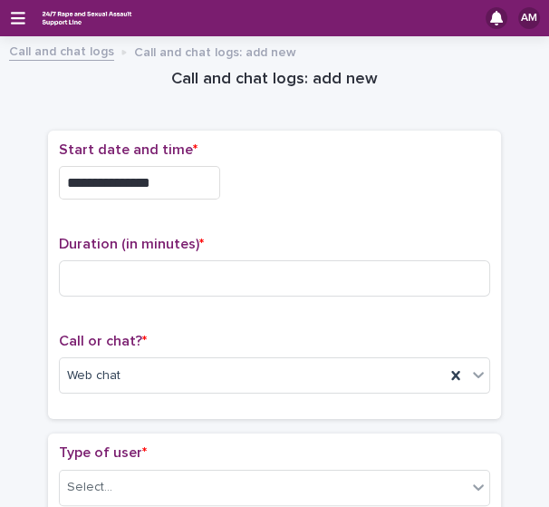
click at [183, 184] on input "**********" at bounding box center [139, 183] width 161 height 34
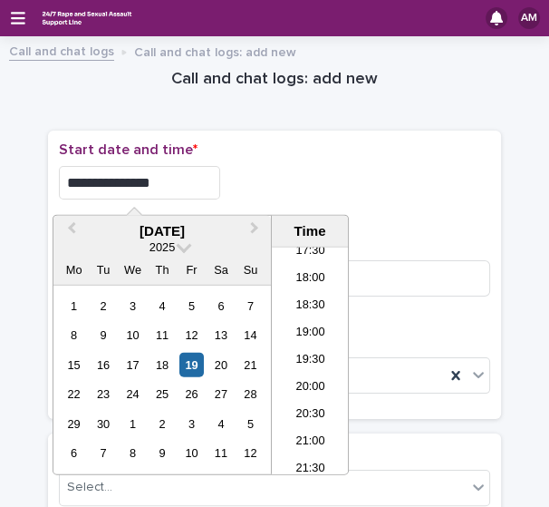
type input "**********"
click at [317, 188] on div "**********" at bounding box center [274, 183] width 431 height 34
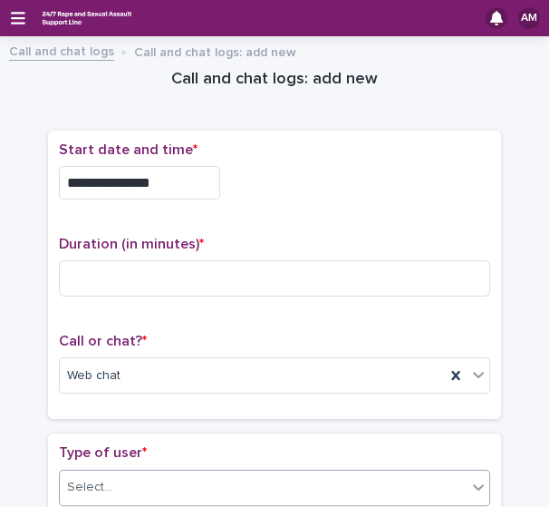
click at [123, 490] on div "Select..." at bounding box center [263, 487] width 407 height 30
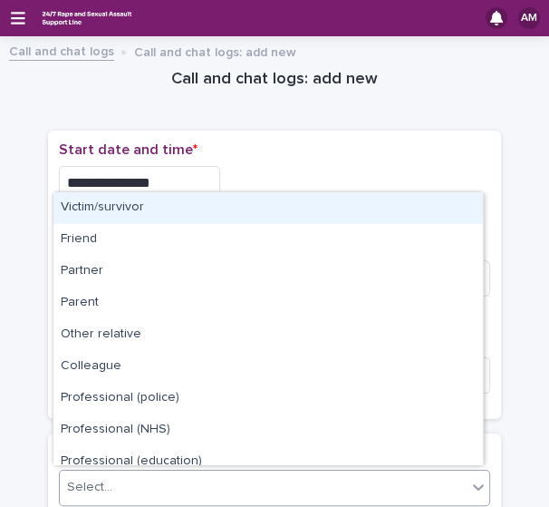
click at [146, 207] on div "Victim/survivor" at bounding box center [268, 208] width 430 height 32
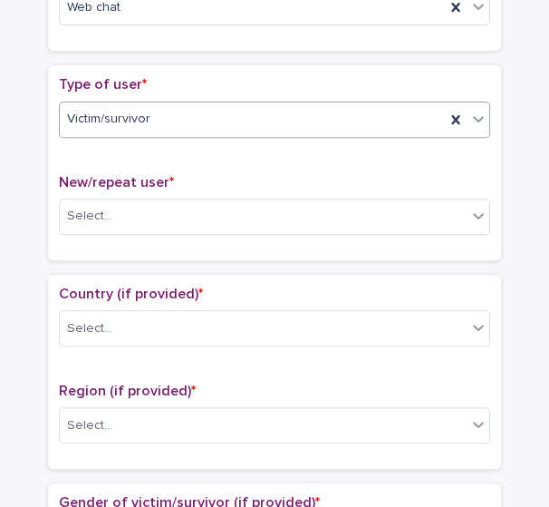
scroll to position [387, 0]
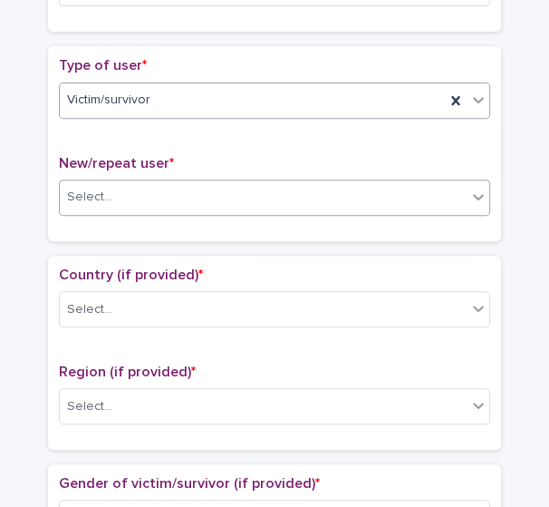
click at [331, 204] on div "Select..." at bounding box center [263, 197] width 407 height 30
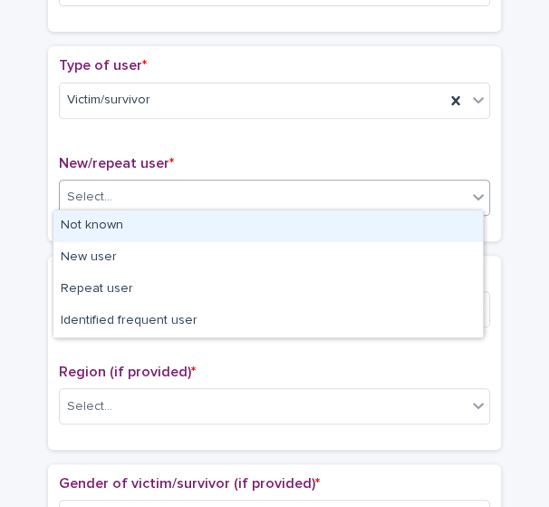
click at [253, 209] on div "Not known New user Repeat user Identified frequent user" at bounding box center [268, 273] width 431 height 129
click at [246, 227] on div "Not known" at bounding box center [268, 226] width 430 height 32
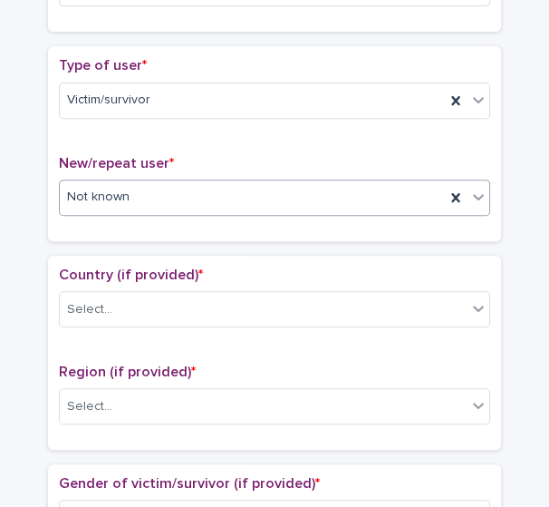
scroll to position [0, 0]
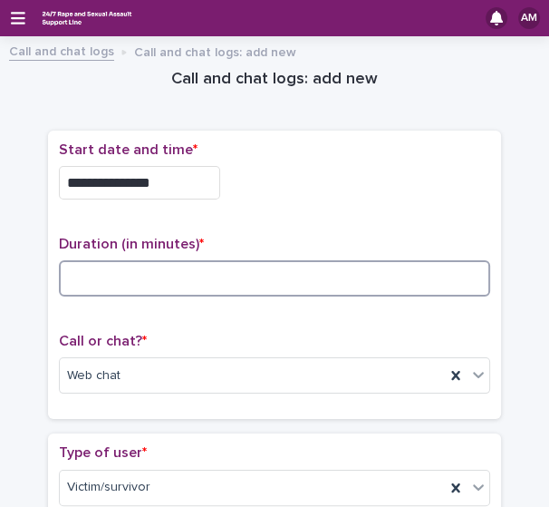
click at [111, 261] on input at bounding box center [274, 278] width 431 height 36
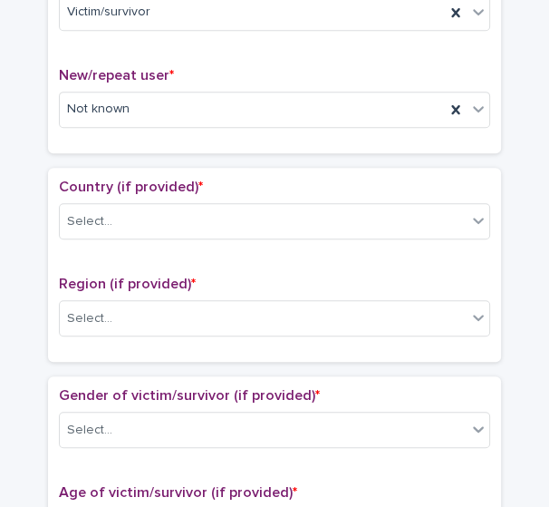
scroll to position [478, 0]
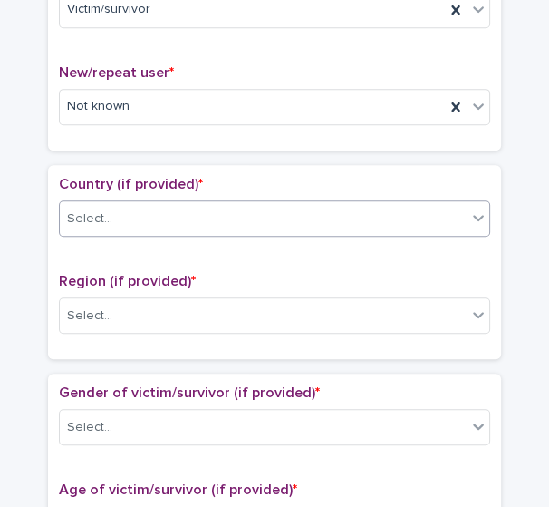
type input "**"
click at [422, 204] on div "Select..." at bounding box center [263, 219] width 407 height 30
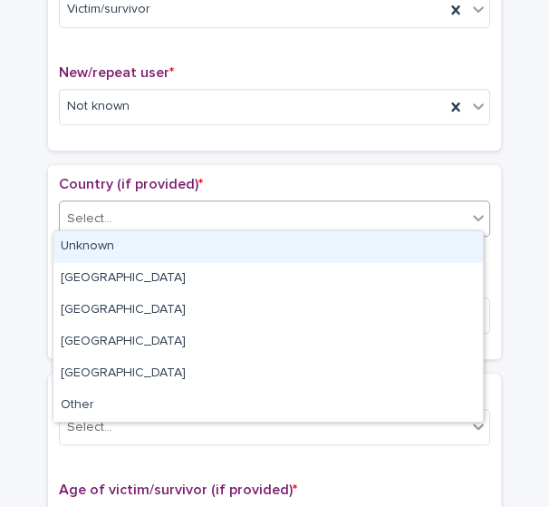
click at [358, 243] on div "Unknown" at bounding box center [268, 247] width 430 height 32
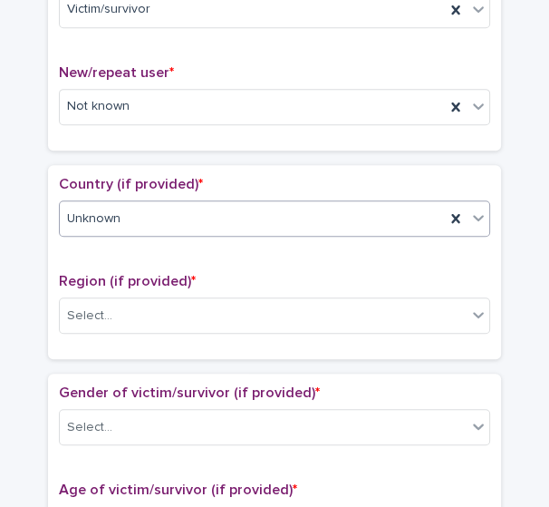
click at [319, 337] on div "Region (if provided) * Select..." at bounding box center [274, 310] width 431 height 75
click at [307, 329] on div "Region (if provided) * Select..." at bounding box center [274, 310] width 431 height 75
click at [291, 310] on div "Select..." at bounding box center [263, 316] width 407 height 30
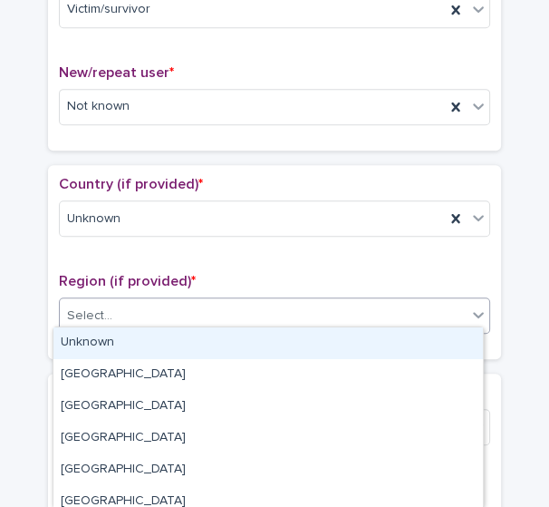
click at [269, 343] on div "Unknown" at bounding box center [268, 343] width 430 height 32
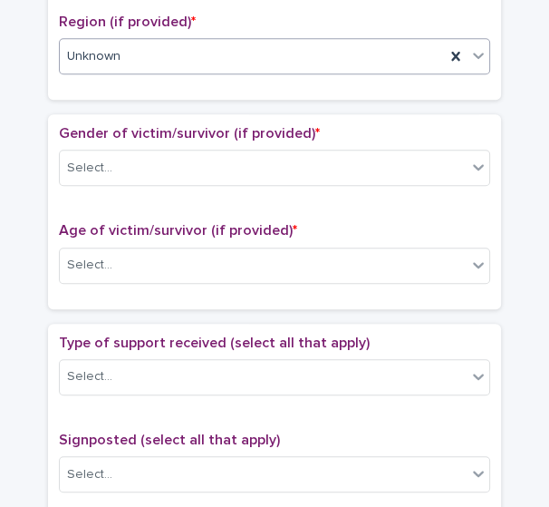
scroll to position [741, 0]
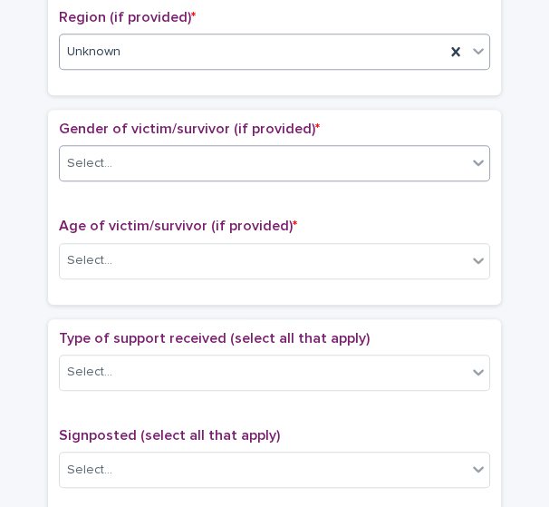
click at [364, 166] on div "Select..." at bounding box center [263, 164] width 407 height 30
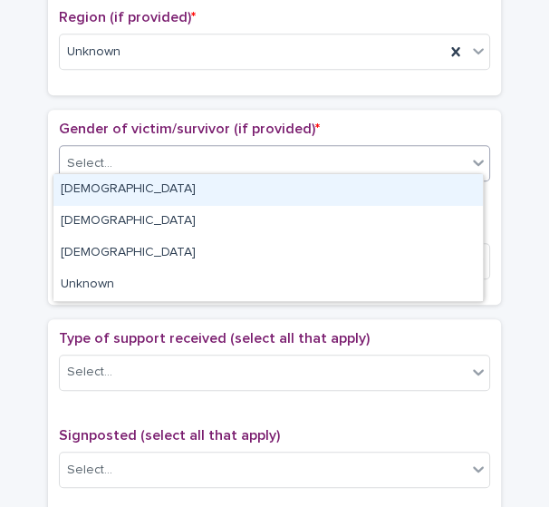
click at [328, 197] on div "Female" at bounding box center [268, 190] width 430 height 32
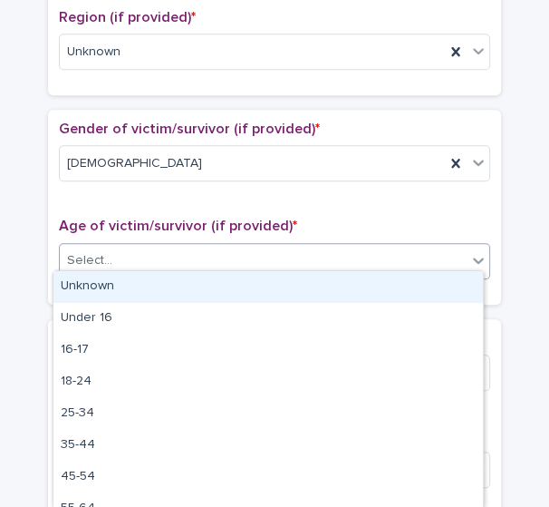
click at [286, 251] on div "Select..." at bounding box center [263, 261] width 407 height 30
click at [258, 279] on div "Unknown" at bounding box center [268, 287] width 430 height 32
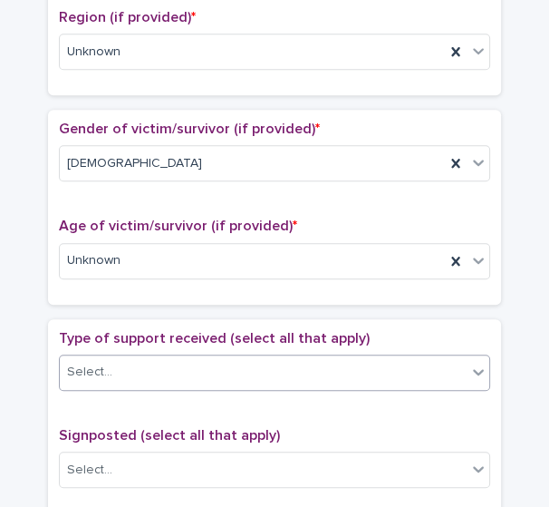
drag, startPoint x: 214, startPoint y: 381, endPoint x: 214, endPoint y: 365, distance: 15.4
click at [214, 365] on div "Type of support received (select all that apply) Select..." at bounding box center [274, 367] width 431 height 75
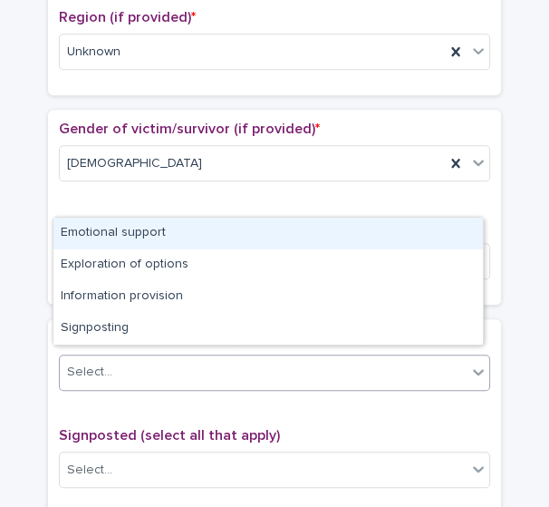
click at [214, 365] on div "Select..." at bounding box center [263, 372] width 407 height 30
drag, startPoint x: 212, startPoint y: 347, endPoint x: 207, endPoint y: 225, distance: 122.4
click at [207, 225] on div "Emotional support" at bounding box center [268, 233] width 430 height 32
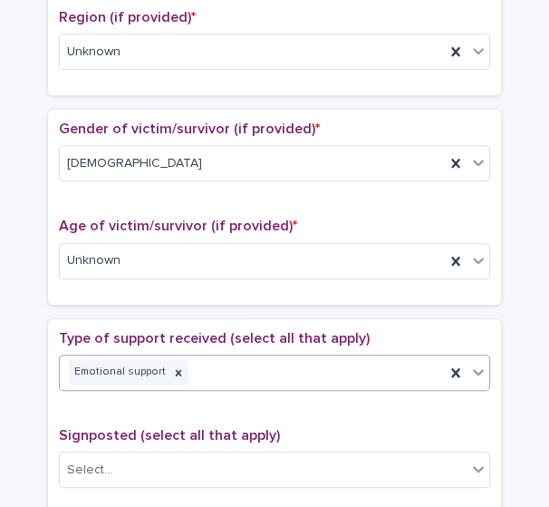
click at [254, 360] on div "Emotional support" at bounding box center [252, 372] width 385 height 32
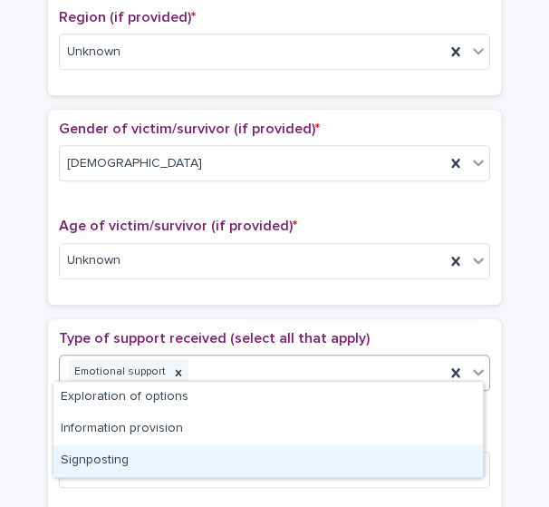
click at [215, 448] on div "Signposting" at bounding box center [268, 461] width 430 height 32
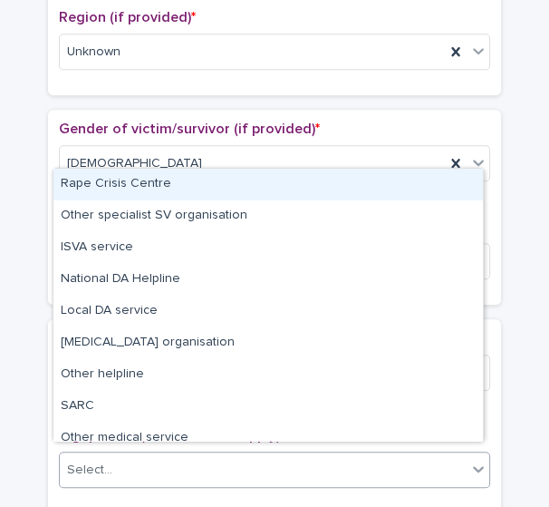
click at [211, 459] on div "Select..." at bounding box center [263, 470] width 407 height 30
click at [163, 183] on div "Rape Crisis Centre" at bounding box center [268, 185] width 430 height 32
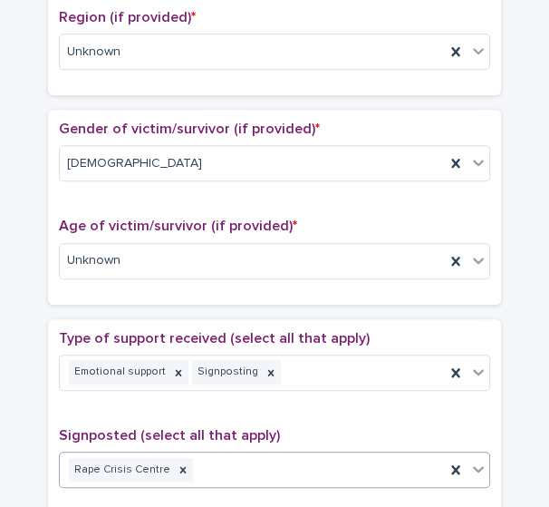
click at [233, 455] on div "Rape Crisis Centre" at bounding box center [252, 470] width 385 height 32
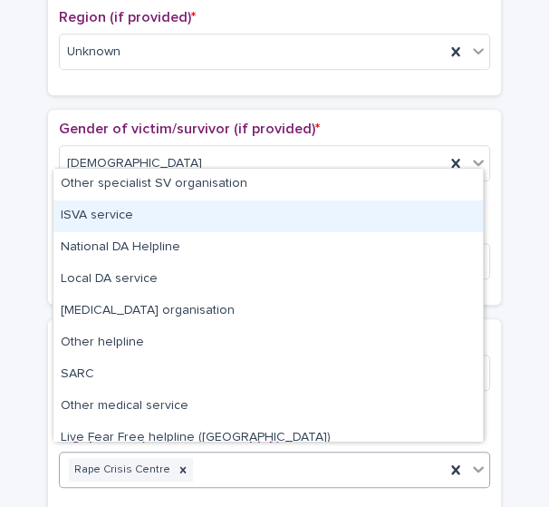
click at [175, 217] on div "ISVA service" at bounding box center [268, 216] width 430 height 32
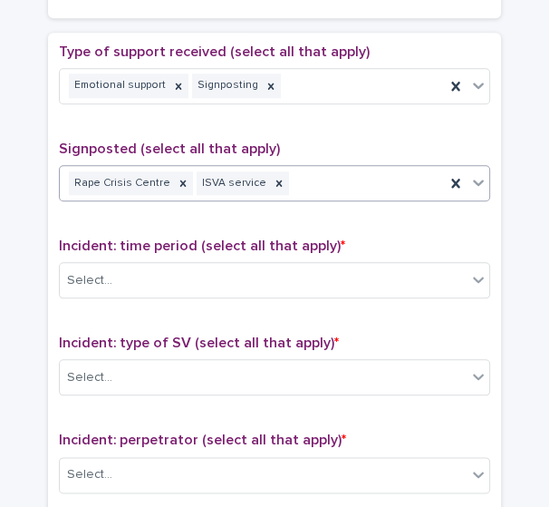
scroll to position [1051, 0]
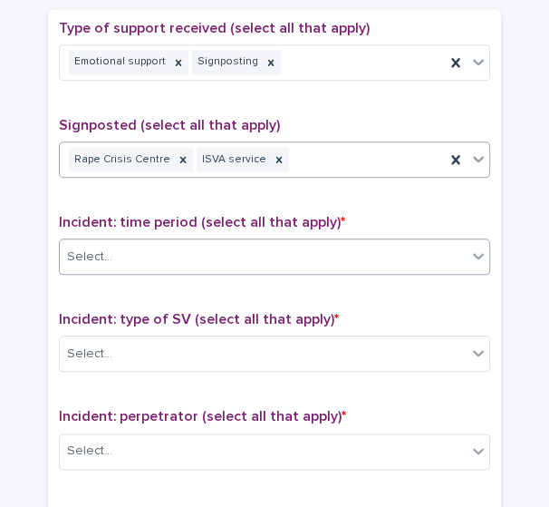
click at [302, 242] on div "Select..." at bounding box center [263, 257] width 407 height 30
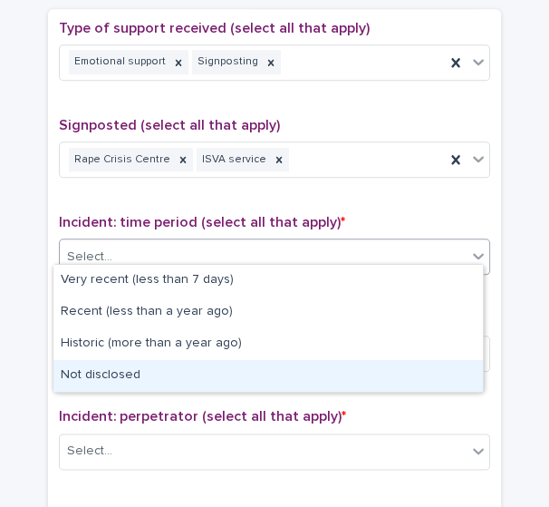
click at [192, 373] on div "Not disclosed" at bounding box center [268, 376] width 430 height 32
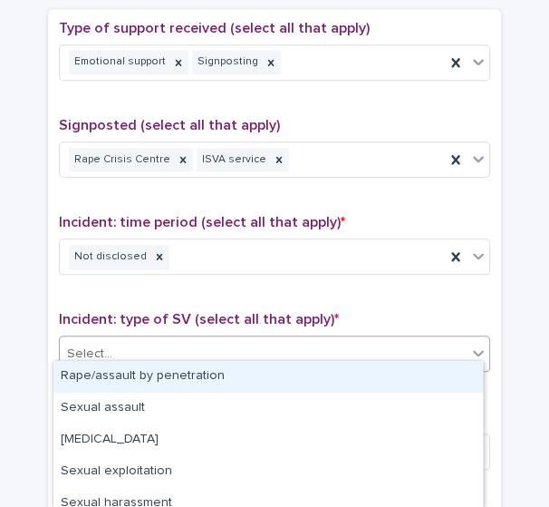
click at [186, 344] on div "Select..." at bounding box center [263, 354] width 407 height 30
click at [179, 376] on div "Rape/assault by penetration" at bounding box center [268, 377] width 430 height 32
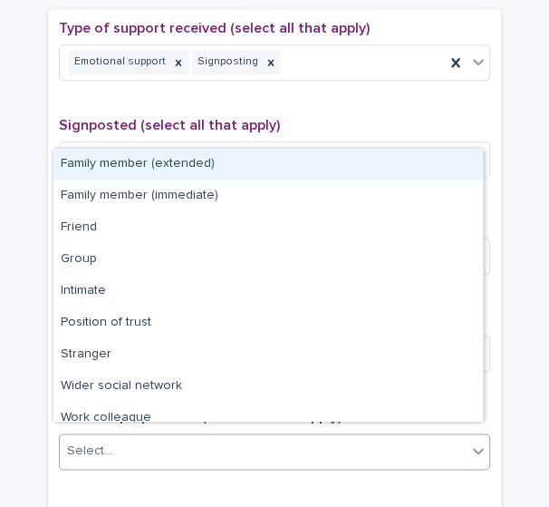
click at [212, 436] on div "Select..." at bounding box center [263, 451] width 407 height 30
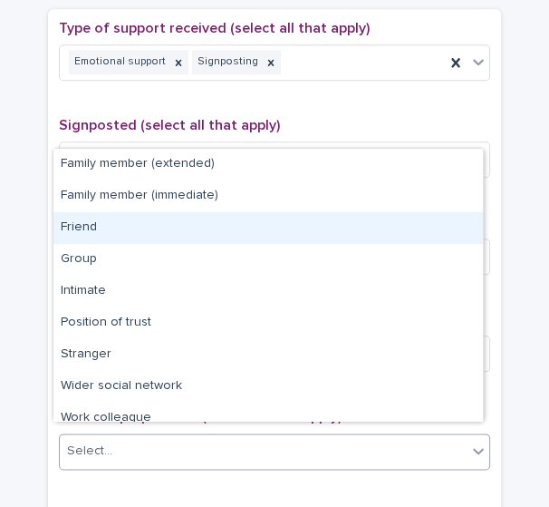
click at [169, 227] on div "Friend" at bounding box center [268, 228] width 430 height 32
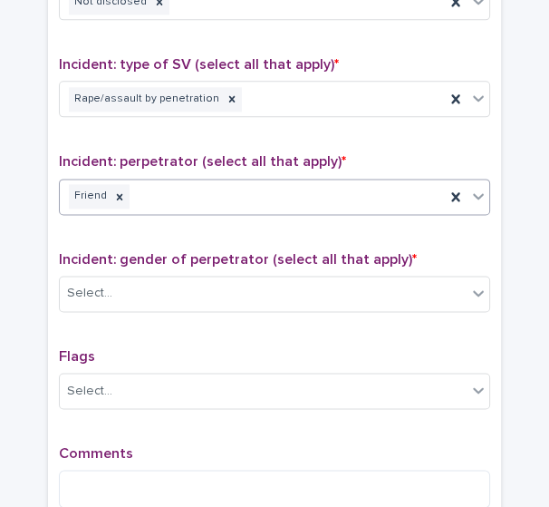
scroll to position [1308, 0]
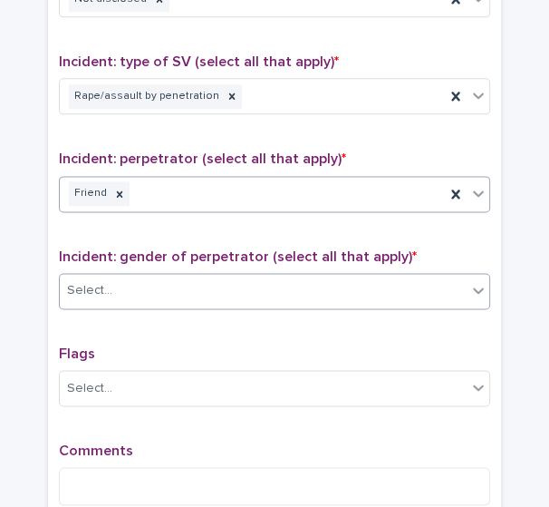
click at [366, 285] on div "Select..." at bounding box center [263, 290] width 407 height 30
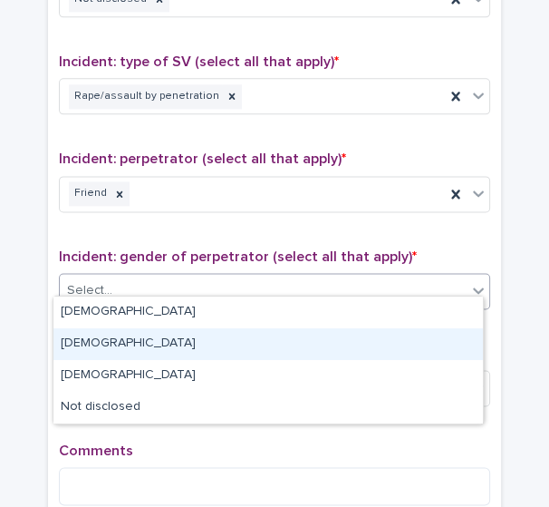
click at [333, 341] on div "Female" at bounding box center [268, 344] width 430 height 32
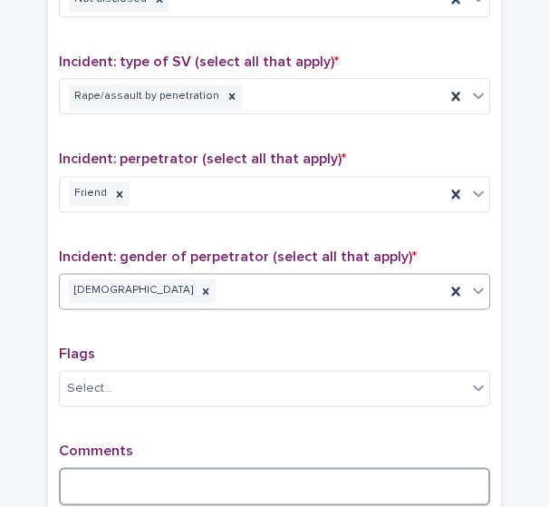
click at [264, 467] on textarea at bounding box center [274, 486] width 431 height 38
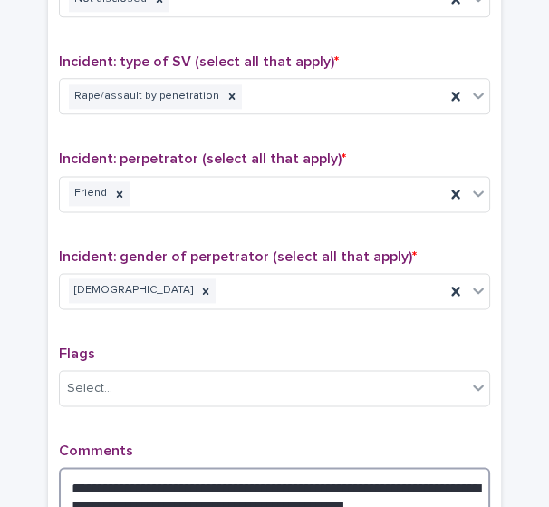
scroll to position [1519, 0]
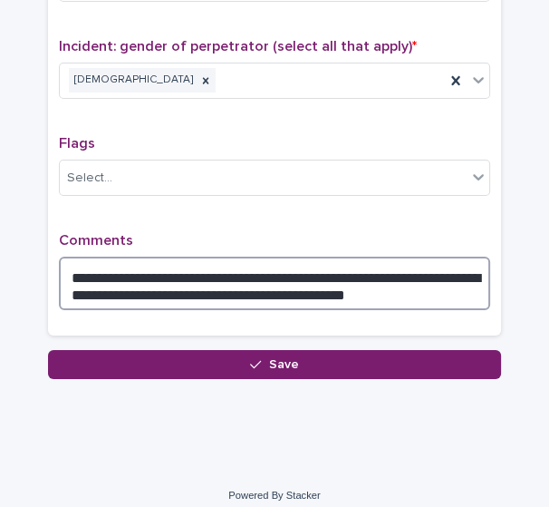
click at [416, 284] on textarea "**********" at bounding box center [274, 282] width 431 height 53
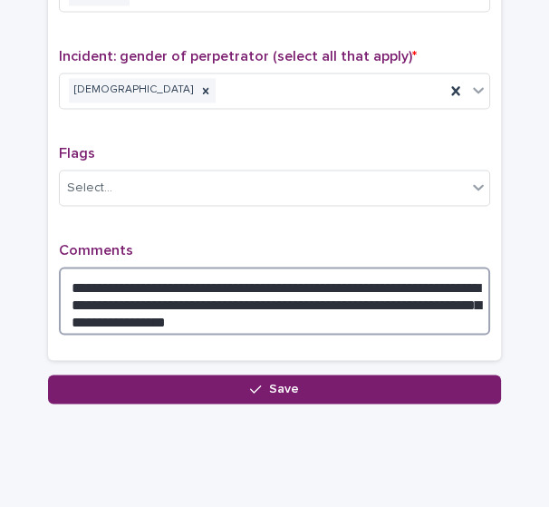
scroll to position [1533, 0]
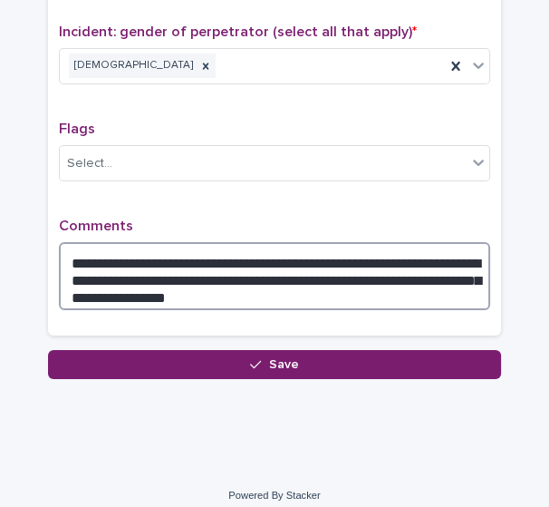
type textarea "**********"
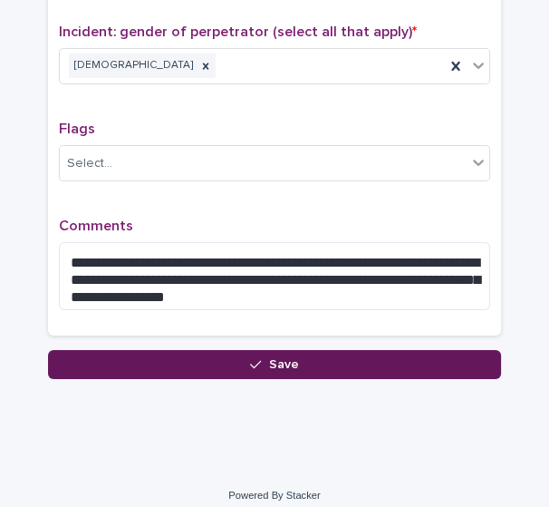
click at [269, 358] on span "Save" at bounding box center [284, 364] width 30 height 13
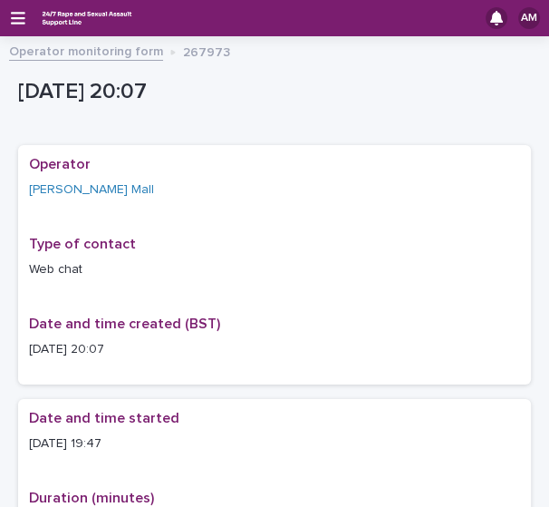
click at [9, 17] on div "AM" at bounding box center [274, 18] width 549 height 36
click at [18, 20] on icon "button" at bounding box center [18, 18] width 14 height 16
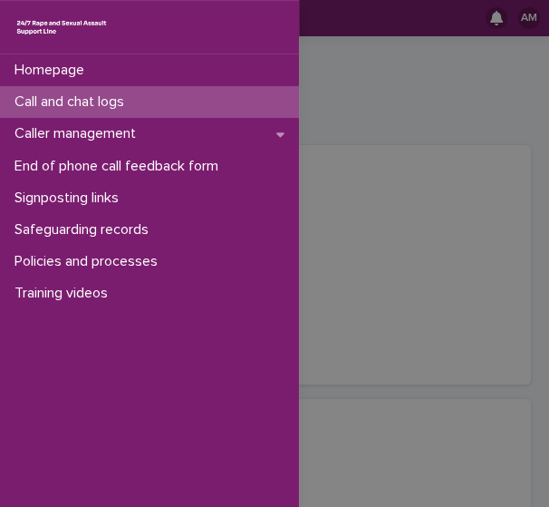
click at [79, 96] on p "Call and chat logs" at bounding box center [72, 101] width 131 height 17
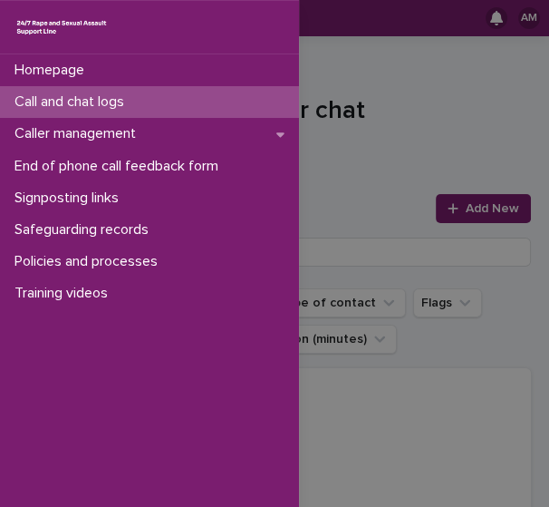
click at [470, 201] on div "Homepage Call and chat logs Caller management End of phone call feedback form S…" at bounding box center [274, 253] width 549 height 507
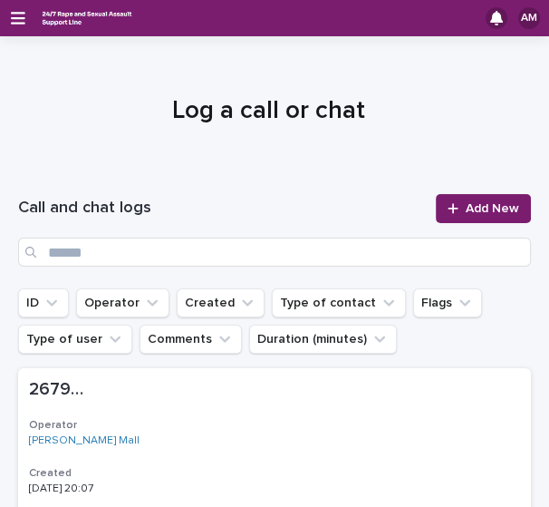
click at [470, 202] on span "Add New" at bounding box center [492, 208] width 53 height 13
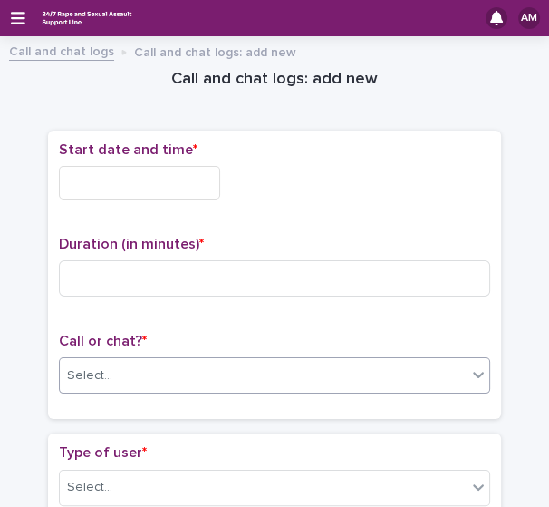
click at [230, 377] on div "Select..." at bounding box center [263, 376] width 407 height 30
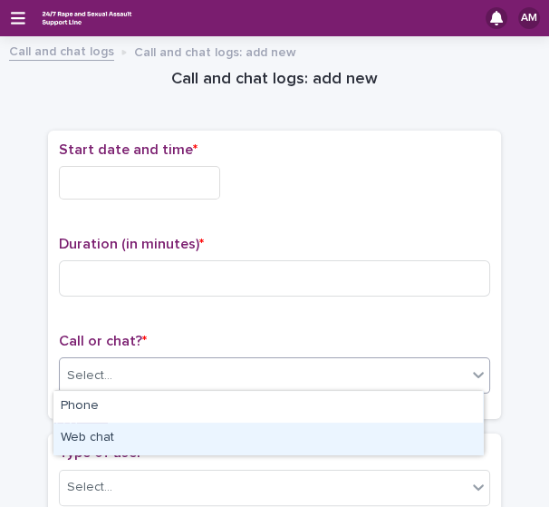
click at [160, 440] on div "Web chat" at bounding box center [268, 438] width 430 height 32
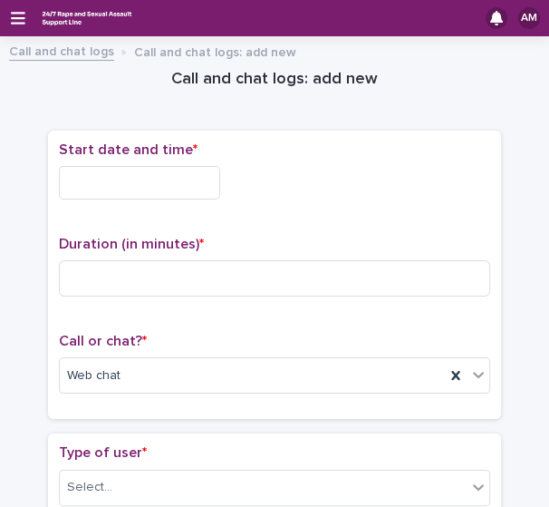
click at [75, 188] on input "text" at bounding box center [139, 183] width 161 height 34
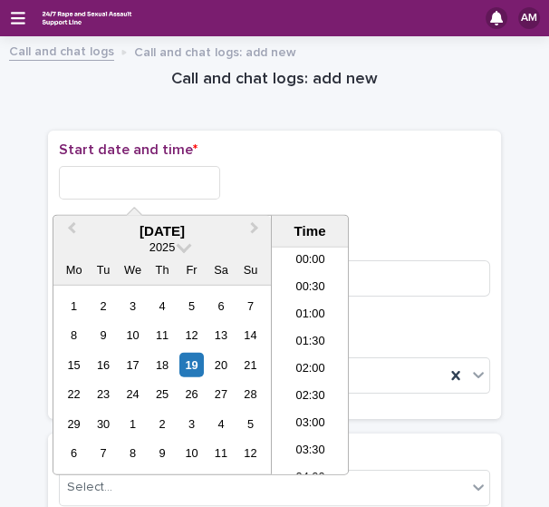
scroll to position [988, 0]
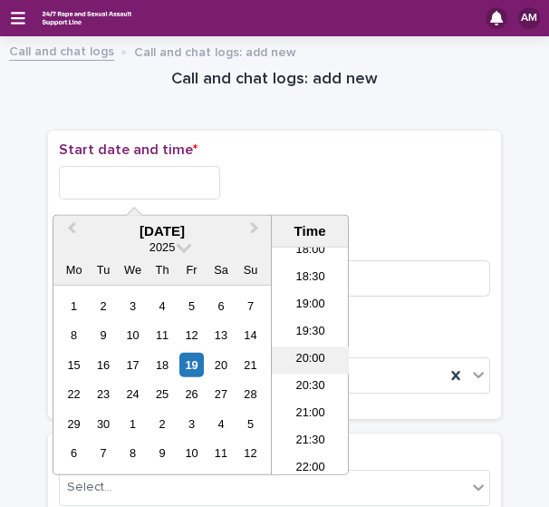
click at [316, 363] on li "20:00" at bounding box center [310, 360] width 77 height 27
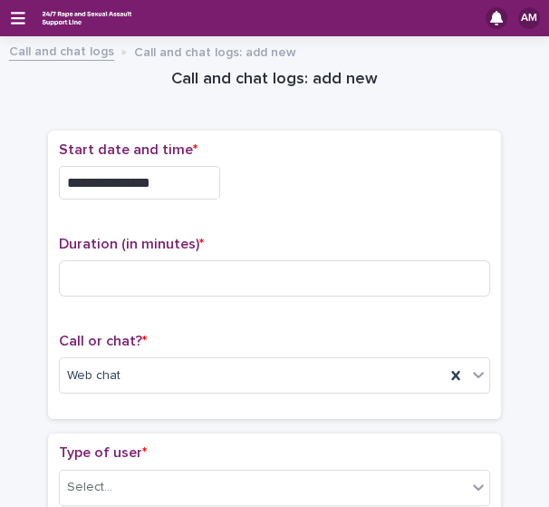
click at [179, 182] on input "**********" at bounding box center [139, 183] width 161 height 34
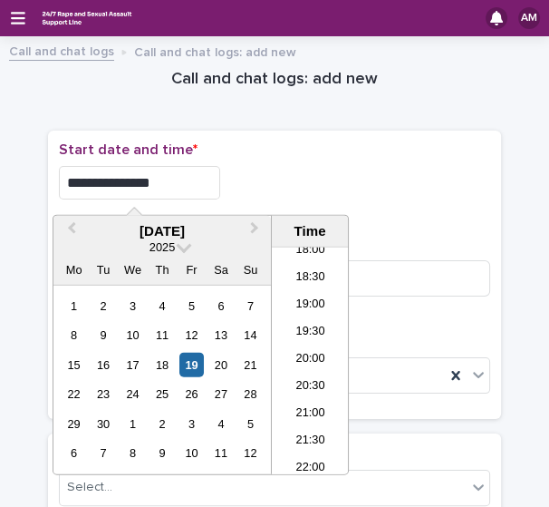
type input "**********"
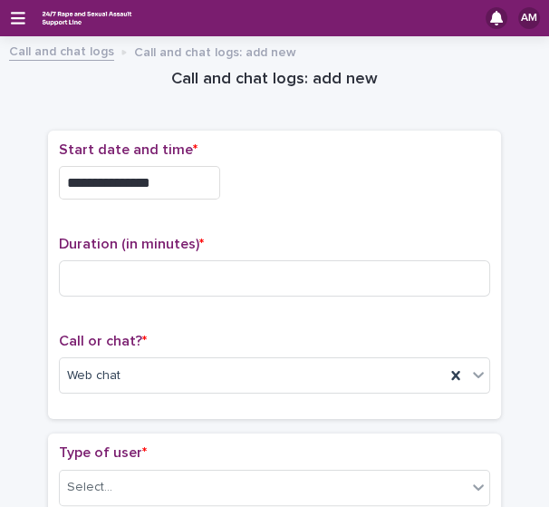
click at [379, 173] on div "**********" at bounding box center [274, 183] width 431 height 34
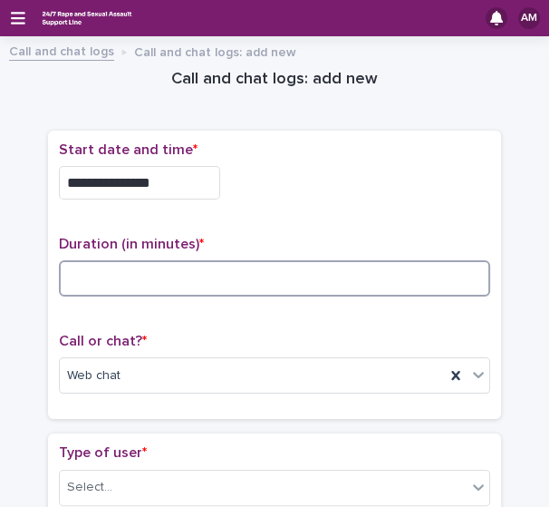
click at [223, 270] on input at bounding box center [274, 278] width 431 height 36
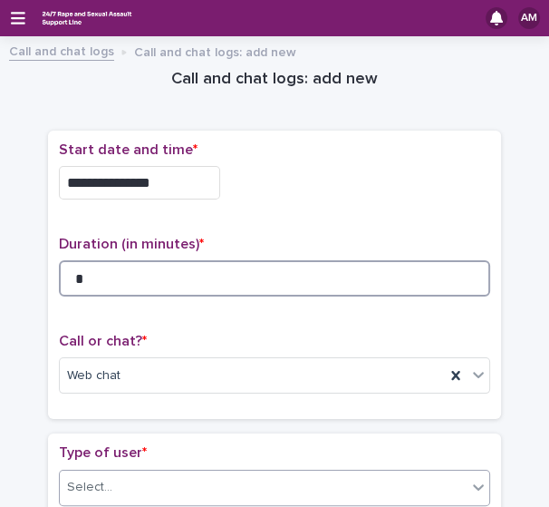
type input "*"
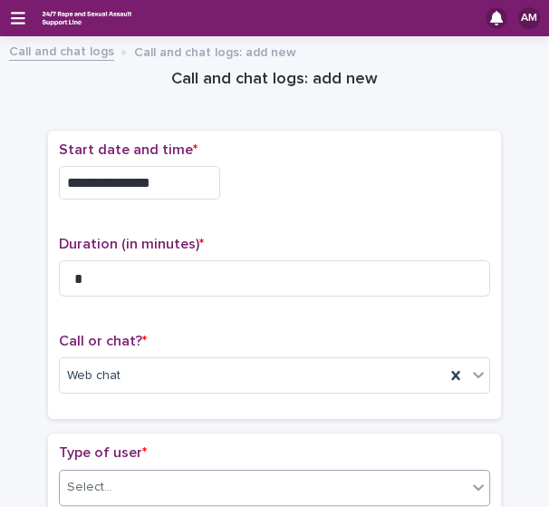
click at [289, 495] on div "Select..." at bounding box center [263, 487] width 407 height 30
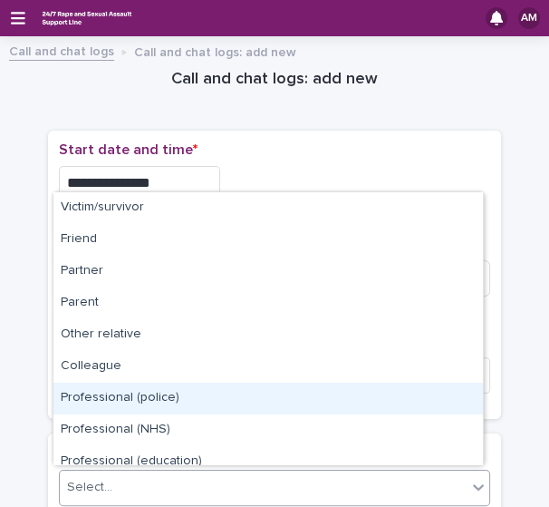
click at [469, 412] on div "Professional (police)" at bounding box center [268, 398] width 430 height 32
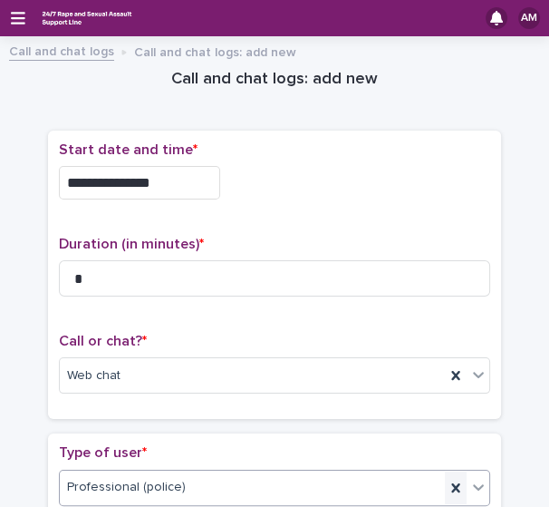
click at [453, 484] on icon at bounding box center [456, 487] width 18 height 18
click at [453, 484] on div "Select..." at bounding box center [263, 487] width 407 height 30
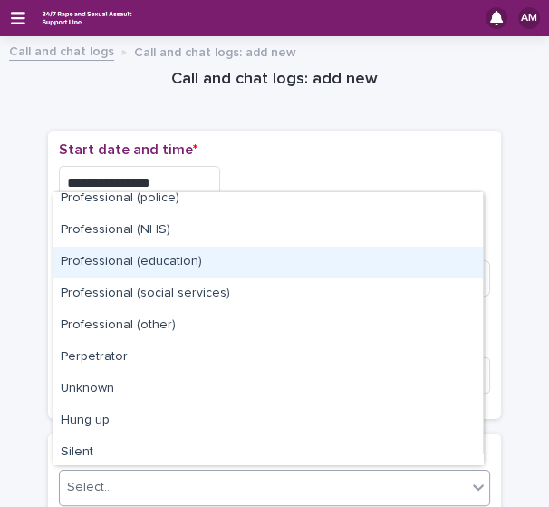
scroll to position [203, 0]
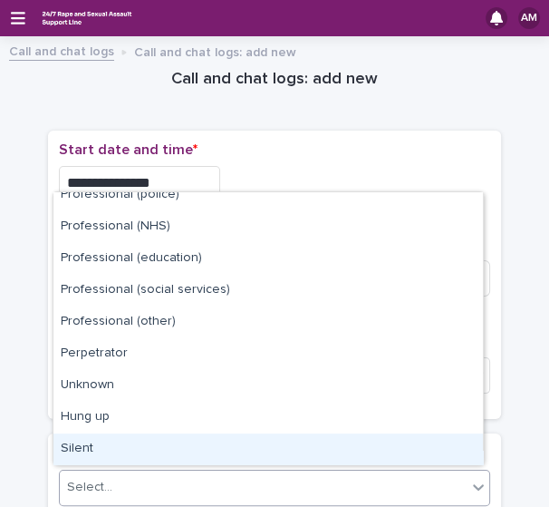
click at [438, 447] on div "Silent" at bounding box center [268, 449] width 430 height 32
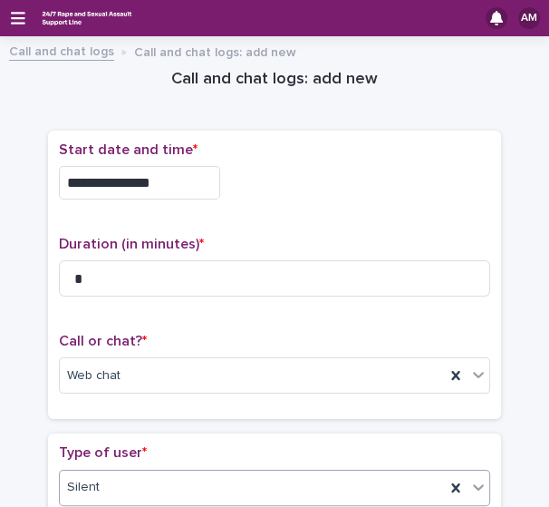
scroll to position [414, 0]
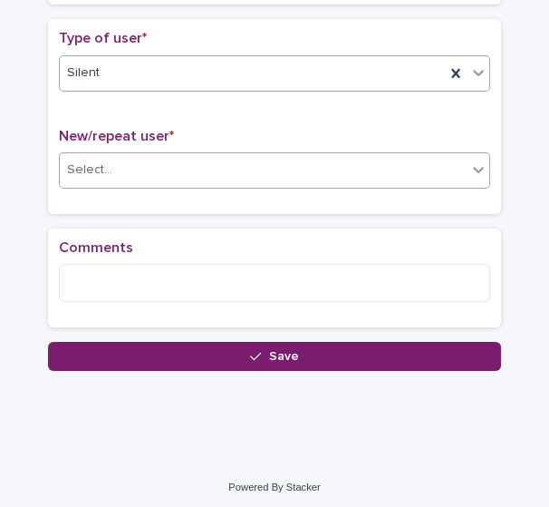
click at [473, 171] on icon at bounding box center [478, 169] width 18 height 18
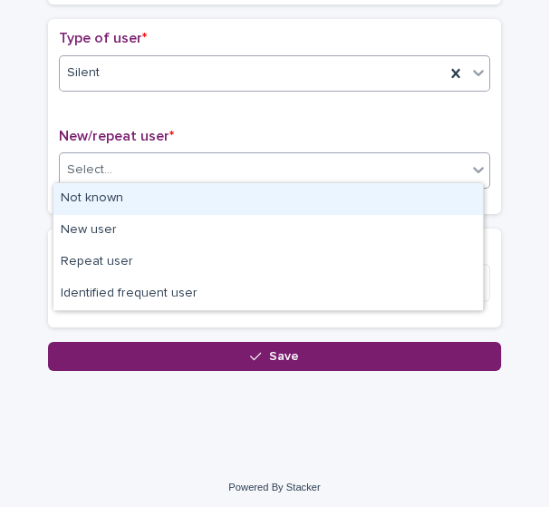
click at [411, 188] on div "Not known" at bounding box center [268, 199] width 430 height 32
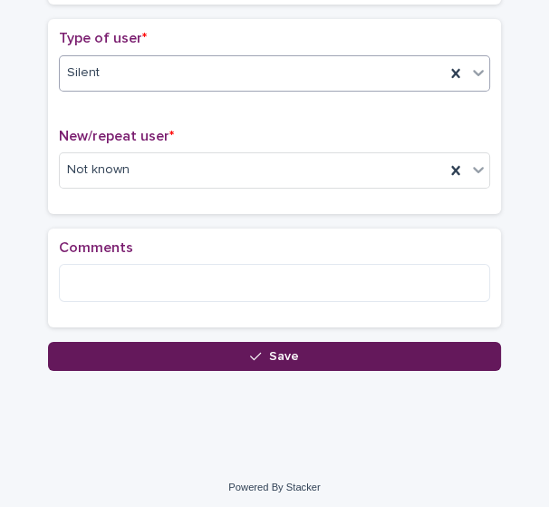
click at [302, 352] on button "Save" at bounding box center [274, 356] width 453 height 29
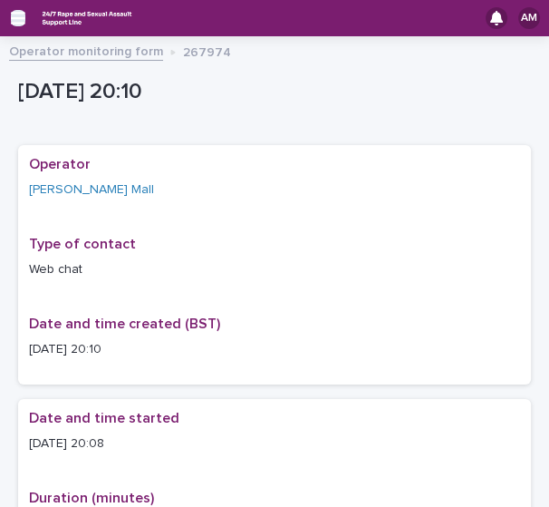
click at [12, 25] on icon "button" at bounding box center [18, 18] width 14 height 16
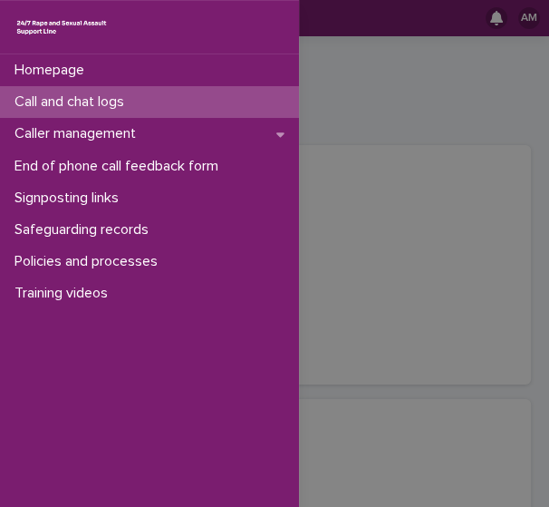
click at [58, 104] on p "Call and chat logs" at bounding box center [72, 101] width 131 height 17
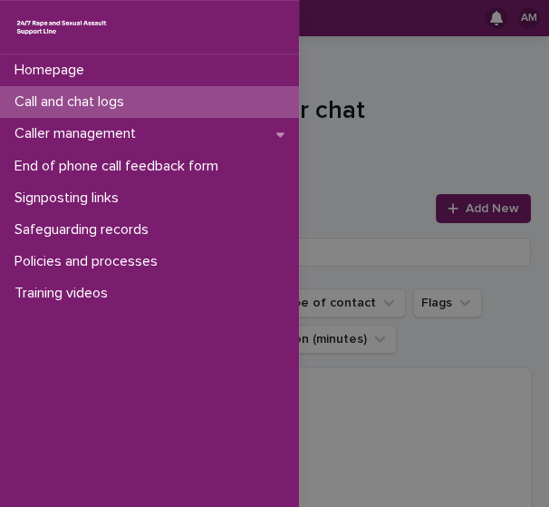
click at [418, 136] on div "Homepage Call and chat logs Caller management End of phone call feedback form S…" at bounding box center [274, 253] width 549 height 507
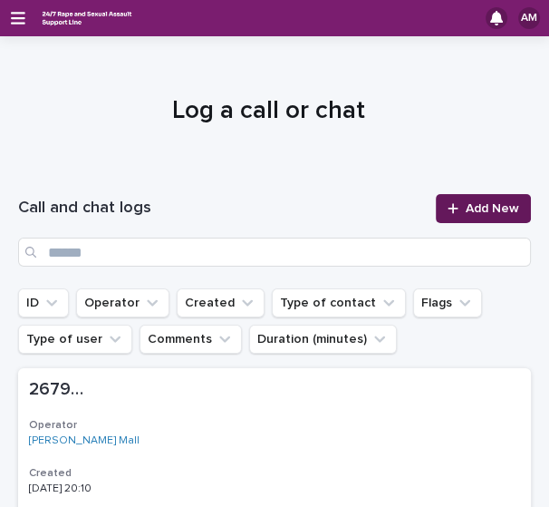
click at [457, 215] on link "Add New" at bounding box center [483, 208] width 95 height 29
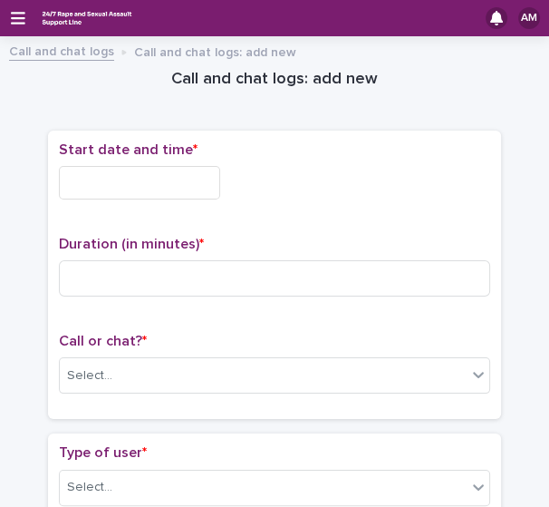
click at [216, 394] on div "Call or chat? * Select..." at bounding box center [274, 370] width 431 height 75
click at [205, 381] on div "Select..." at bounding box center [263, 376] width 407 height 30
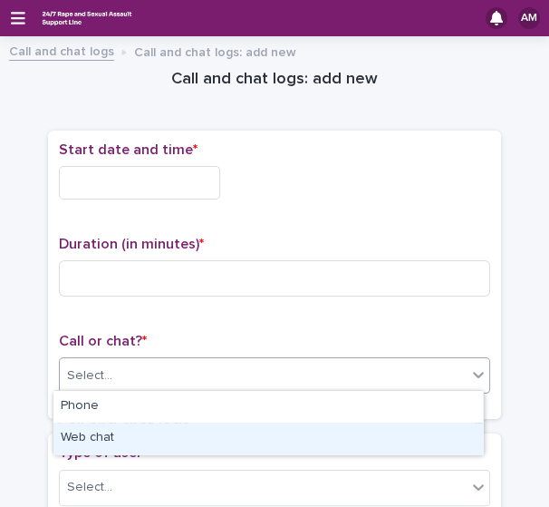
click at [171, 434] on div "Web chat" at bounding box center [268, 438] width 430 height 32
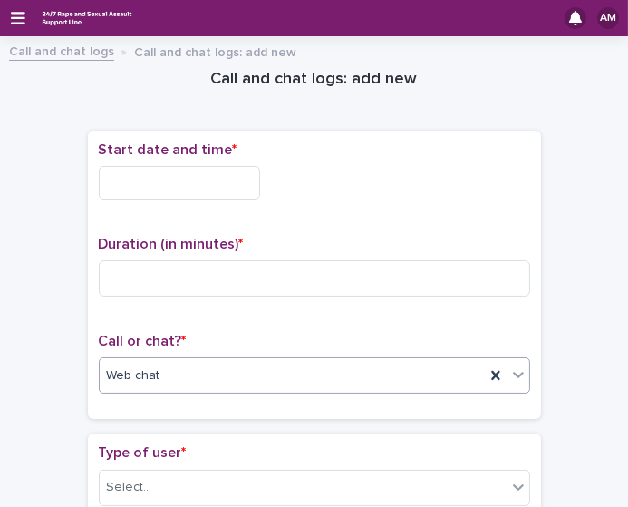
click at [235, 169] on input "text" at bounding box center [179, 183] width 161 height 34
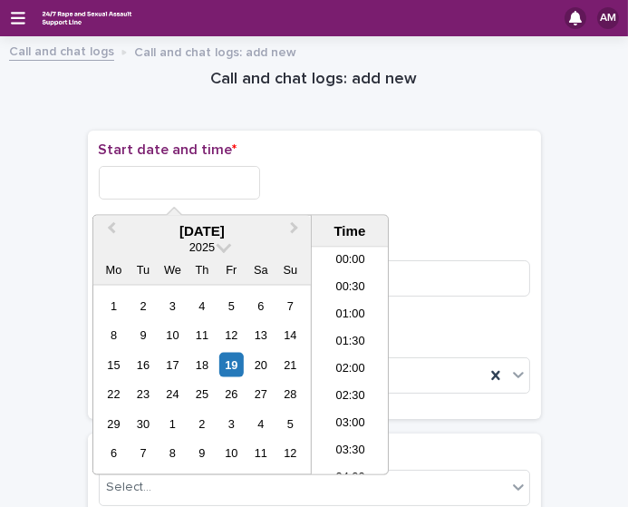
scroll to position [988, 0]
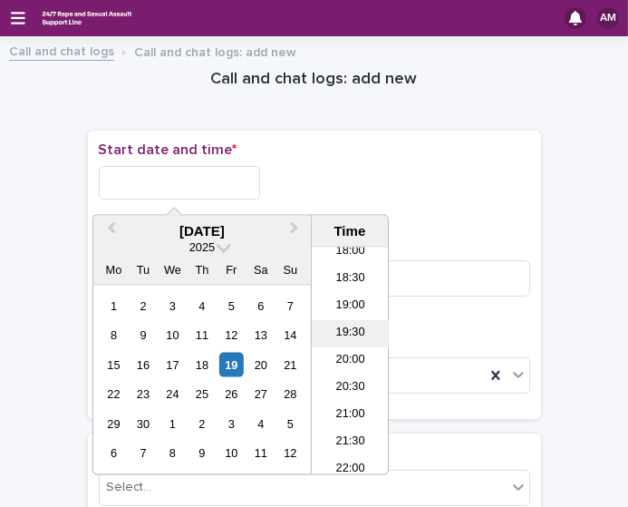
click at [352, 343] on li "19:30" at bounding box center [350, 333] width 77 height 27
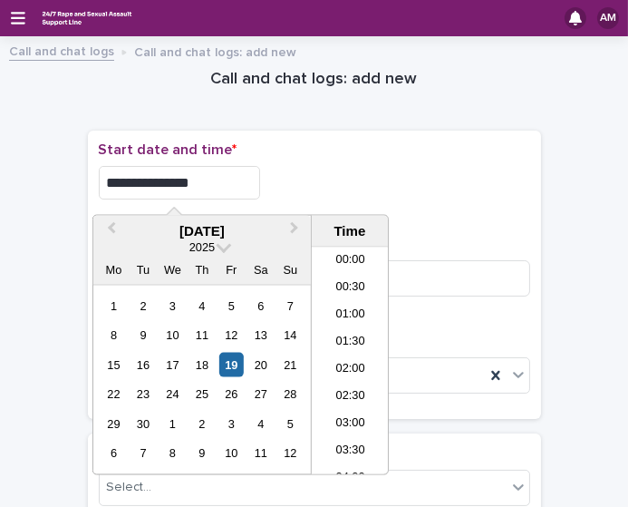
click at [208, 186] on input "**********" at bounding box center [179, 183] width 161 height 34
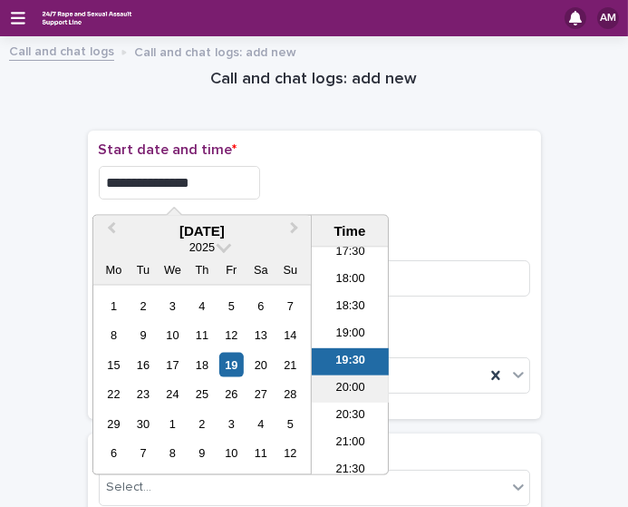
click at [352, 397] on li "20:00" at bounding box center [350, 388] width 77 height 27
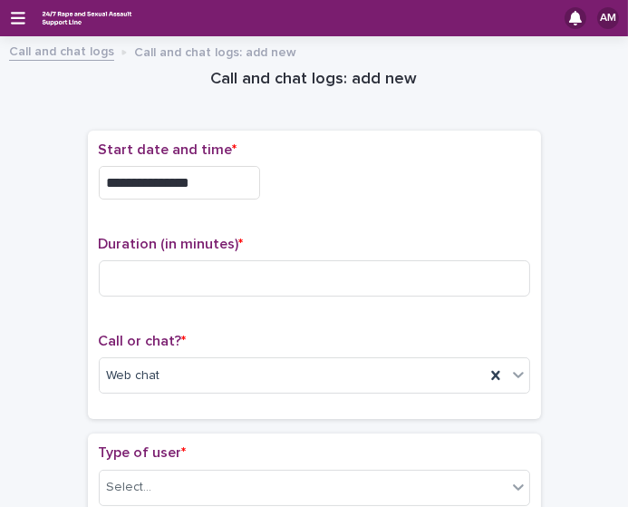
click at [229, 194] on input "**********" at bounding box center [179, 183] width 161 height 34
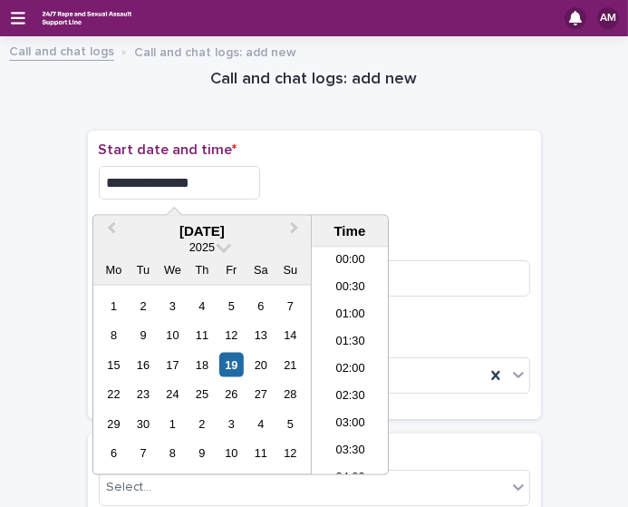
scroll to position [988, 0]
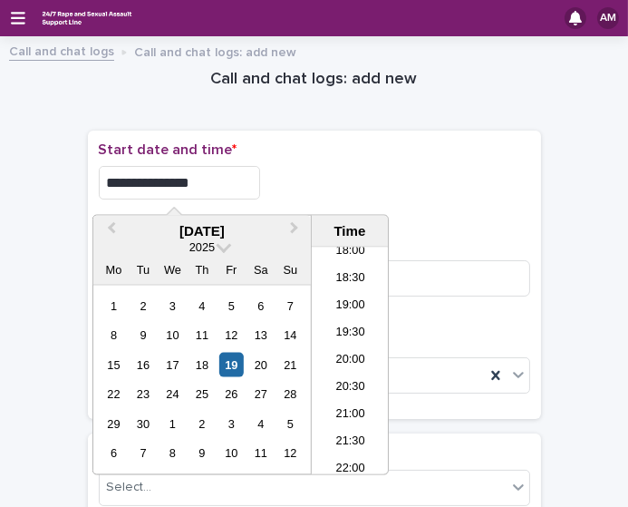
type input "**********"
click at [308, 158] on div "**********" at bounding box center [314, 177] width 431 height 72
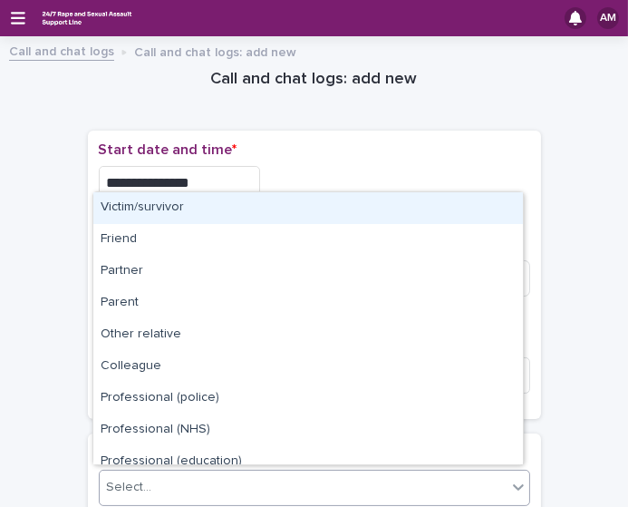
click at [241, 478] on div "Select..." at bounding box center [303, 487] width 407 height 30
click at [207, 198] on div "Victim/survivor" at bounding box center [308, 208] width 430 height 32
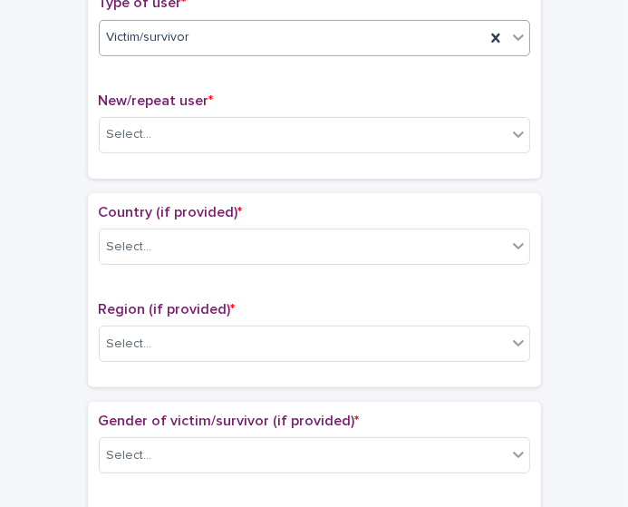
scroll to position [451, 0]
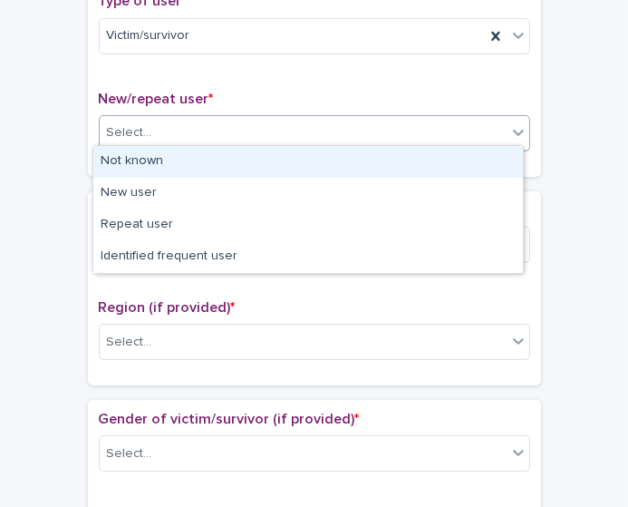
click at [360, 138] on div "Select..." at bounding box center [303, 133] width 407 height 30
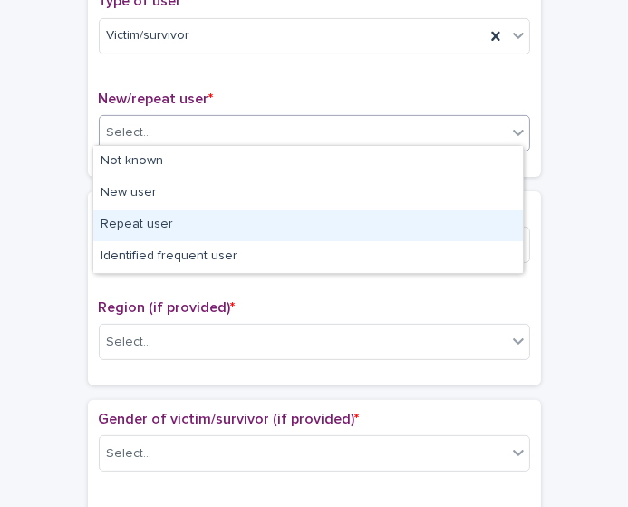
click at [329, 221] on div "Repeat user" at bounding box center [308, 225] width 430 height 32
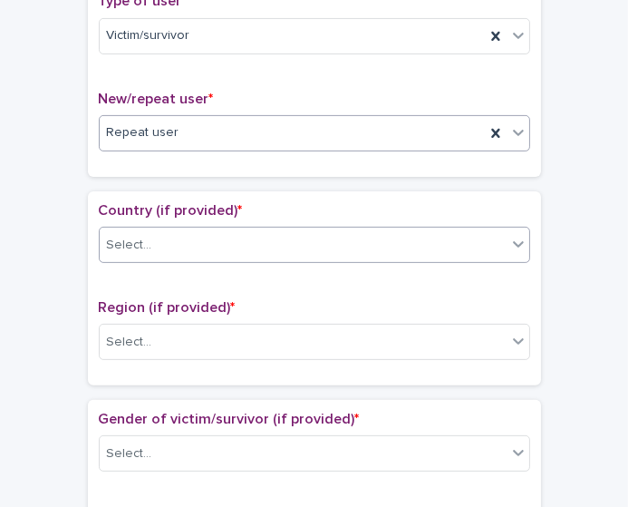
click at [322, 234] on div "Select..." at bounding box center [303, 245] width 407 height 30
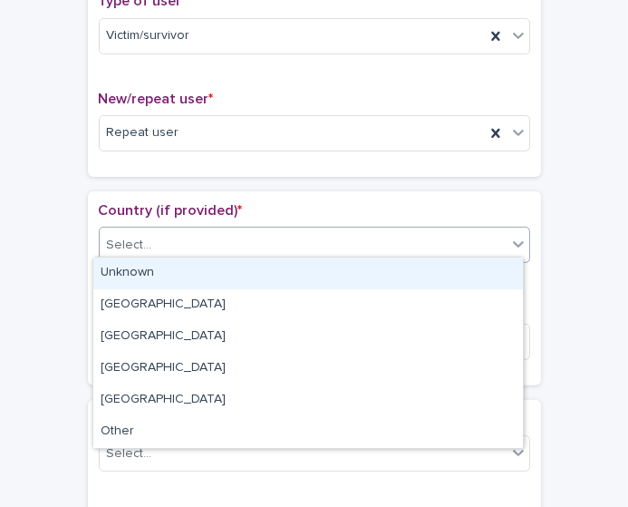
click at [292, 284] on div "Unknown" at bounding box center [308, 273] width 430 height 32
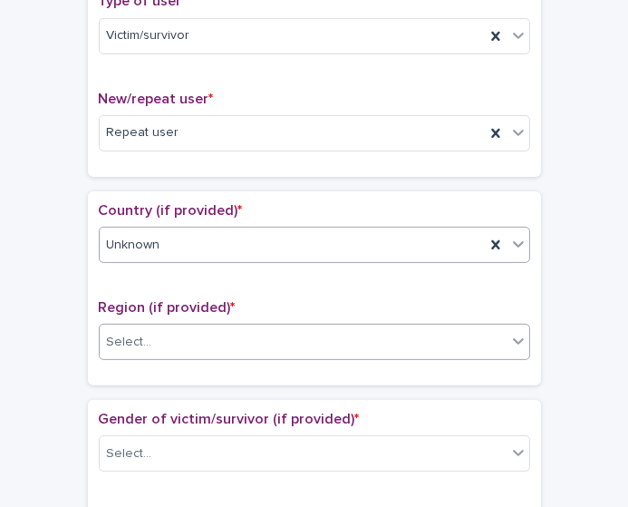
click at [267, 343] on div "Select..." at bounding box center [303, 342] width 407 height 30
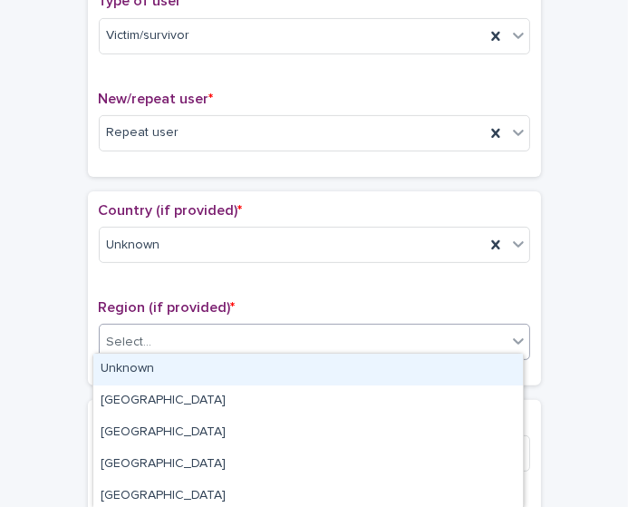
click at [252, 361] on div "Unknown" at bounding box center [308, 369] width 430 height 32
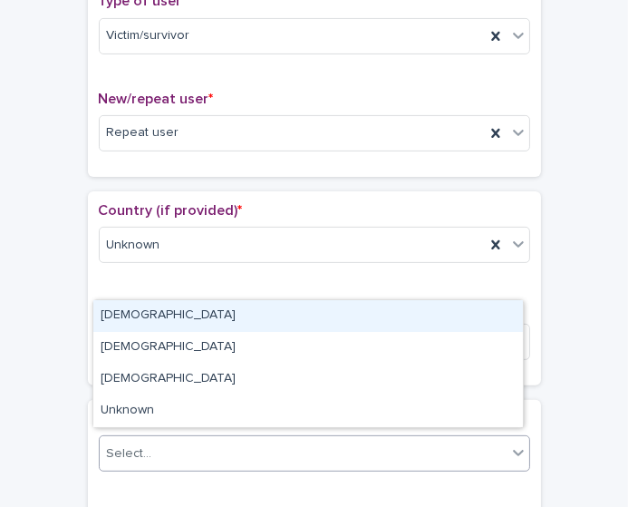
click at [246, 457] on div "Select..." at bounding box center [303, 454] width 407 height 30
click at [232, 322] on div "Female" at bounding box center [308, 316] width 430 height 32
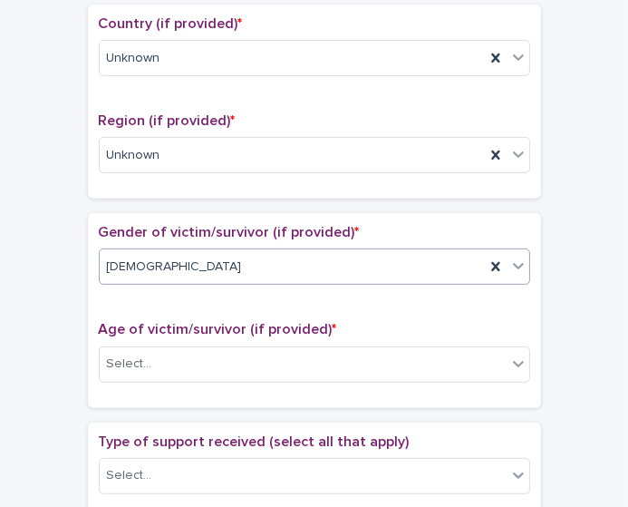
scroll to position [663, 0]
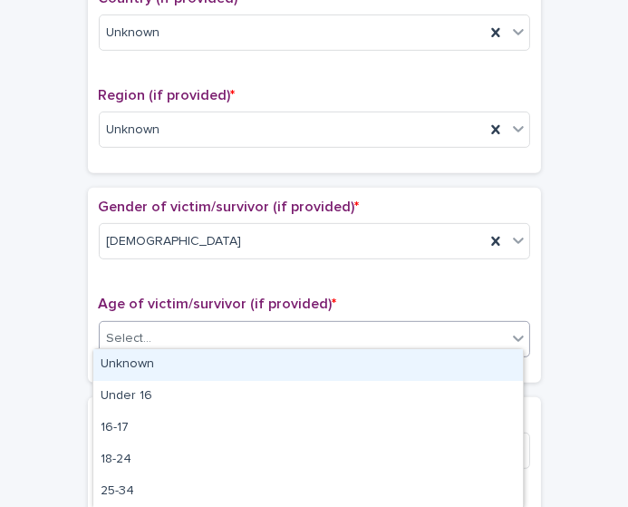
click at [358, 343] on div "Select..." at bounding box center [303, 338] width 407 height 30
click at [339, 362] on div "Unknown" at bounding box center [308, 365] width 430 height 32
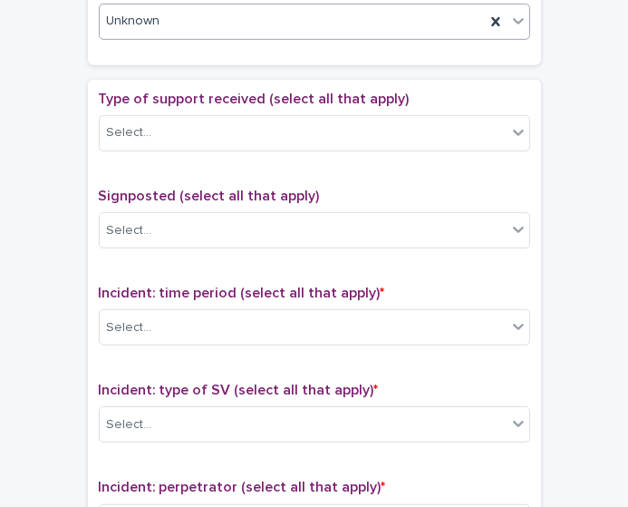
scroll to position [988, 0]
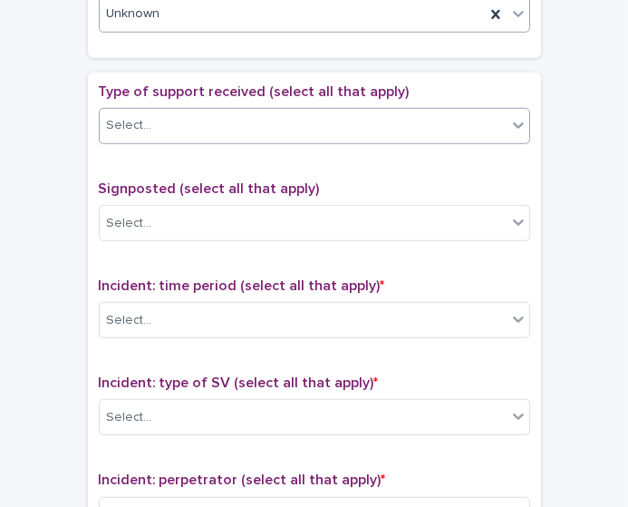
click at [382, 119] on div "Select..." at bounding box center [303, 126] width 407 height 30
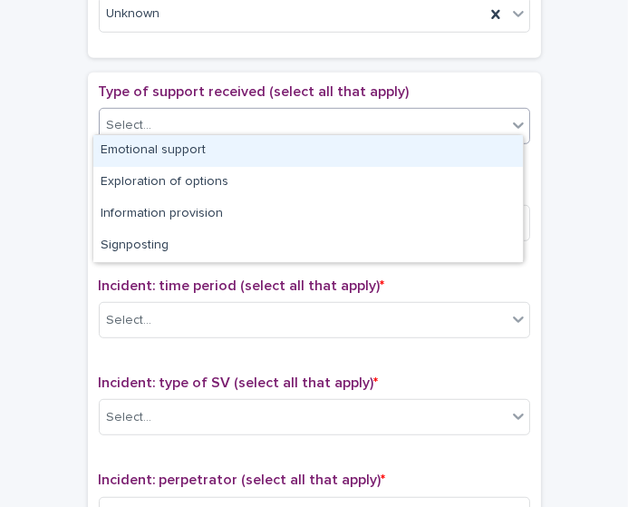
click at [294, 161] on div "Emotional support" at bounding box center [308, 151] width 430 height 32
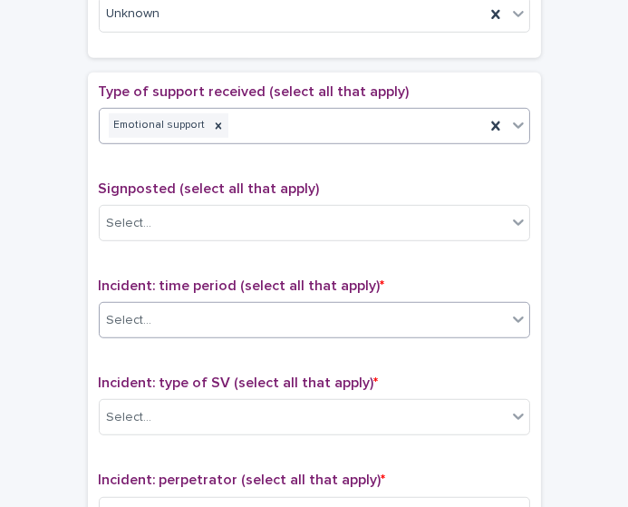
click at [306, 322] on div "Select..." at bounding box center [303, 320] width 407 height 30
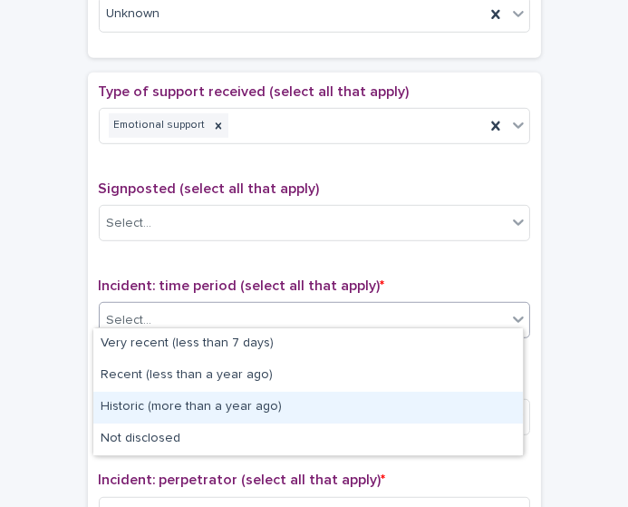
click at [275, 411] on div "Historic (more than a year ago)" at bounding box center [308, 407] width 430 height 32
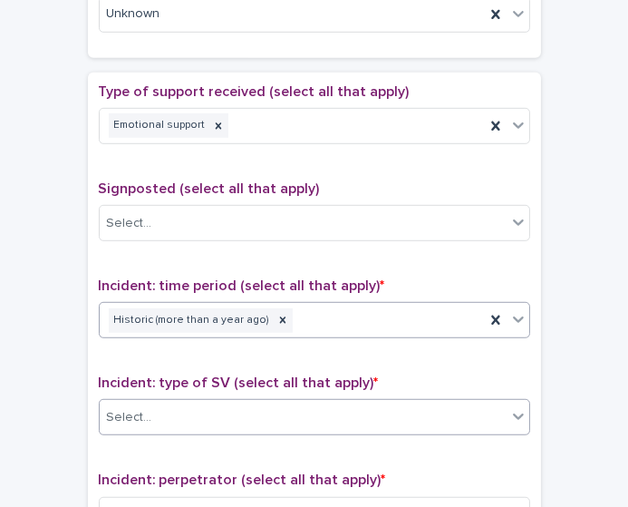
click at [271, 406] on div "Select..." at bounding box center [303, 417] width 407 height 30
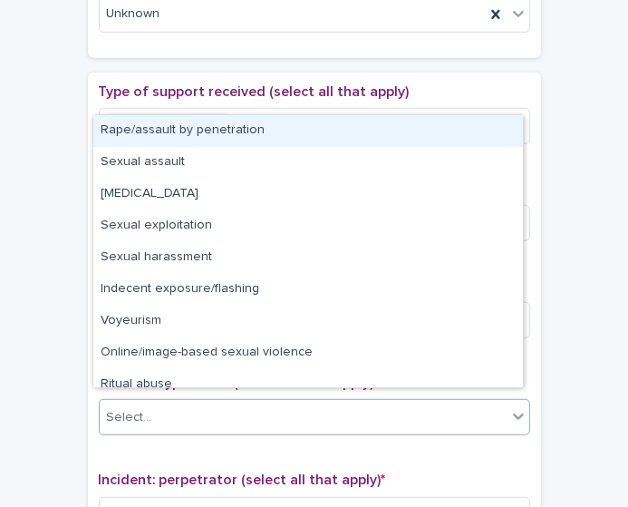
click at [222, 119] on div "Rape/assault by penetration" at bounding box center [308, 131] width 430 height 32
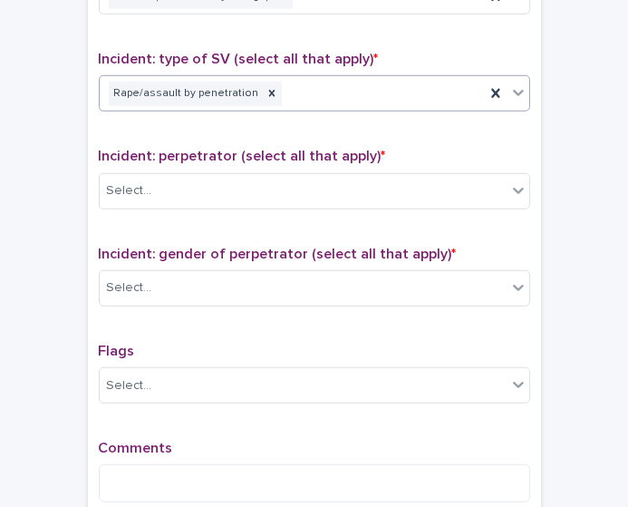
scroll to position [1333, 0]
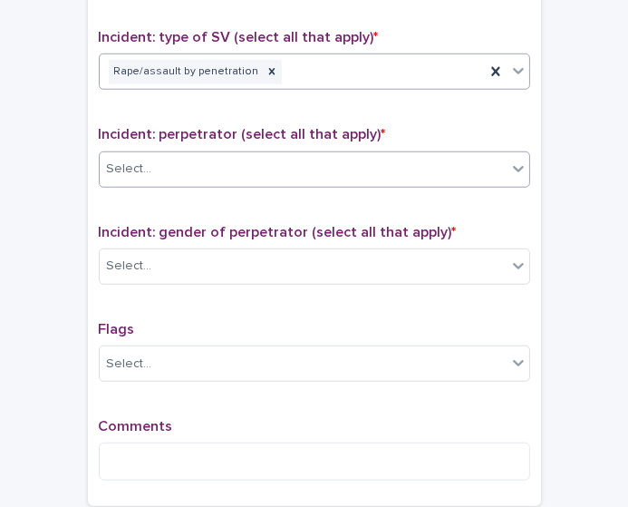
click at [398, 160] on div "Select..." at bounding box center [303, 169] width 407 height 30
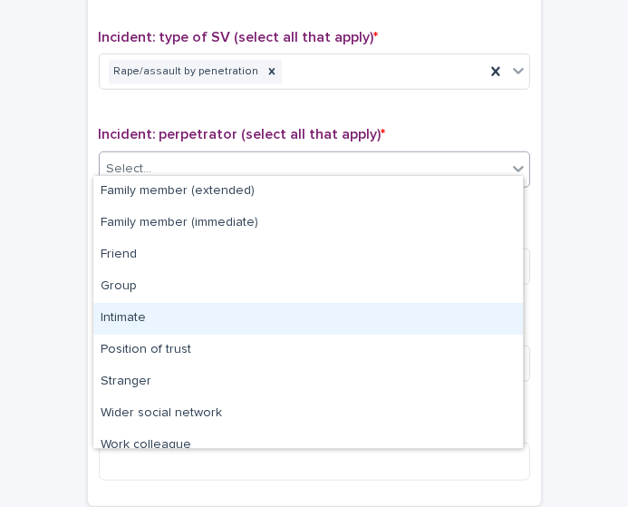
scroll to position [76, 0]
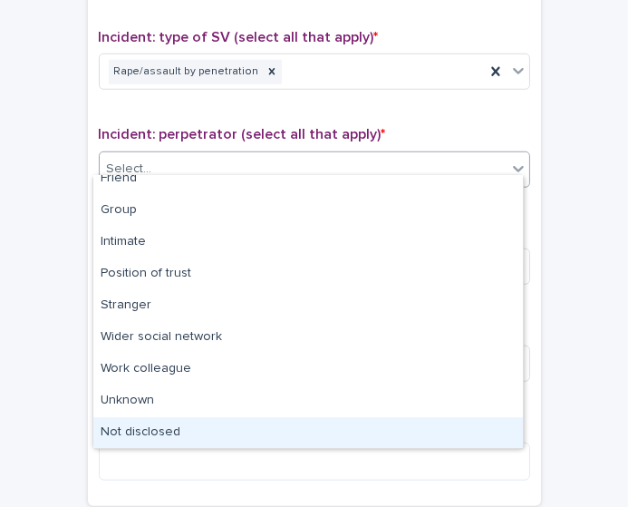
click at [477, 423] on div "Not disclosed" at bounding box center [308, 433] width 430 height 32
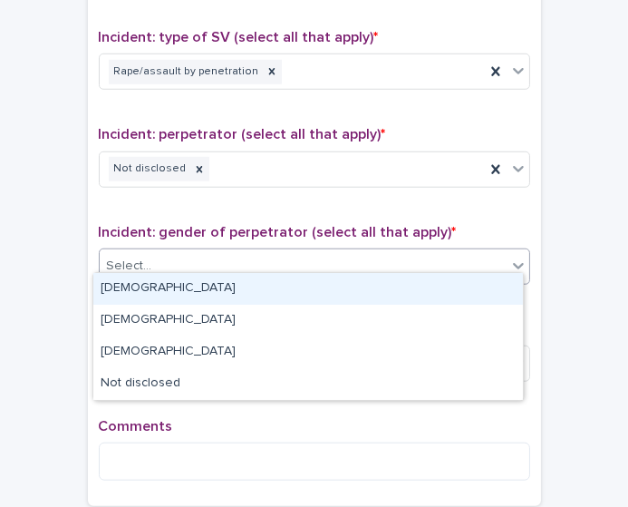
click at [399, 251] on div "Select..." at bounding box center [303, 266] width 407 height 30
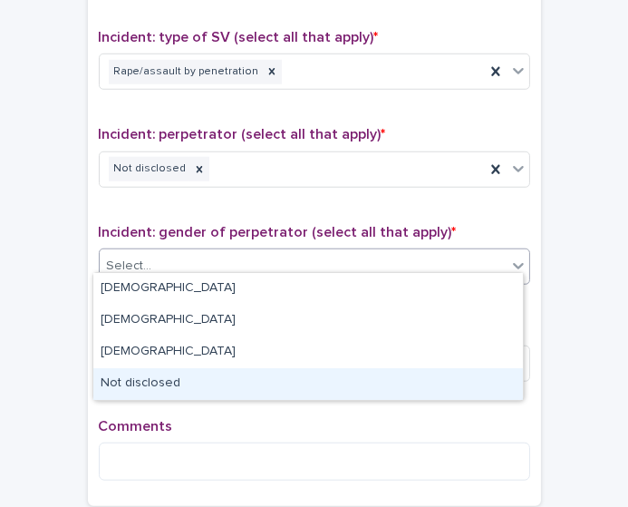
click at [332, 372] on div "Not disclosed" at bounding box center [308, 384] width 430 height 32
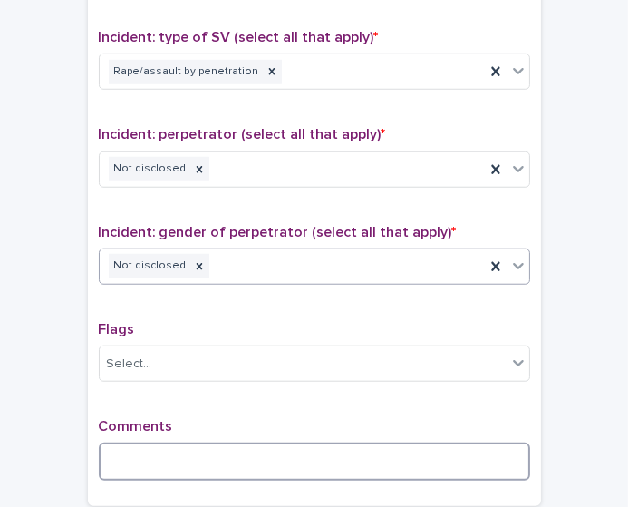
click at [367, 442] on textarea at bounding box center [314, 461] width 431 height 38
type textarea "**********"
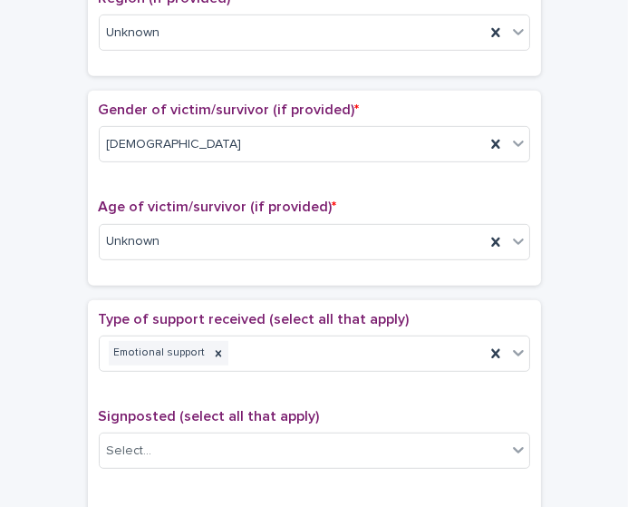
scroll to position [0, 0]
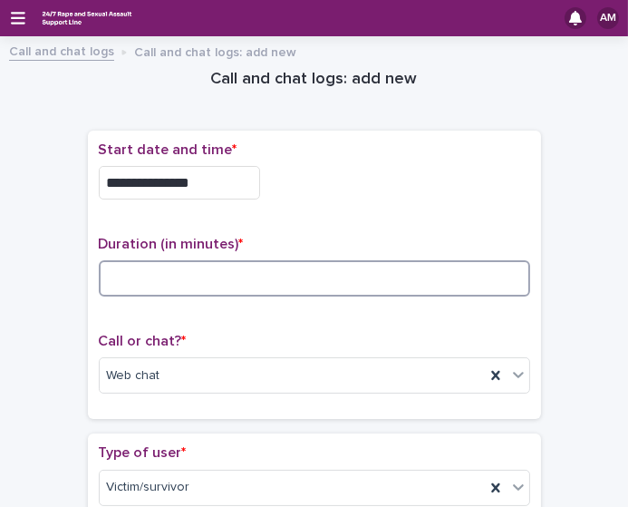
click at [134, 287] on input at bounding box center [314, 278] width 431 height 36
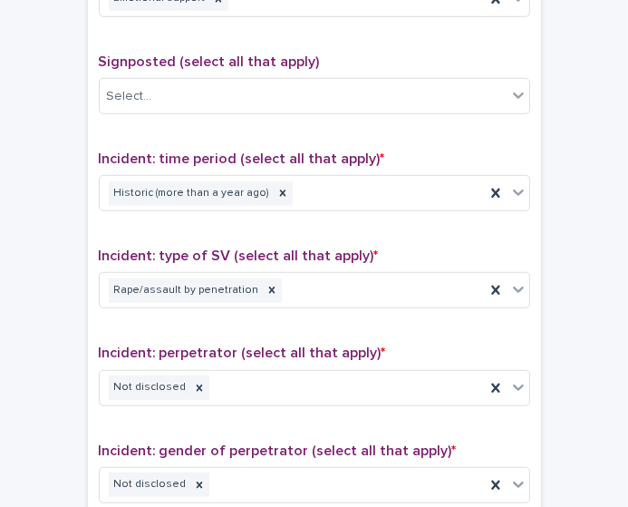
scroll to position [1503, 0]
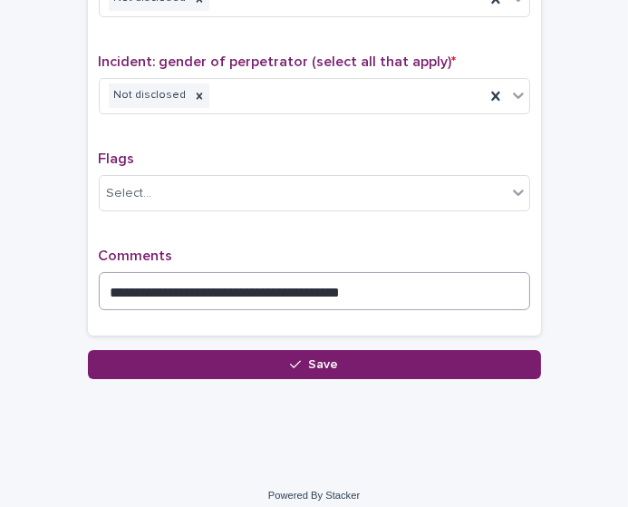
type input "**"
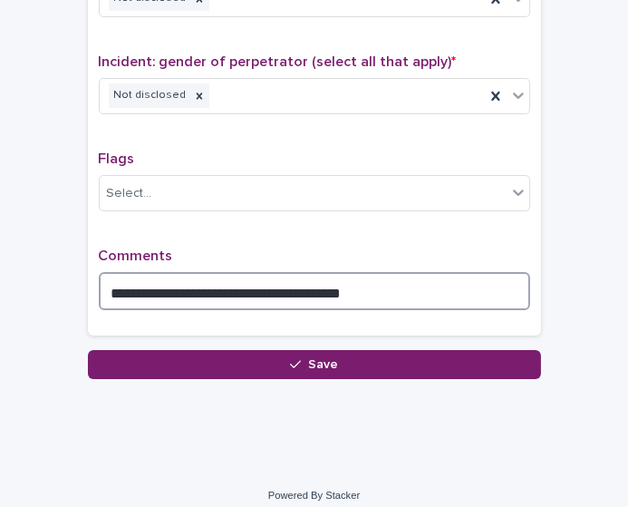
click at [339, 276] on textarea "**********" at bounding box center [314, 291] width 431 height 38
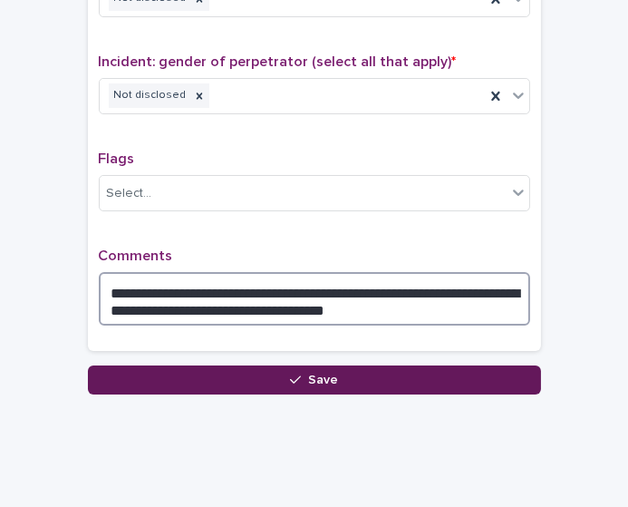
type textarea "**********"
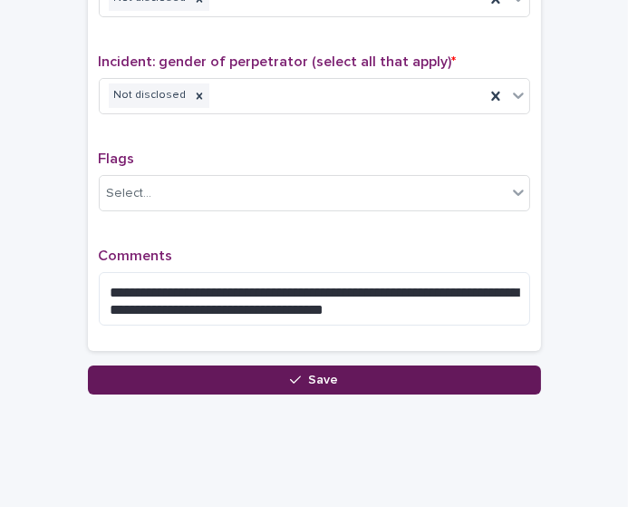
click at [418, 367] on button "Save" at bounding box center [314, 379] width 453 height 29
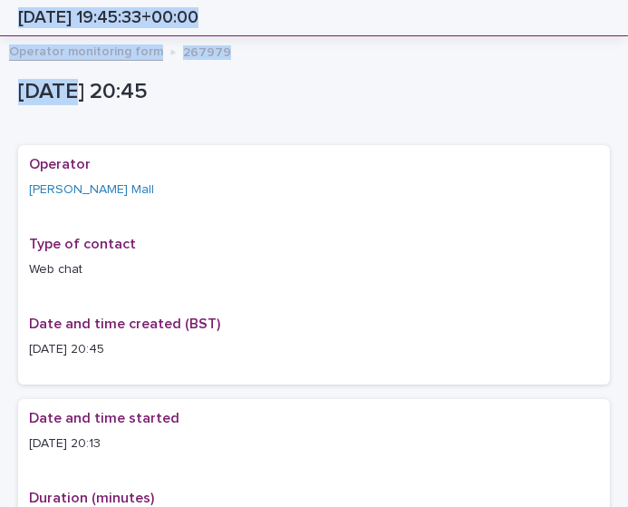
drag, startPoint x: 66, startPoint y: 76, endPoint x: 227, endPoint y: -45, distance: 201.2
click at [227, 0] on html "AM Operator monitoring form 267979 Loading... Saving… Loading... Saving… 2025-0…" at bounding box center [314, 253] width 628 height 507
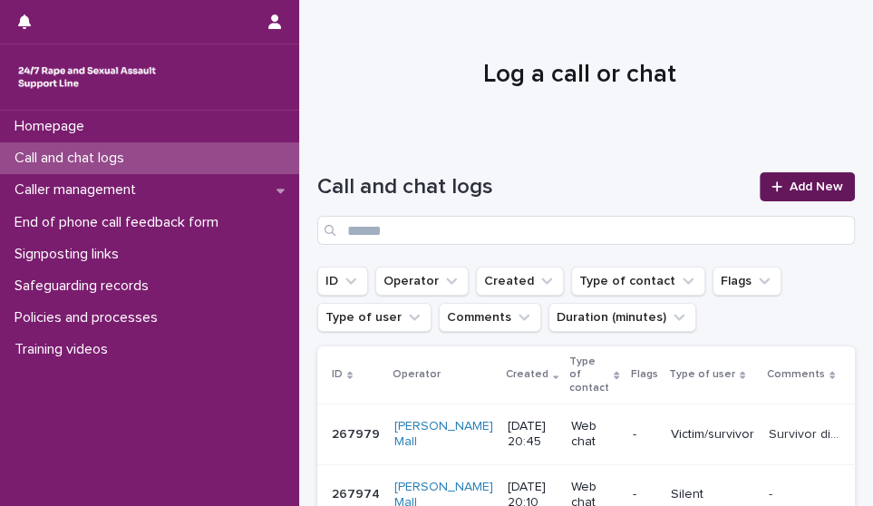
click at [802, 198] on link "Add New" at bounding box center [806, 186] width 95 height 29
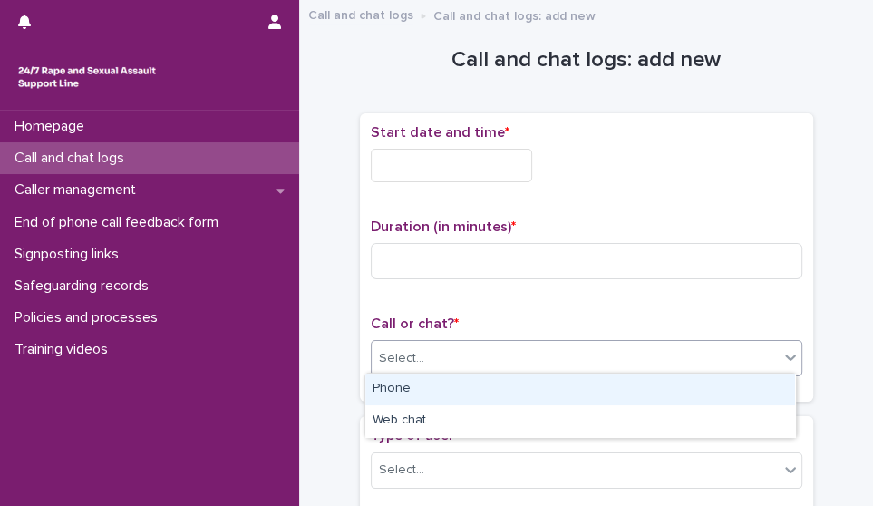
click at [470, 343] on div "Select..." at bounding box center [575, 358] width 407 height 30
click at [447, 383] on div "Phone" at bounding box center [580, 389] width 430 height 32
